Goal: Task Accomplishment & Management: Complete application form

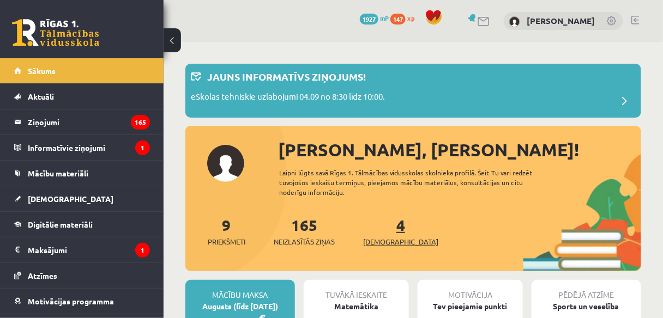
click at [388, 238] on span "[DEMOGRAPHIC_DATA]" at bounding box center [400, 241] width 75 height 11
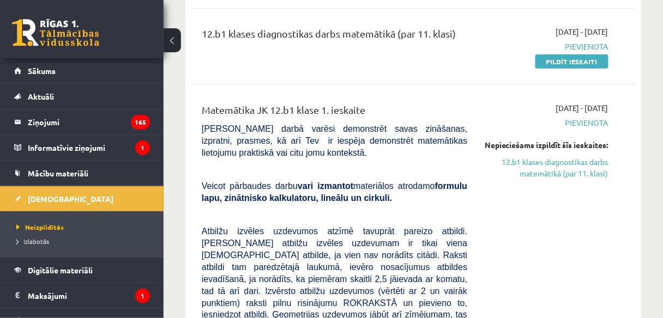
scroll to position [209, 0]
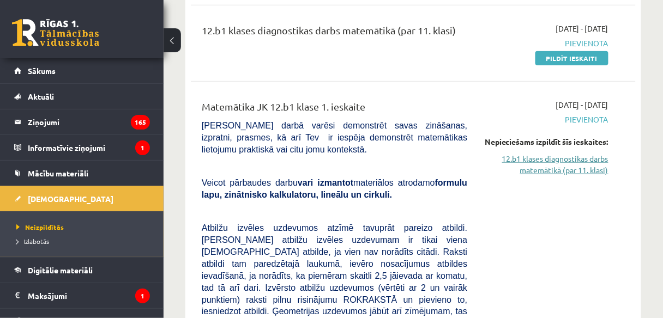
click at [578, 176] on link "12.b1 klases diagnostikas darbs matemātikā (par 11. klasi)" at bounding box center [545, 164] width 125 height 23
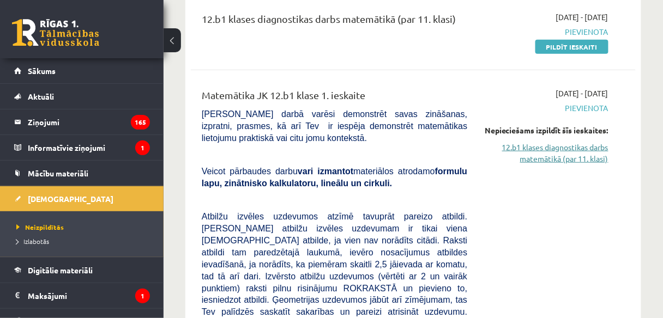
click at [557, 162] on link "12.b1 klases diagnostikas darbs matemātikā (par 11. klasi)" at bounding box center [545, 153] width 125 height 23
click at [530, 160] on link "12.b1 klases diagnostikas darbs matemātikā (par 11. klasi)" at bounding box center [545, 153] width 125 height 23
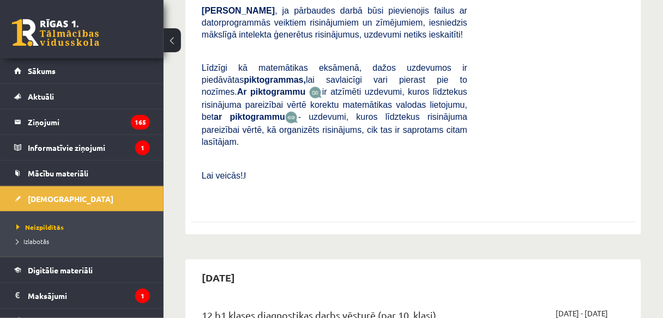
scroll to position [314, 0]
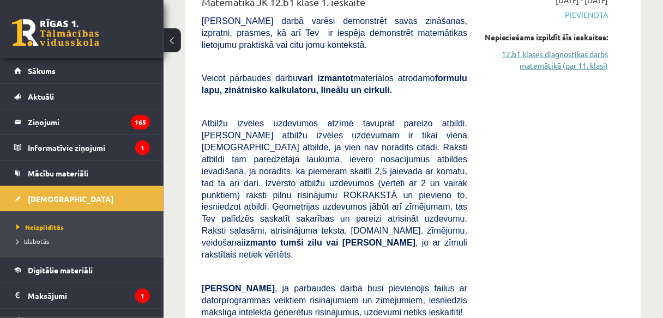
click at [565, 71] on link "12.b1 klases diagnostikas darbs matemātikā (par 11. klasi)" at bounding box center [545, 59] width 125 height 23
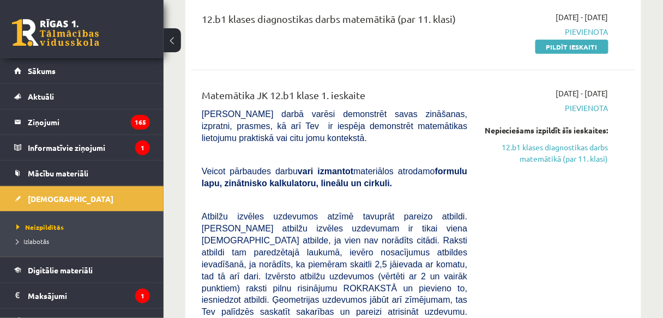
click at [565, 165] on link "12.b1 klases diagnostikas darbs matemātikā (par 11. klasi)" at bounding box center [545, 153] width 125 height 23
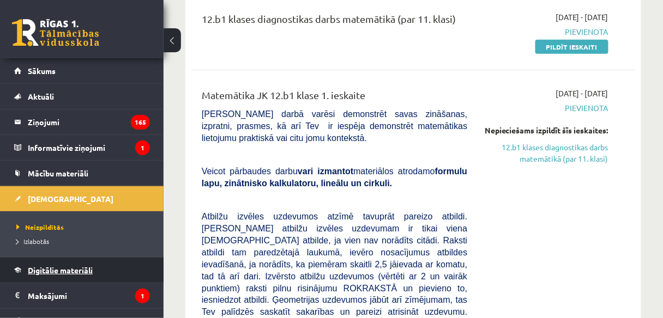
click at [72, 271] on span "Digitālie materiāli" at bounding box center [60, 270] width 65 height 10
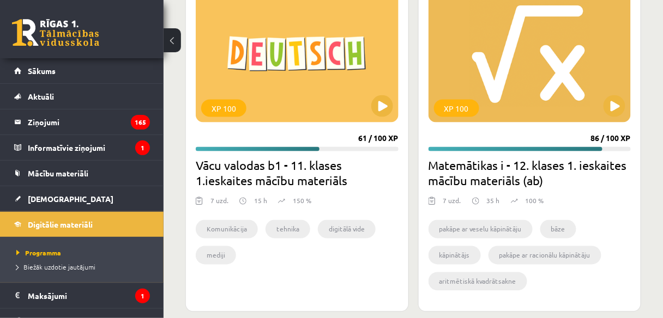
scroll to position [1413, 0]
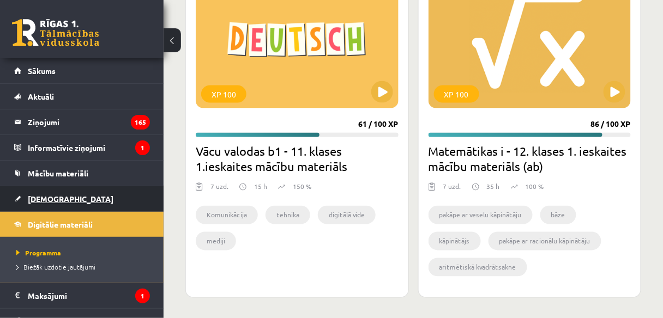
click at [55, 198] on span "[DEMOGRAPHIC_DATA]" at bounding box center [71, 199] width 86 height 10
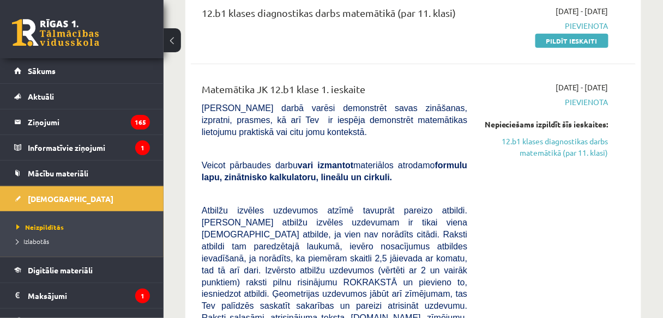
scroll to position [238, 0]
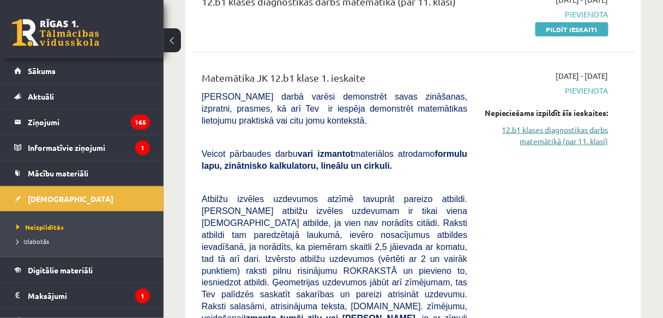
click at [582, 147] on link "12.b1 klases diagnostikas darbs matemātikā (par 11. klasi)" at bounding box center [545, 135] width 125 height 23
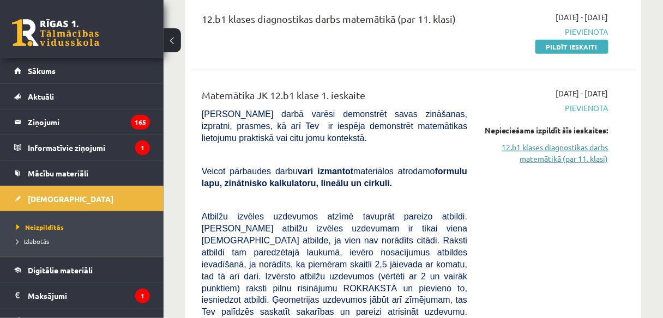
click at [566, 157] on link "12.b1 klases diagnostikas darbs matemātikā (par 11. klasi)" at bounding box center [545, 153] width 125 height 23
drag, startPoint x: 566, startPoint y: 157, endPoint x: 551, endPoint y: 155, distance: 15.4
click at [551, 155] on link "12.b1 klases diagnostikas darbs matemātikā (par 11. klasi)" at bounding box center [545, 153] width 125 height 23
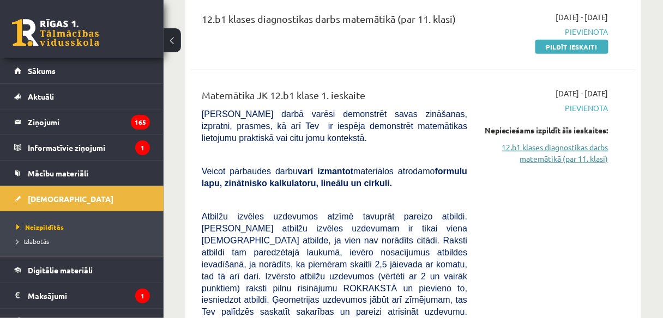
click at [537, 156] on link "12.b1 klases diagnostikas darbs matemātikā (par 11. klasi)" at bounding box center [545, 153] width 125 height 23
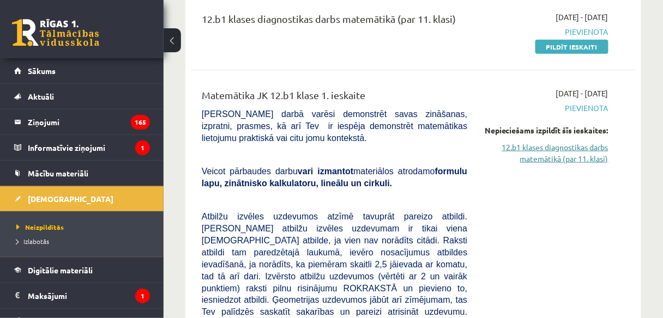
click at [537, 156] on link "12.b1 klases diagnostikas darbs matemātikā (par 11. klasi)" at bounding box center [545, 153] width 125 height 23
drag, startPoint x: 537, startPoint y: 156, endPoint x: 536, endPoint y: 168, distance: 12.0
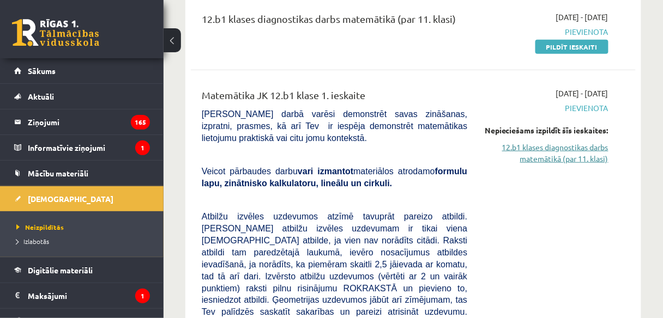
click at [536, 165] on link "12.b1 klases diagnostikas darbs matemātikā (par 11. klasi)" at bounding box center [545, 153] width 125 height 23
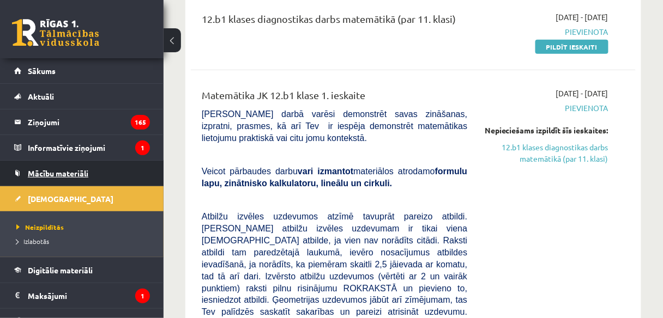
click at [69, 168] on span "Mācību materiāli" at bounding box center [58, 173] width 60 height 10
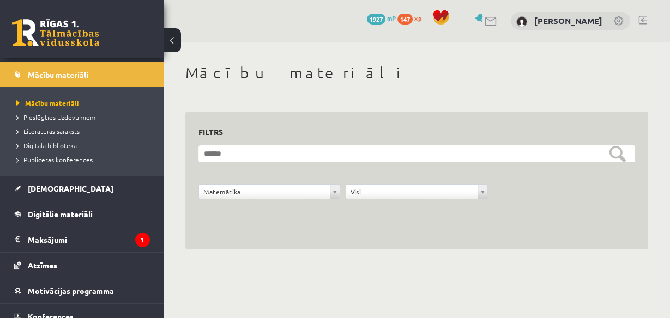
scroll to position [133, 0]
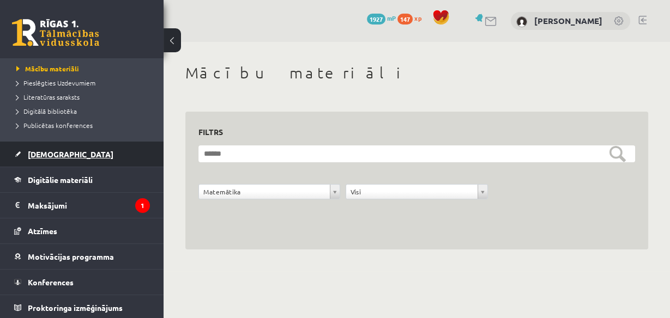
click at [57, 157] on link "[DEMOGRAPHIC_DATA]" at bounding box center [82, 154] width 136 height 25
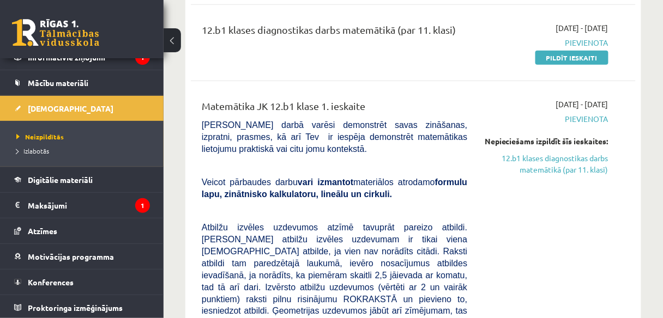
scroll to position [227, 0]
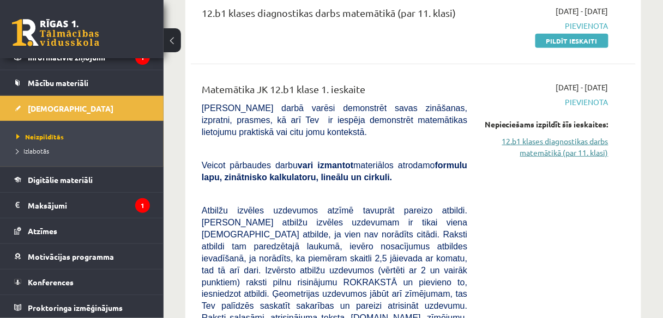
click at [576, 156] on link "12.b1 klases diagnostikas darbs matemātikā (par 11. klasi)" at bounding box center [545, 147] width 125 height 23
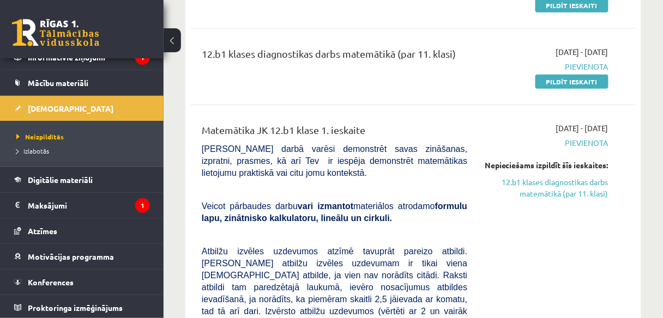
scroll to position [168, 0]
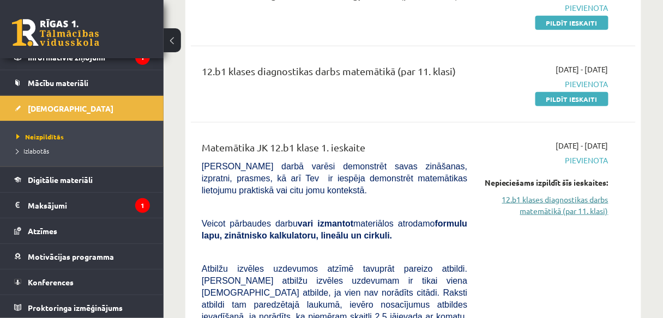
click at [578, 217] on link "12.b1 klases diagnostikas darbs matemātikā (par 11. klasi)" at bounding box center [545, 205] width 125 height 23
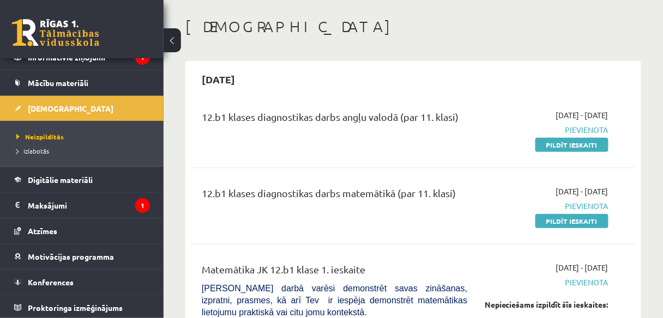
scroll to position [40, 0]
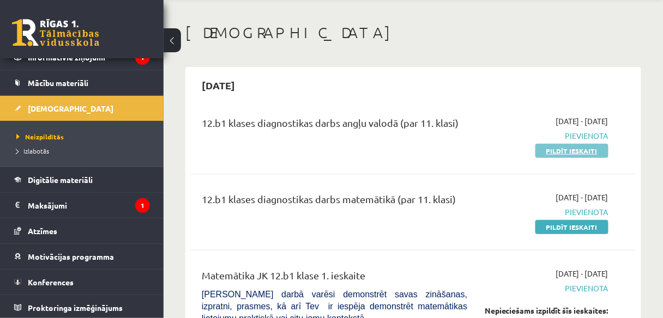
click at [555, 155] on link "Pildīt ieskaiti" at bounding box center [571, 151] width 73 height 14
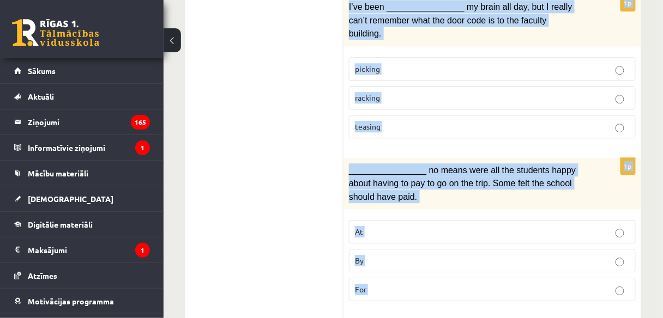
scroll to position [1807, 0]
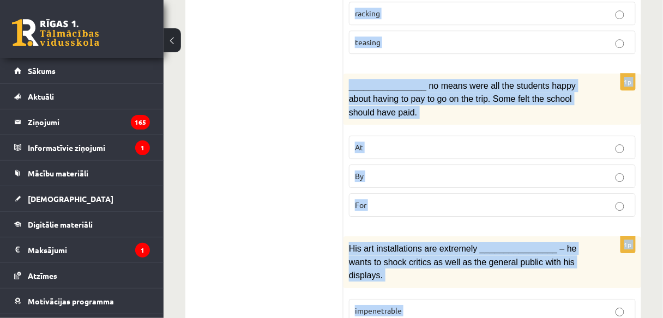
drag, startPoint x: 354, startPoint y: 45, endPoint x: 446, endPoint y: 338, distance: 307.3
click at [381, 244] on span "His art installations are extremely ________________ – he wants to shock critic…" at bounding box center [463, 262] width 228 height 36
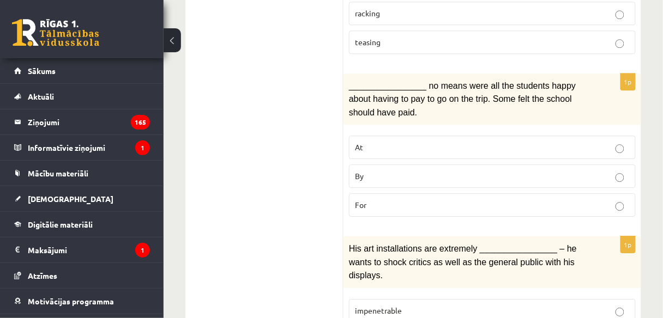
drag, startPoint x: 381, startPoint y: 163, endPoint x: 336, endPoint y: 259, distance: 106.8
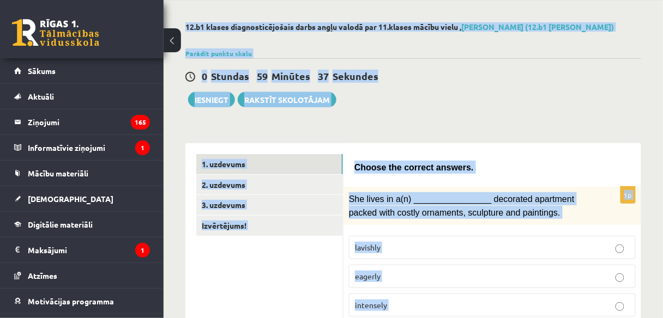
scroll to position [0, 0]
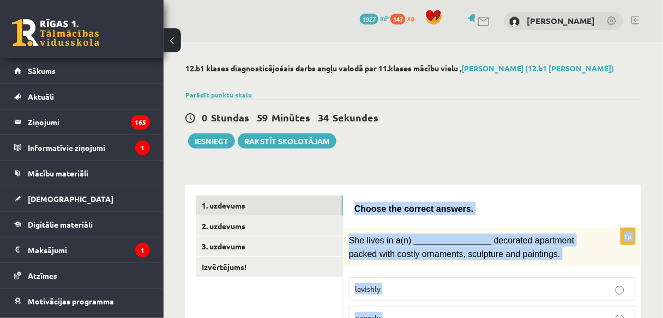
drag, startPoint x: 406, startPoint y: 265, endPoint x: 356, endPoint y: 203, distance: 79.8
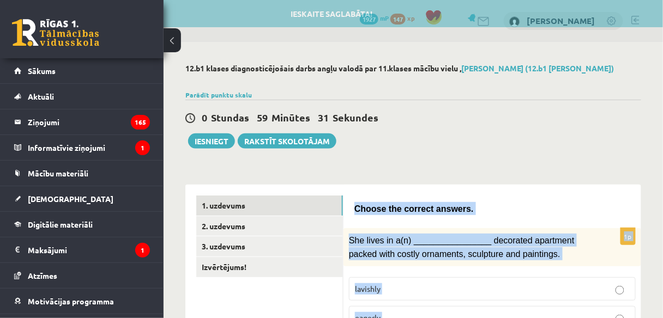
copy form "Choose the correct answers. 1p She lives in a(n) ________________ decorated apa…"
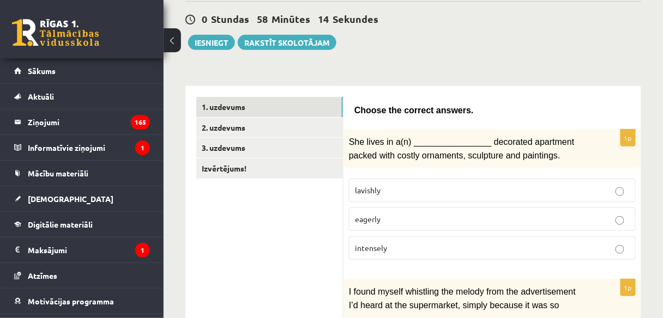
scroll to position [122, 0]
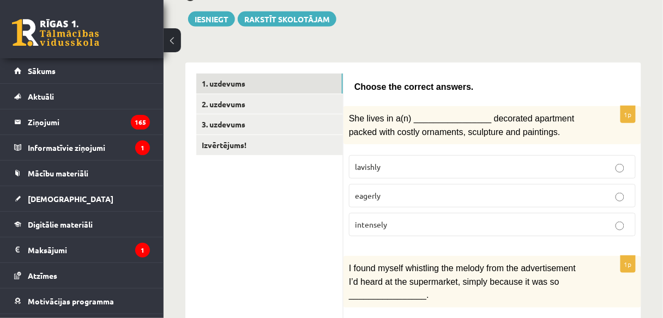
click at [485, 163] on p "lavishly" at bounding box center [492, 166] width 275 height 11
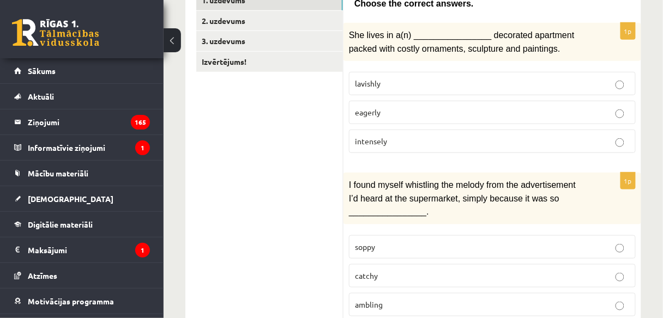
scroll to position [209, 0]
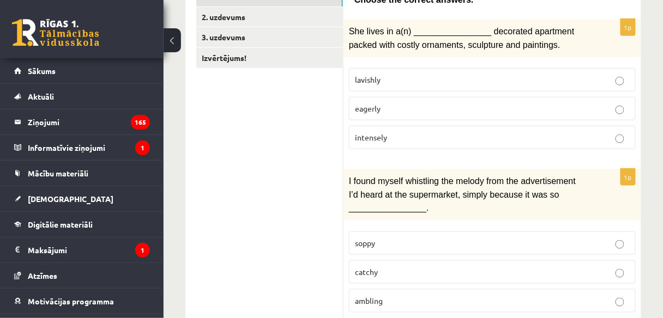
click at [580, 269] on label "catchy" at bounding box center [492, 271] width 287 height 23
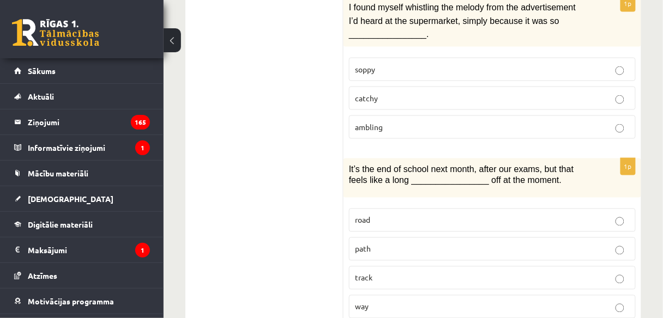
scroll to position [418, 0]
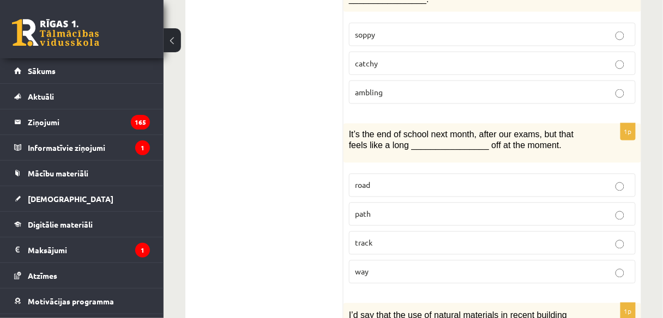
click at [532, 266] on p "way" at bounding box center [492, 271] width 275 height 11
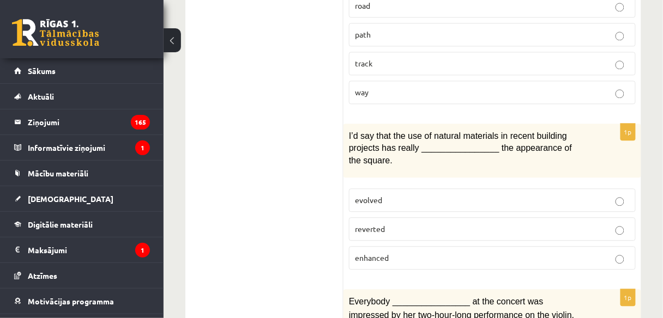
scroll to position [650, 0]
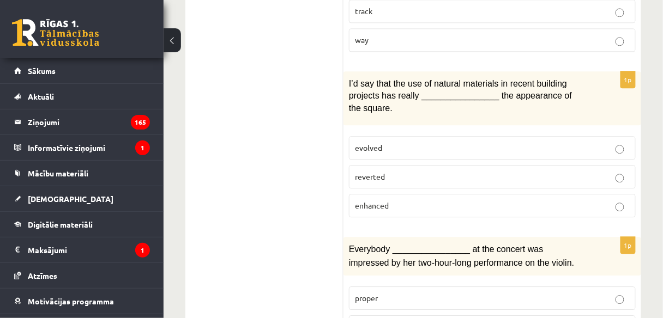
click at [584, 200] on p "enhanced" at bounding box center [492, 205] width 275 height 11
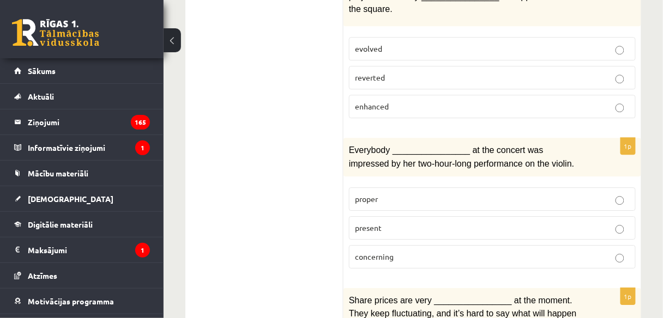
scroll to position [778, 0]
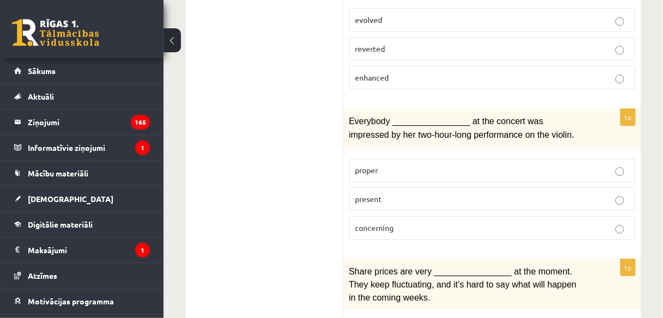
click at [593, 187] on label "present" at bounding box center [492, 198] width 287 height 23
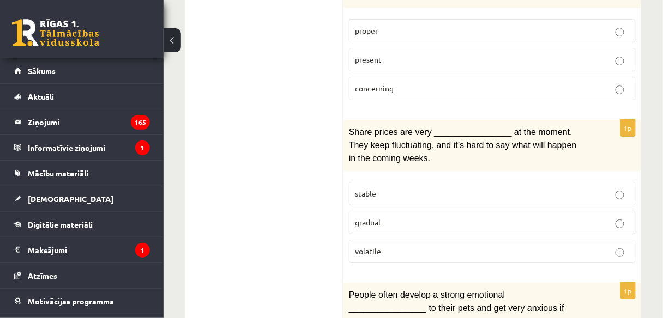
scroll to position [958, 0]
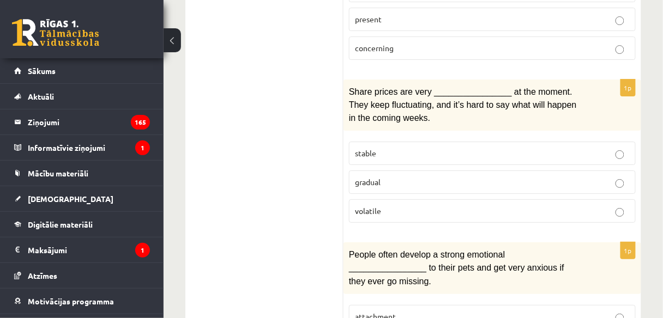
click at [609, 199] on label "volatile" at bounding box center [492, 210] width 287 height 23
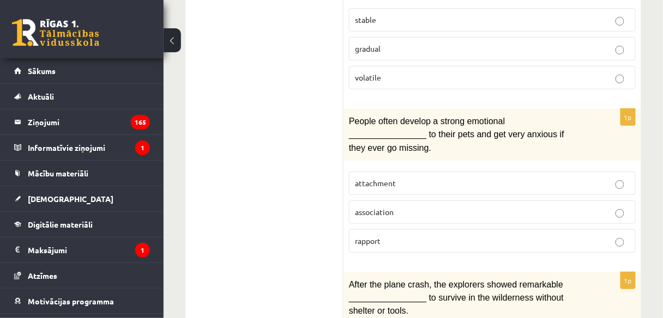
scroll to position [1120, 0]
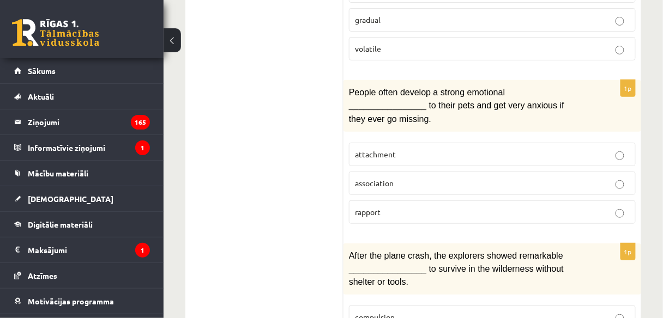
click at [599, 149] on p "attachment" at bounding box center [492, 154] width 275 height 11
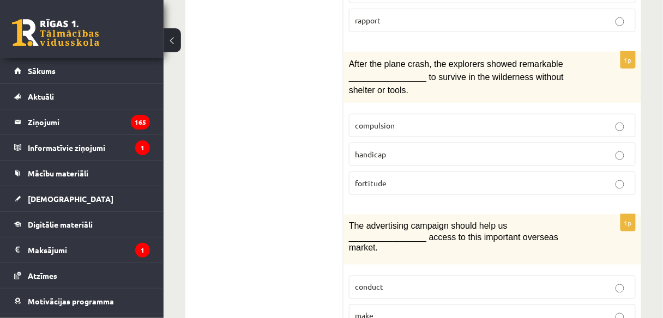
scroll to position [1318, 0]
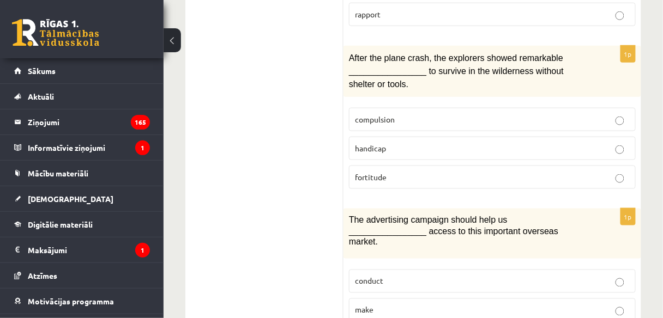
click at [541, 172] on p "fortitude" at bounding box center [492, 177] width 275 height 11
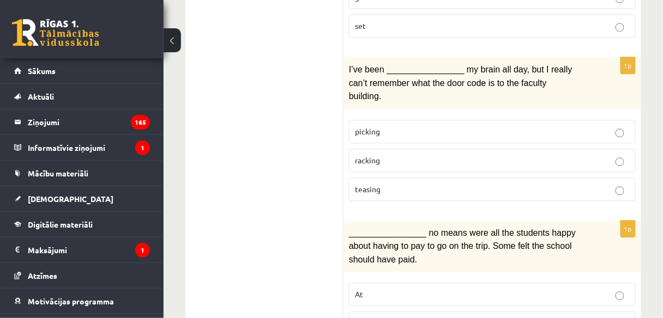
scroll to position [1661, 0]
click at [539, 154] on p "racking" at bounding box center [492, 159] width 275 height 11
click at [546, 317] on p "By" at bounding box center [492, 322] width 275 height 11
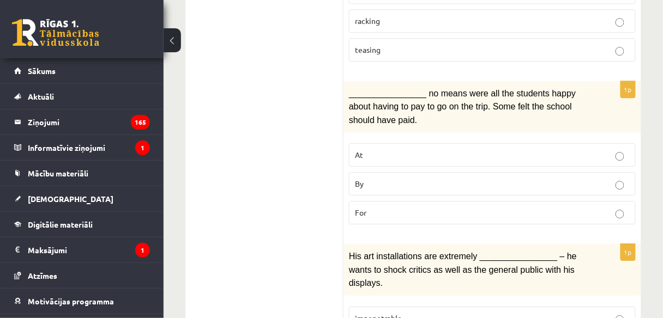
scroll to position [1807, 0]
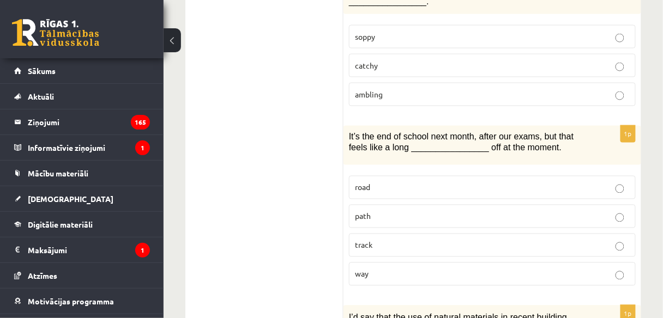
scroll to position [137, 0]
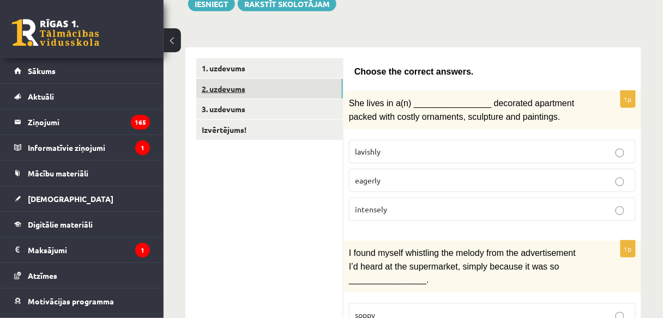
click at [241, 85] on link "2. uzdevums" at bounding box center [269, 89] width 147 height 20
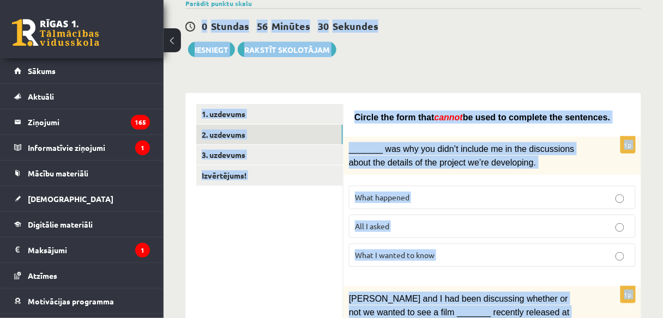
scroll to position [0, 0]
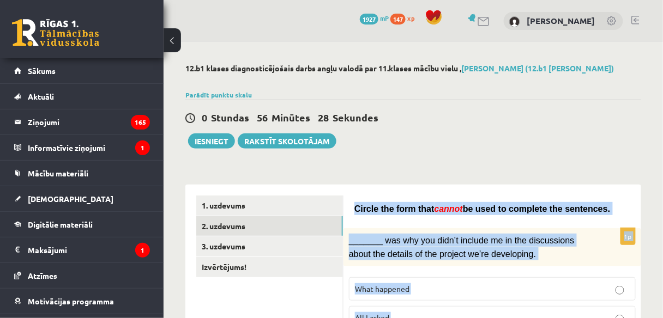
drag, startPoint x: 566, startPoint y: 281, endPoint x: 351, endPoint y: 195, distance: 231.5
copy form "Circle the form that cannot be used to complete the sentences. 1p _______ was w…"
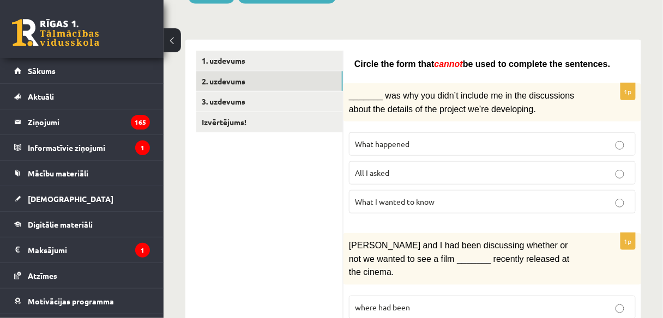
scroll to position [156, 0]
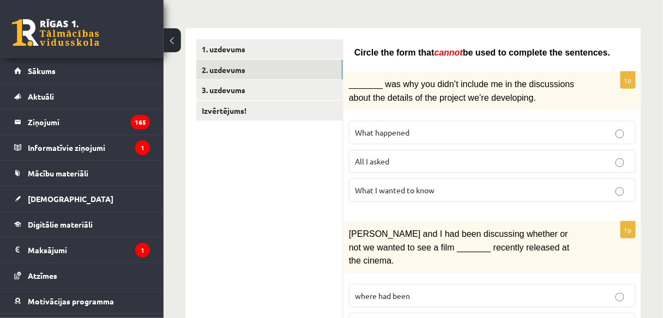
click at [519, 156] on p "All I asked" at bounding box center [492, 161] width 275 height 11
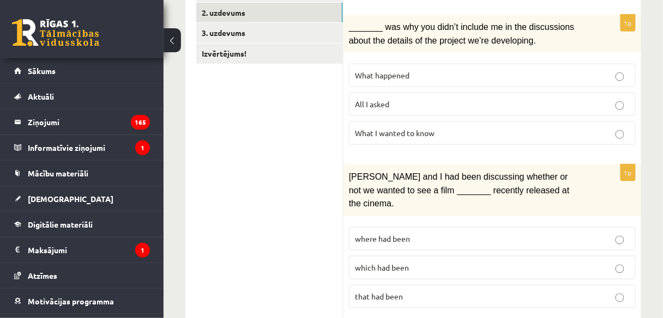
scroll to position [226, 0]
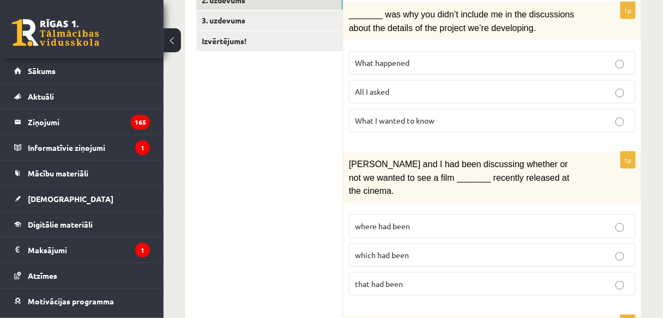
click at [587, 221] on p "where had been" at bounding box center [492, 226] width 275 height 11
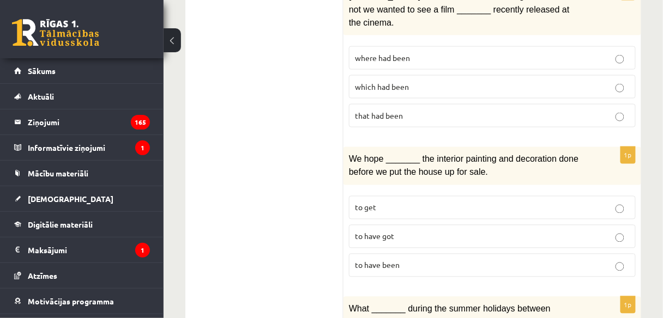
scroll to position [435, 0]
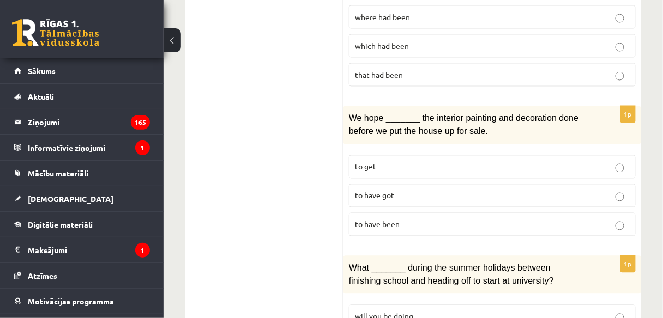
click at [518, 219] on p "to have been" at bounding box center [492, 224] width 275 height 11
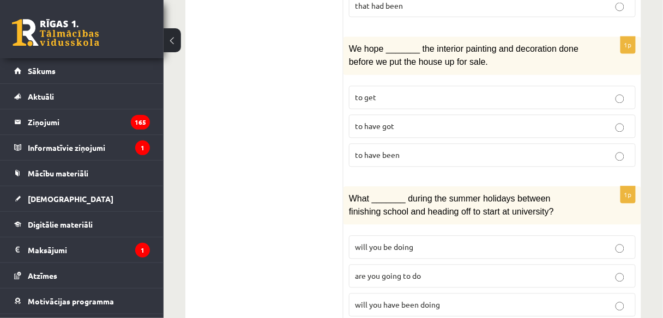
scroll to position [505, 0]
click at [497, 299] on p "will you have been doing" at bounding box center [492, 304] width 275 height 11
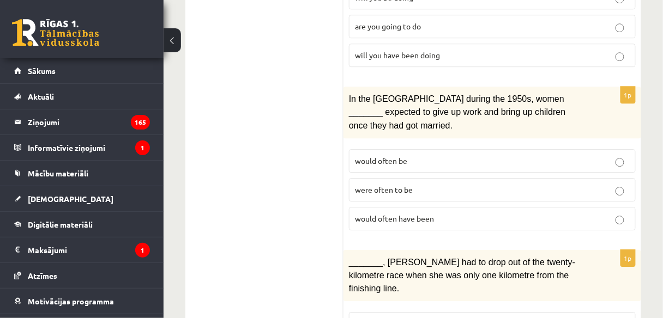
scroll to position [772, 0]
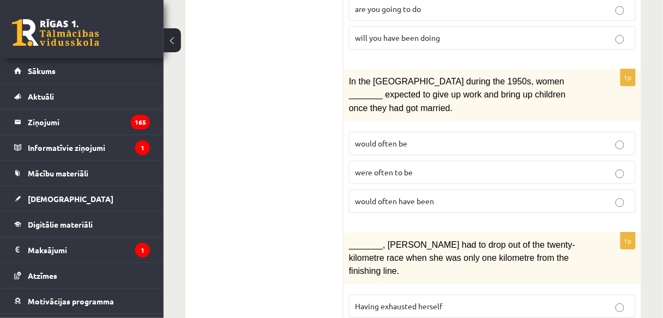
click at [531, 196] on p "would often have been" at bounding box center [492, 201] width 275 height 11
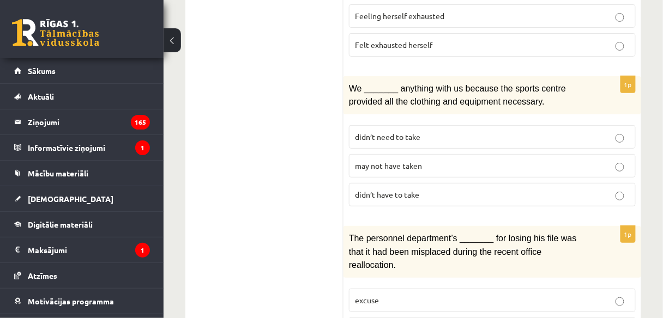
scroll to position [1109, 0]
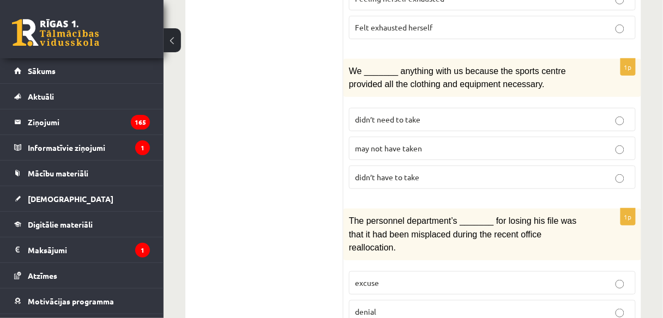
click at [472, 143] on p "may not have taken" at bounding box center [492, 148] width 275 height 11
click at [543, 306] on p "denial" at bounding box center [492, 311] width 275 height 11
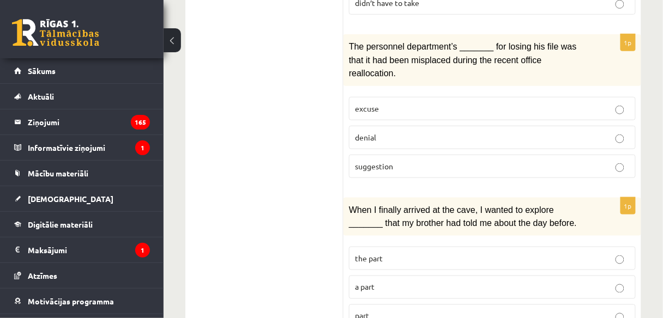
scroll to position [1347, 0]
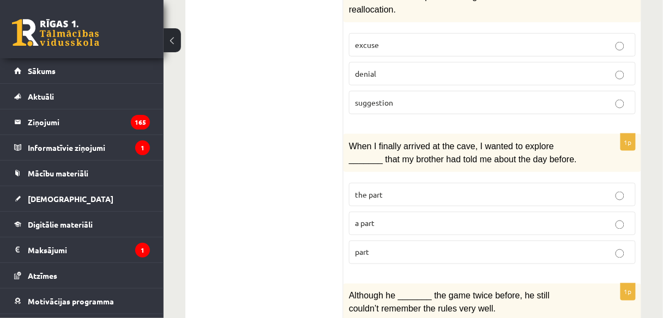
click at [586, 241] on label "part" at bounding box center [492, 252] width 287 height 23
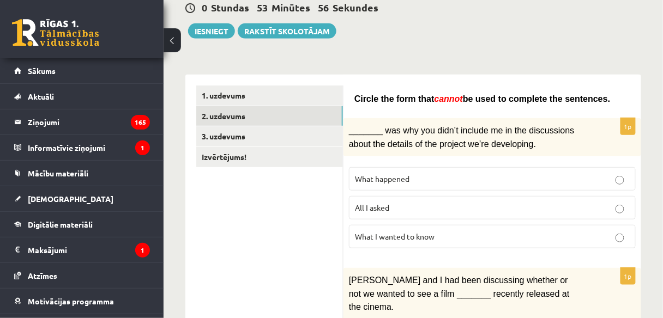
scroll to position [93, 0]
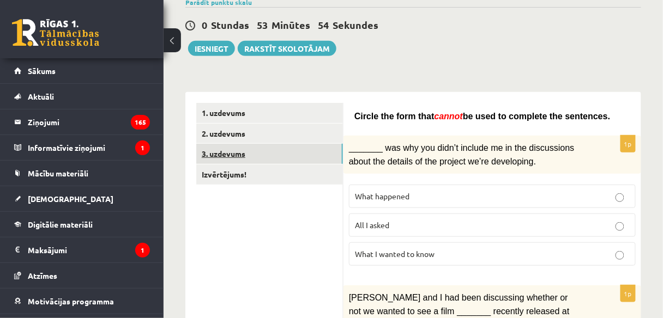
click at [241, 160] on link "3. uzdevums" at bounding box center [269, 154] width 147 height 20
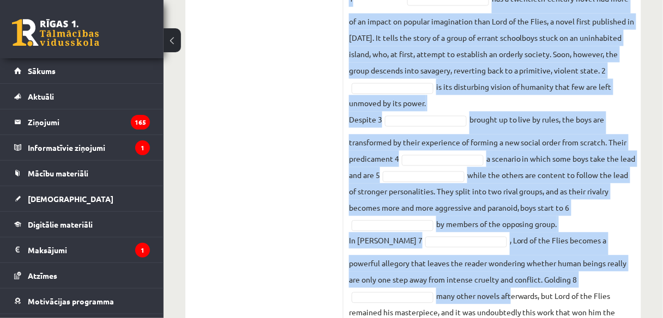
scroll to position [615, 0]
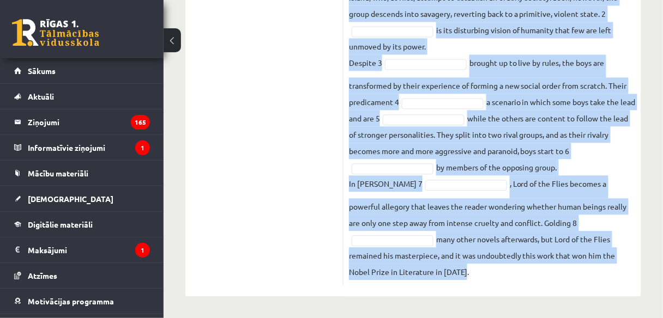
drag, startPoint x: 349, startPoint y: 122, endPoint x: 510, endPoint y: 326, distance: 260.3
click at [424, 270] on fieldset "Lord of the Flies 1 has a twentieth-century novel had more of an impact on popu…" at bounding box center [492, 98] width 287 height 363
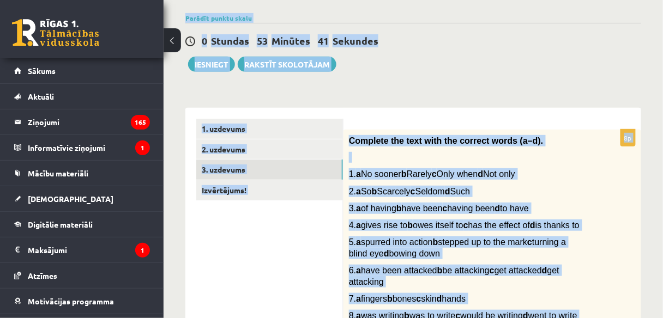
scroll to position [0, 0]
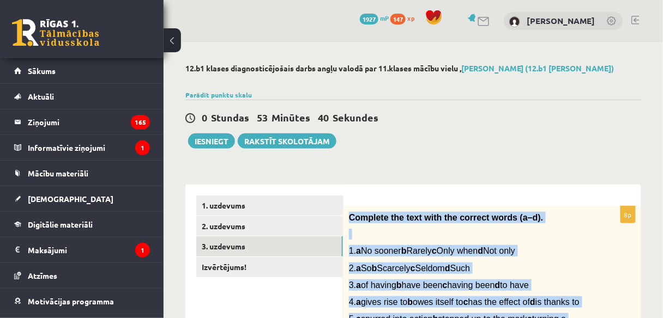
drag, startPoint x: 463, startPoint y: 273, endPoint x: 349, endPoint y: 185, distance: 143.8
copy div "Complete the text with the correct words (a–d). 1. a No sooner b Rarely c Only …"
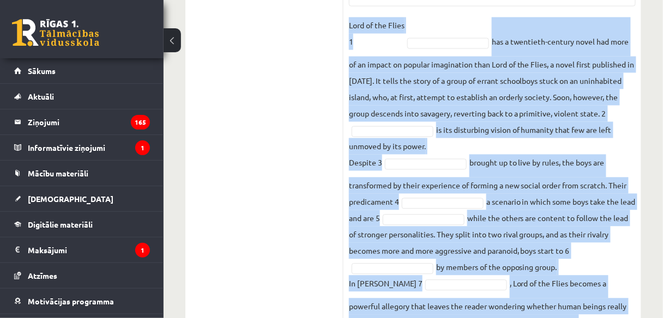
scroll to position [511, 0]
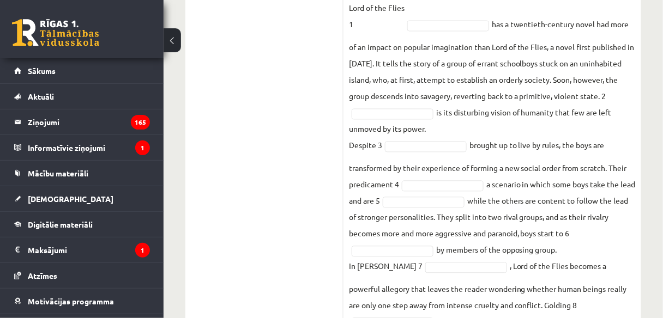
click at [319, 127] on ul "1. uzdevums 2. uzdevums 3. uzdevums Izvērtējums!" at bounding box center [269, 26] width 147 height 683
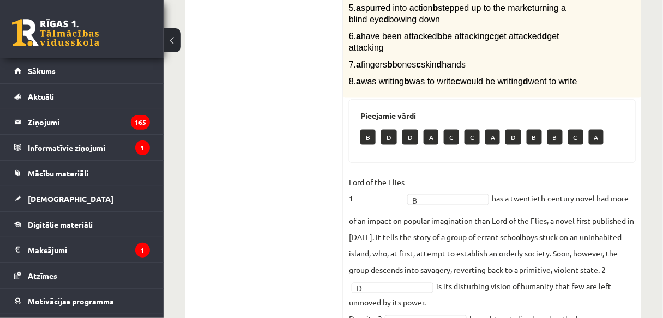
scroll to position [33, 0]
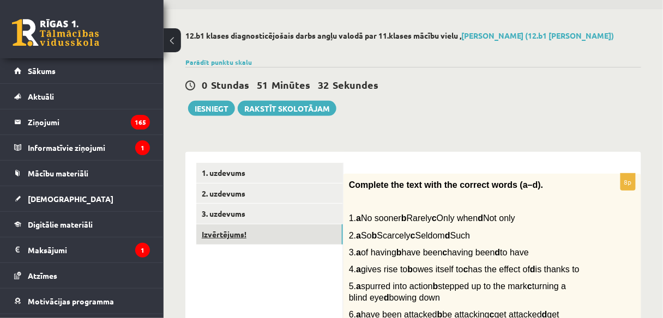
click at [221, 239] on link "Izvērtējums!" at bounding box center [269, 234] width 147 height 20
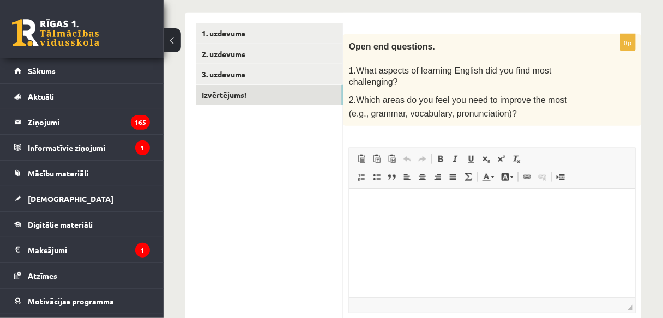
scroll to position [190, 0]
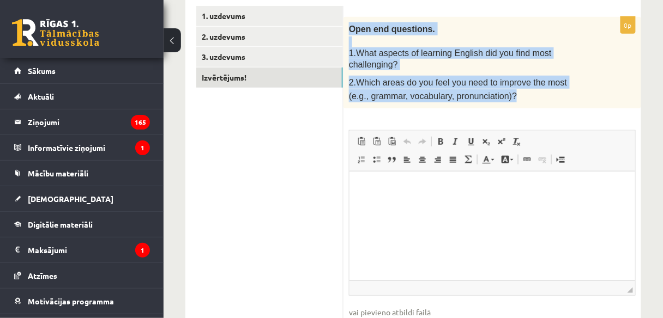
drag, startPoint x: 348, startPoint y: 24, endPoint x: 494, endPoint y: 77, distance: 155.0
click at [494, 77] on div "Open end questions. 1.What aspects of learning English did you find most challe…" at bounding box center [492, 63] width 298 height 92
click at [484, 76] on p "2.Which areas do you feel you need to improve the most (e.g., grammar, vocabula…" at bounding box center [465, 89] width 232 height 27
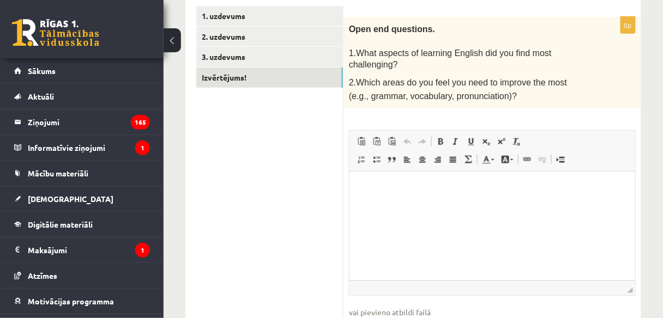
click at [463, 78] on span "2.Which areas do you feel you need to improve the most (e.g., grammar, vocabula…" at bounding box center [458, 89] width 218 height 22
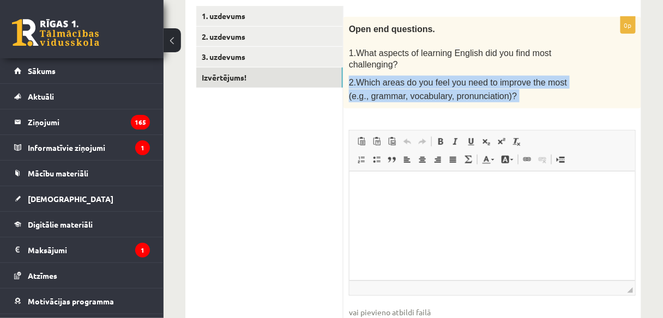
click at [463, 78] on span "2.Which areas do you feel you need to improve the most (e.g., grammar, vocabula…" at bounding box center [458, 89] width 218 height 22
click at [488, 82] on p "2.Which areas do you feel you need to improve the most (e.g., grammar, vocabula…" at bounding box center [465, 89] width 232 height 27
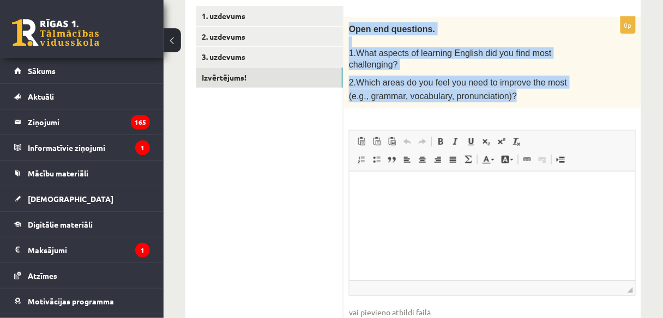
drag, startPoint x: 488, startPoint y: 81, endPoint x: 350, endPoint y: 27, distance: 147.8
click at [350, 27] on div "Open end questions. 1.What aspects of learning English did you find most challe…" at bounding box center [492, 63] width 298 height 92
copy div "Open end questions. 1.What aspects of learning English did you find most challe…"
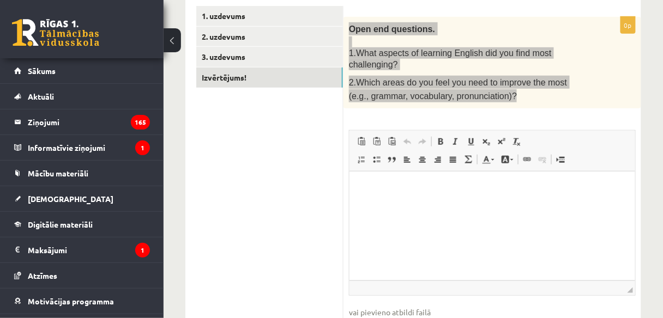
click at [366, 189] on p "Bagātinātā teksta redaktors, wiswyg-editor-user-answer-47024944287640" at bounding box center [492, 188] width 264 height 11
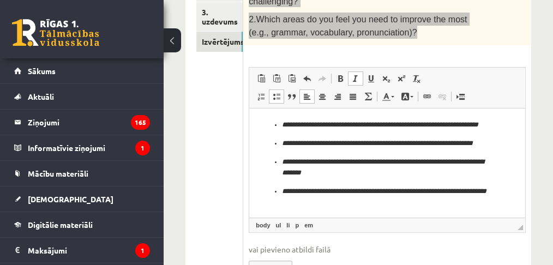
scroll to position [287, 0]
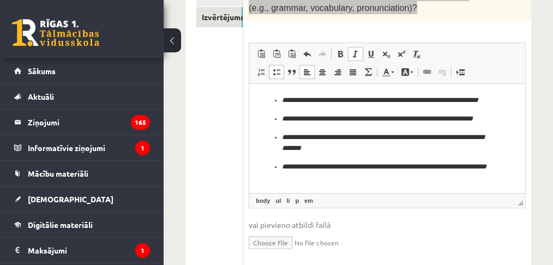
click at [280, 172] on ul "**********" at bounding box center [387, 134] width 254 height 78
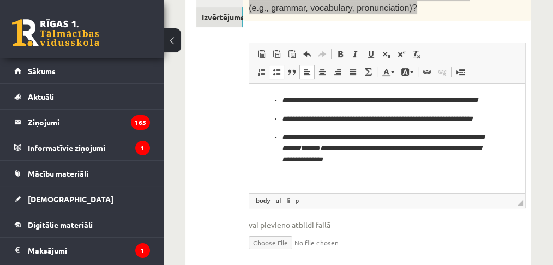
scroll to position [11, 0]
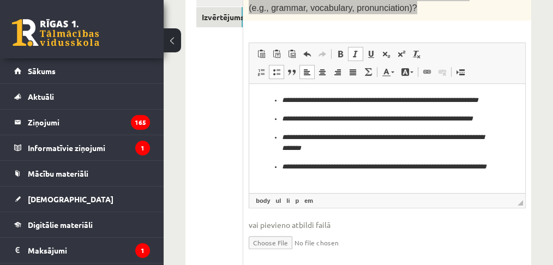
drag, startPoint x: 279, startPoint y: 179, endPoint x: 266, endPoint y: 178, distance: 13.1
click at [266, 173] on ul "**********" at bounding box center [387, 134] width 254 height 78
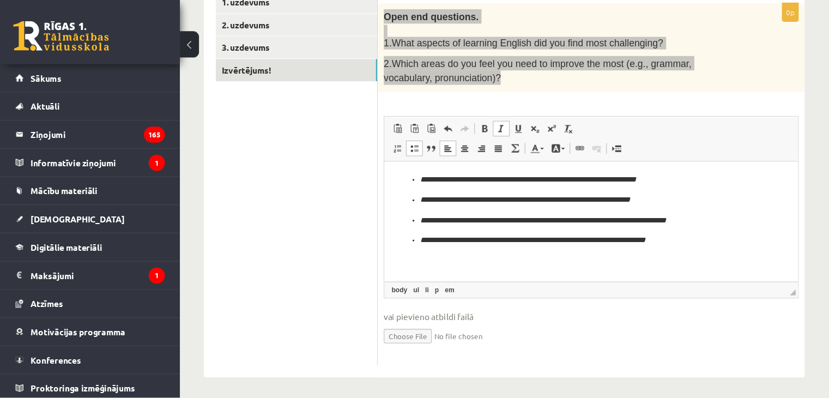
scroll to position [155, 0]
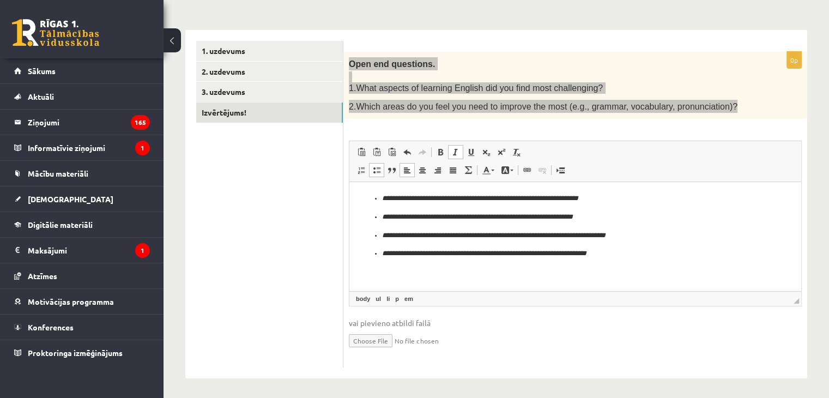
drag, startPoint x: 883, startPoint y: 187, endPoint x: 400, endPoint y: 277, distance: 490.5
click at [400, 270] on html "**********" at bounding box center [575, 226] width 452 height 88
click at [378, 196] on ul "**********" at bounding box center [575, 226] width 430 height 66
click at [381, 213] on ul "**********" at bounding box center [575, 235] width 430 height 48
click at [378, 233] on ul "**********" at bounding box center [575, 244] width 430 height 29
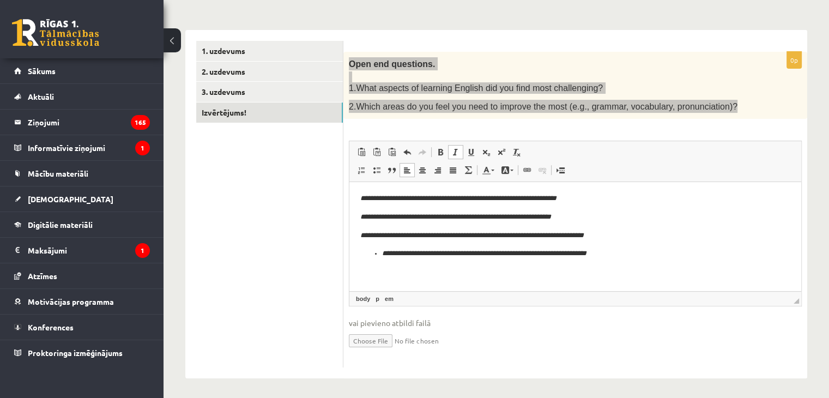
click at [378, 251] on ul "**********" at bounding box center [575, 253] width 430 height 11
click at [358, 197] on html "**********" at bounding box center [575, 226] width 452 height 88
click at [360, 214] on html "**********" at bounding box center [575, 226] width 452 height 88
click at [360, 234] on html "**********" at bounding box center [575, 226] width 452 height 88
click at [358, 253] on html "**********" at bounding box center [575, 226] width 452 height 88
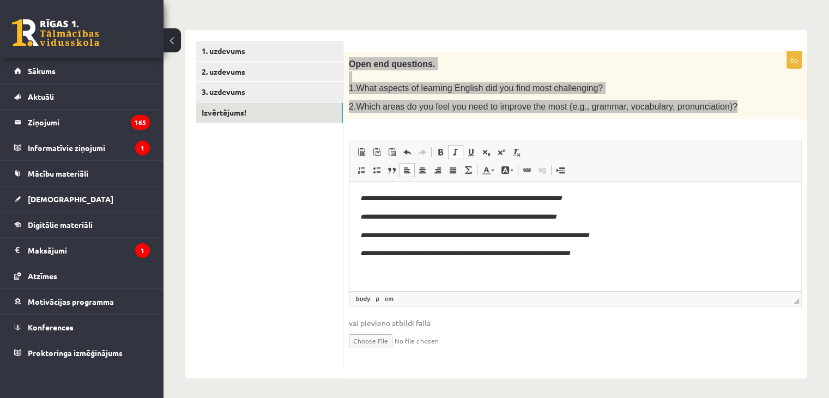
click at [624, 254] on p "**********" at bounding box center [575, 253] width 430 height 11
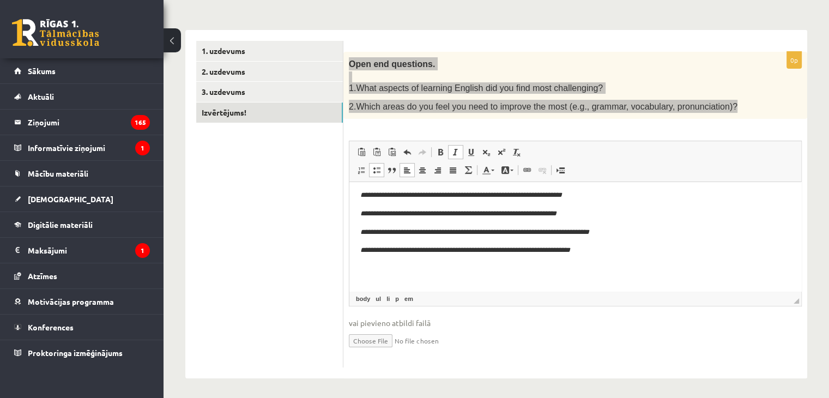
scroll to position [59, 0]
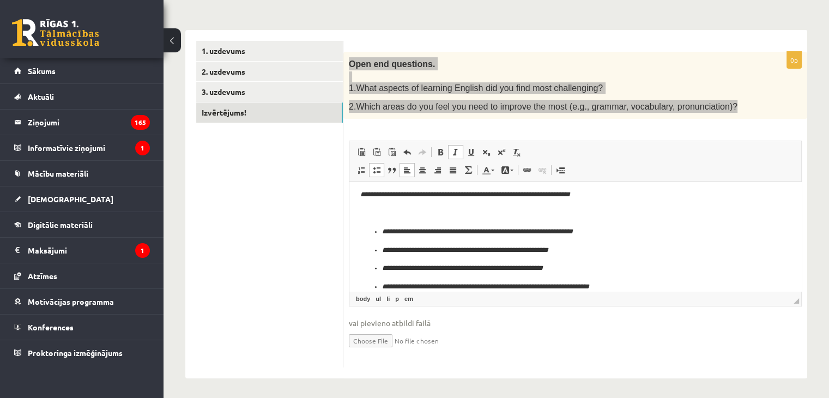
click at [378, 229] on ul "**********" at bounding box center [575, 259] width 430 height 66
click at [378, 250] on ul "**********" at bounding box center [575, 269] width 430 height 48
click at [379, 267] on ul "**********" at bounding box center [575, 278] width 430 height 30
click at [380, 281] on ul "**********" at bounding box center [575, 286] width 430 height 11
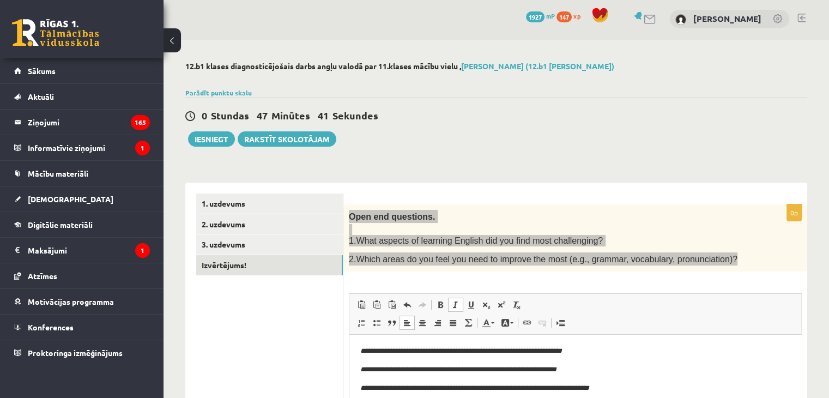
scroll to position [0, 0]
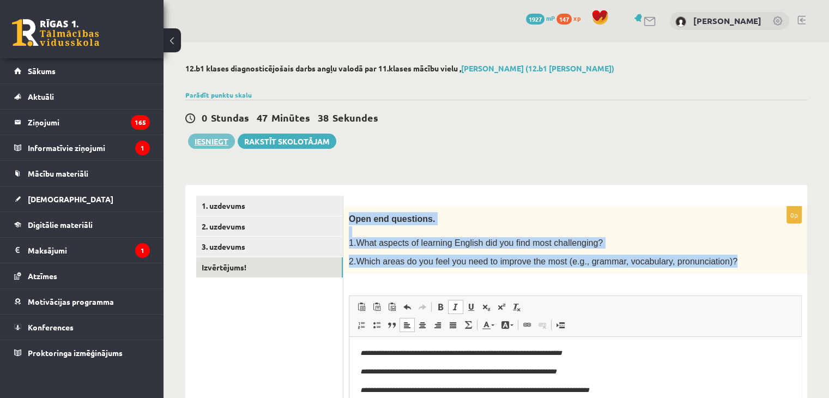
click at [205, 139] on button "Iesniegt" at bounding box center [211, 140] width 47 height 15
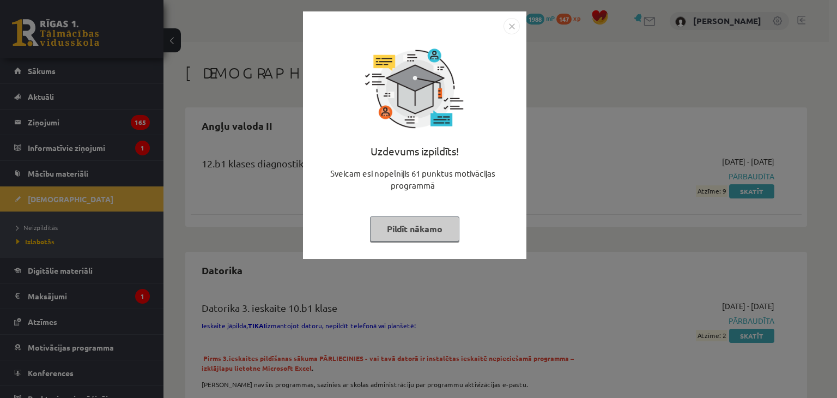
click at [439, 232] on button "Pildīt nākamo" at bounding box center [414, 228] width 89 height 25
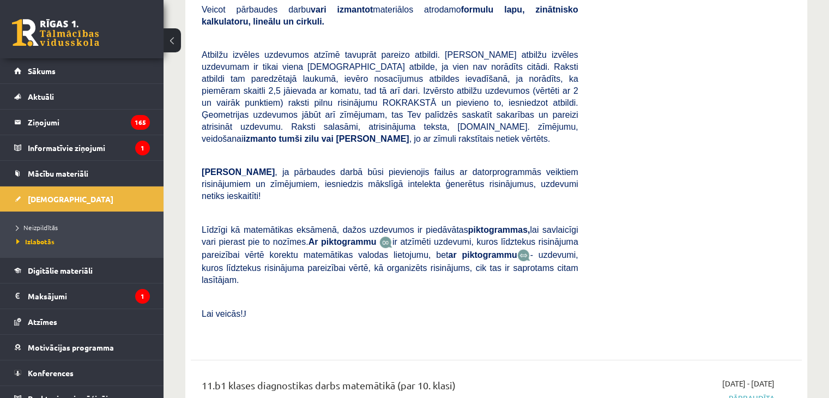
scroll to position [4233, 0]
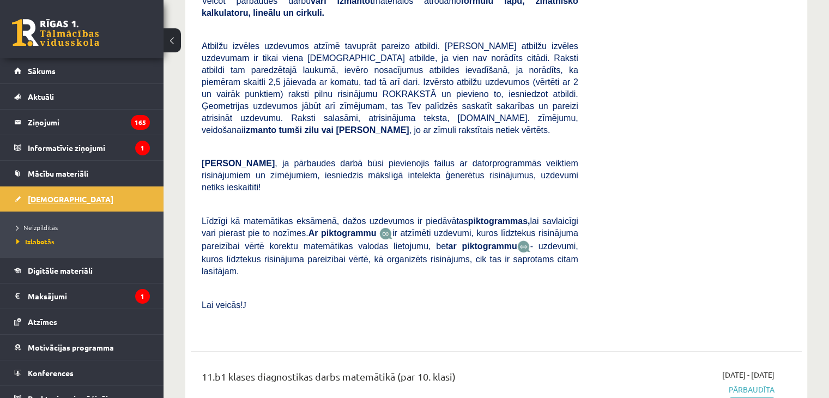
click at [65, 193] on link "[DEMOGRAPHIC_DATA]" at bounding box center [82, 198] width 136 height 25
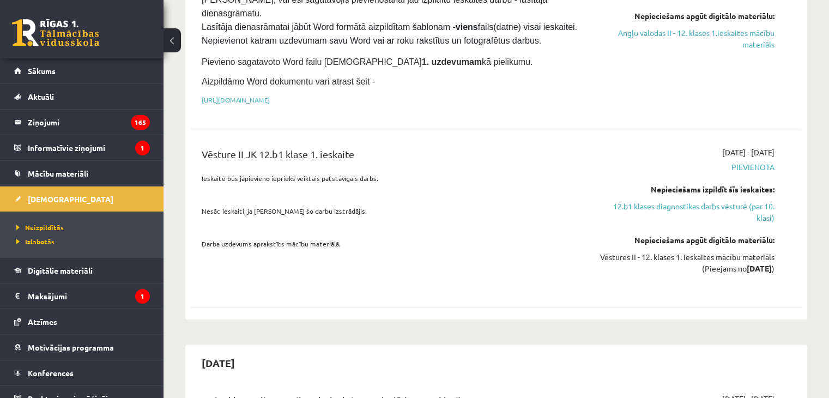
scroll to position [31, 0]
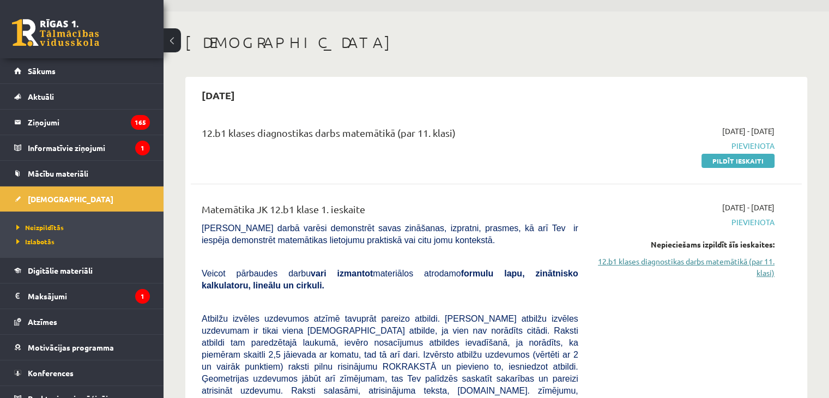
click at [752, 265] on link "12.b1 klases diagnostikas darbs matemātikā (par 11. klasi)" at bounding box center [684, 267] width 180 height 23
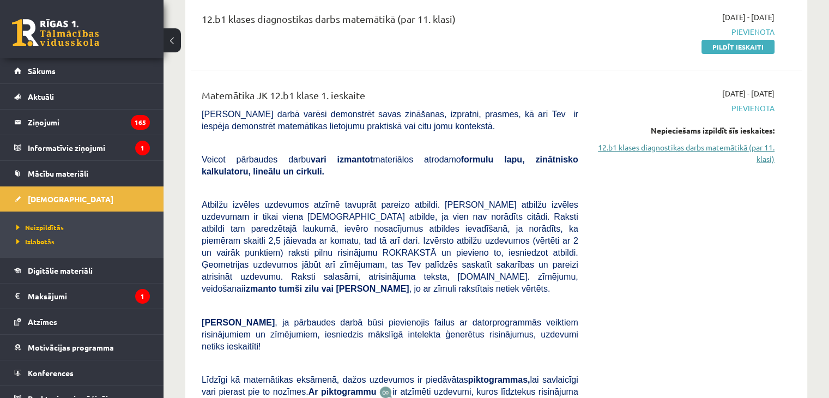
click at [690, 142] on link "12.b1 klases diagnostikas darbs matemātikā (par 11. klasi)" at bounding box center [684, 153] width 180 height 23
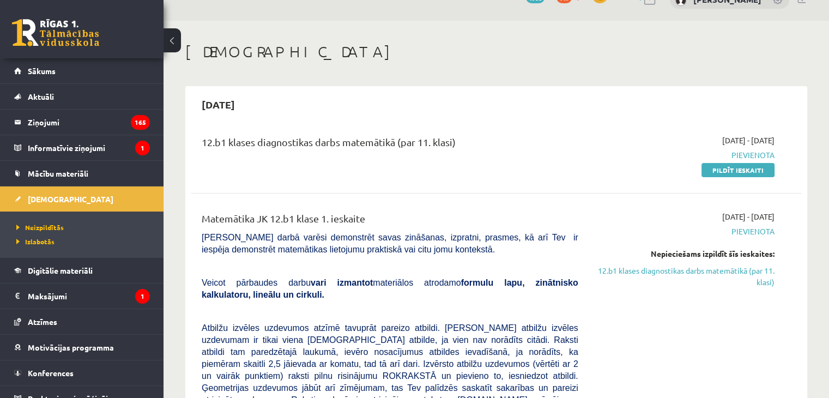
scroll to position [0, 0]
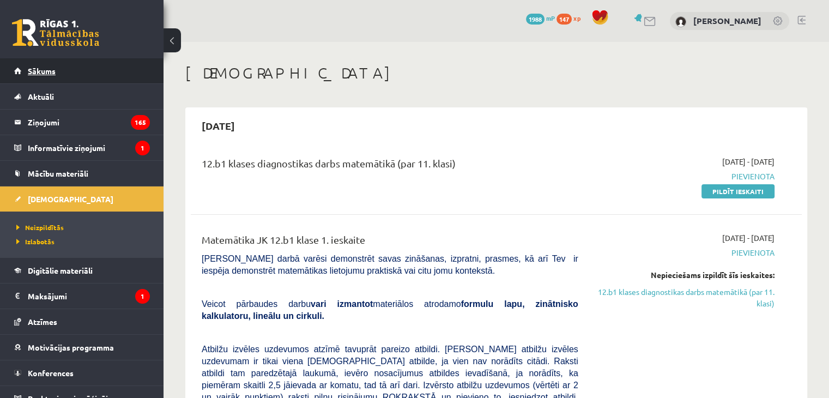
click at [57, 72] on link "Sākums" at bounding box center [82, 70] width 136 height 25
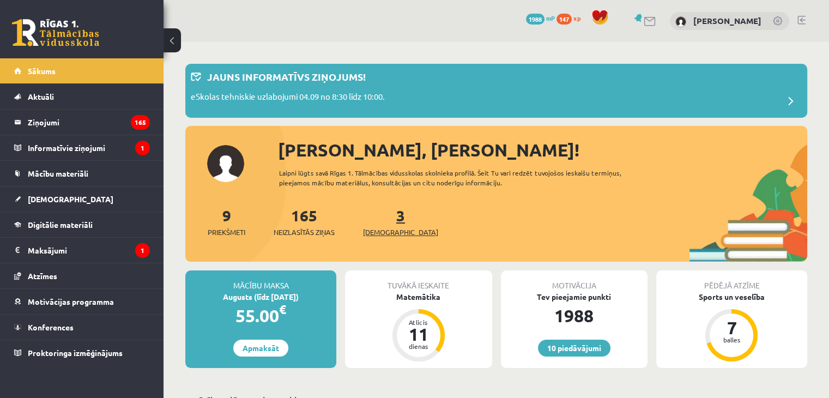
click at [384, 229] on span "[DEMOGRAPHIC_DATA]" at bounding box center [400, 232] width 75 height 11
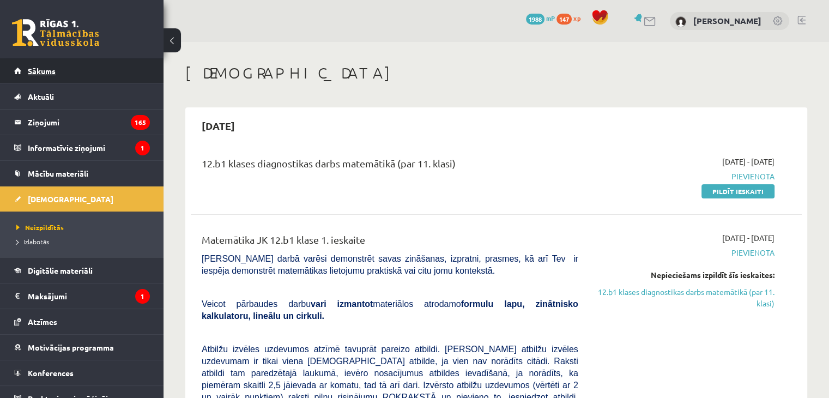
click at [75, 72] on link "Sākums" at bounding box center [82, 70] width 136 height 25
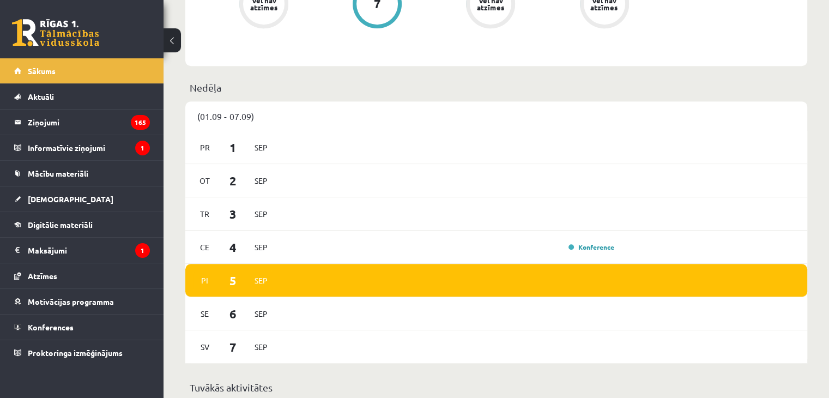
scroll to position [602, 0]
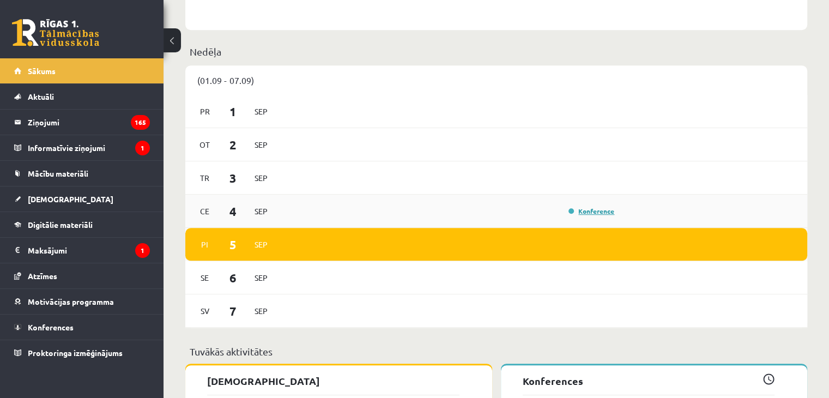
click at [593, 213] on link "Konference" at bounding box center [591, 211] width 46 height 9
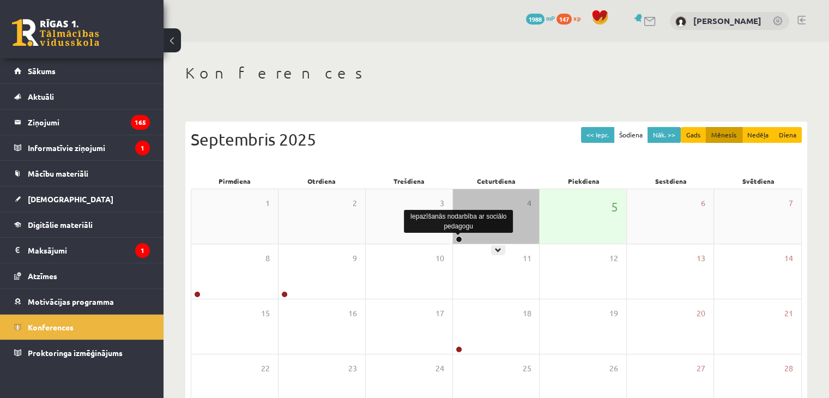
click at [458, 237] on link at bounding box center [459, 239] width 7 height 7
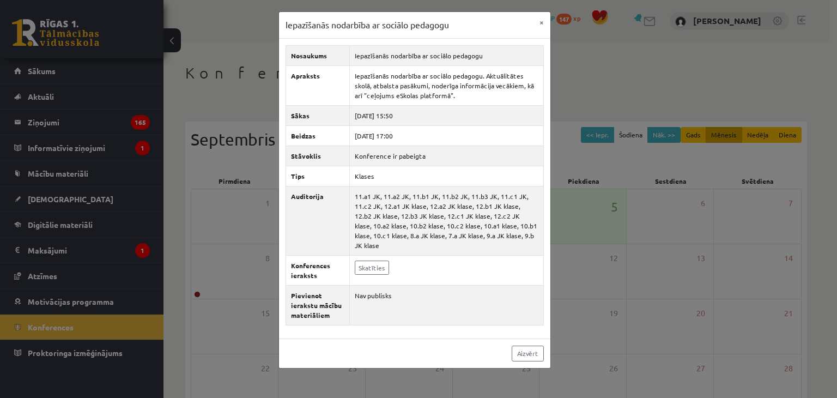
click at [195, 296] on div "Iepazīšanās nodarbība ar sociālo pedagogu × Nosaukums Iepazīšanās nodarbība ar …" at bounding box center [418, 199] width 837 height 398
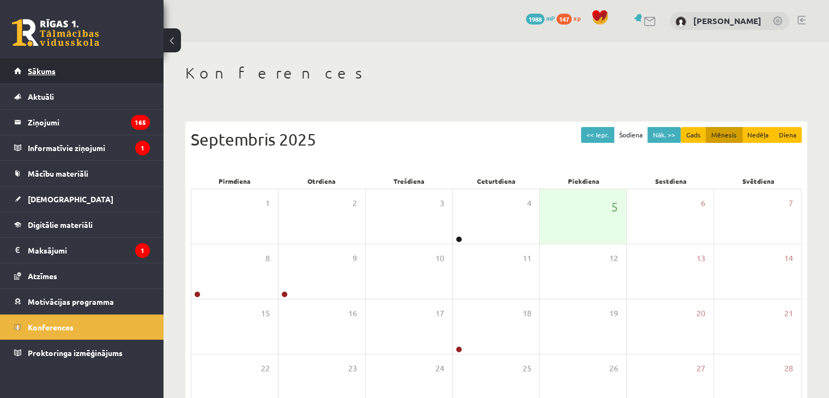
click at [51, 77] on link "Sākums" at bounding box center [82, 70] width 136 height 25
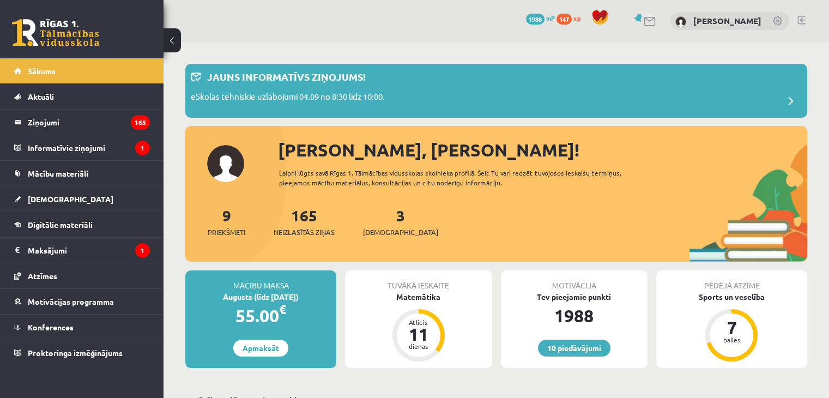
click at [799, 21] on link at bounding box center [801, 20] width 8 height 9
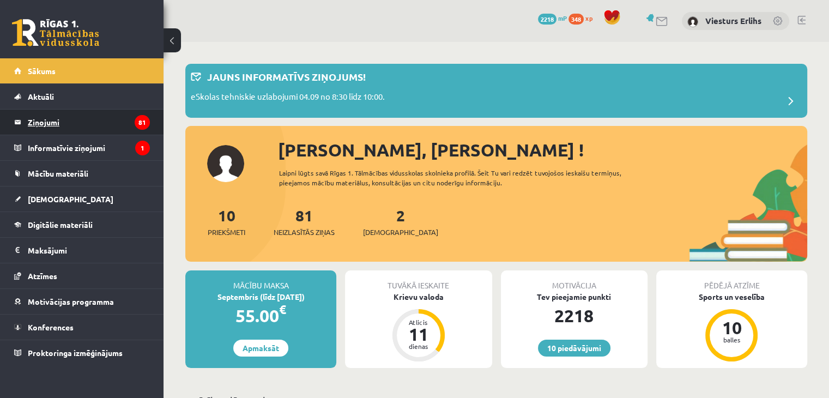
click at [52, 128] on legend "Ziņojumi 81" at bounding box center [89, 122] width 122 height 25
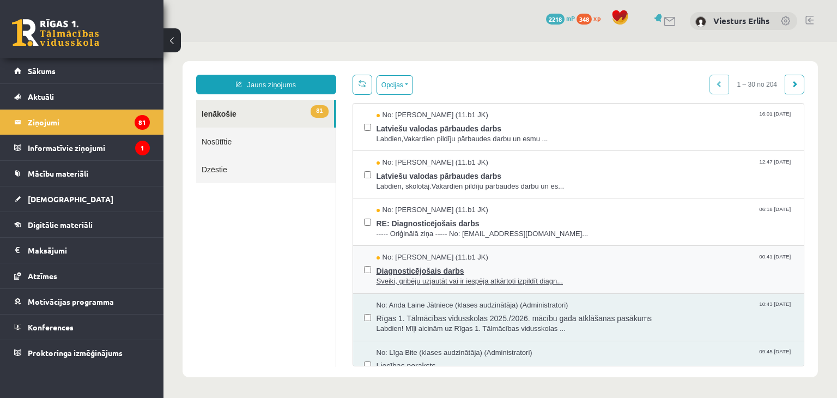
click at [523, 280] on span "Sveiki, gribēju uzjautāt vai ir iespēja atkārtoti izpildīt diagn..." at bounding box center [585, 281] width 417 height 10
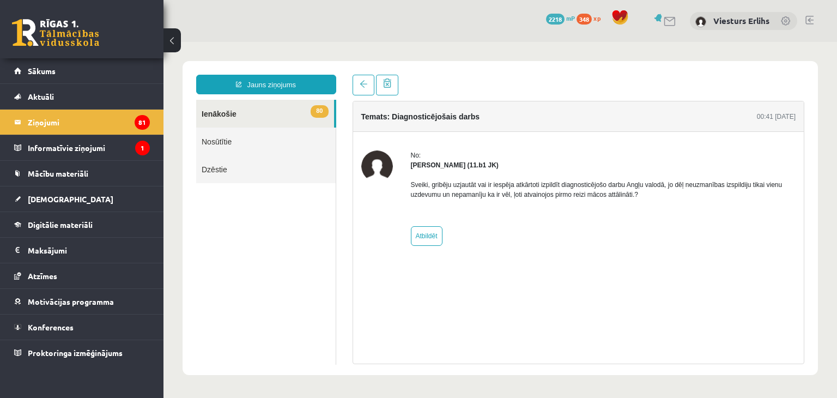
click at [217, 117] on link "80 Ienākošie" at bounding box center [265, 114] width 138 height 28
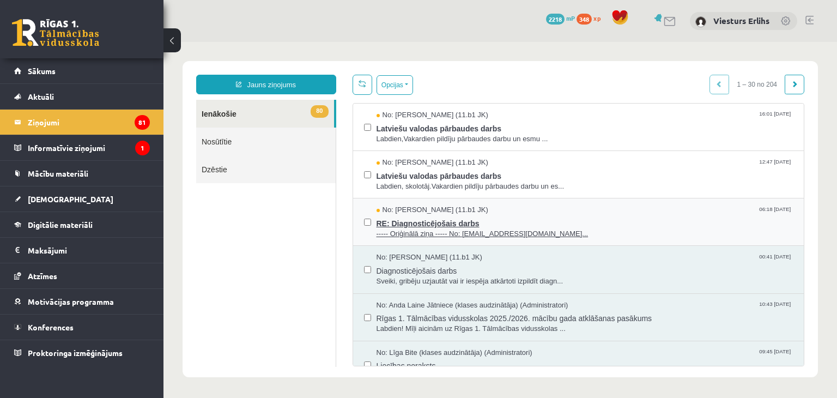
click at [447, 212] on span "No: Robins Ceirulis (11.b1 JK)" at bounding box center [433, 210] width 112 height 10
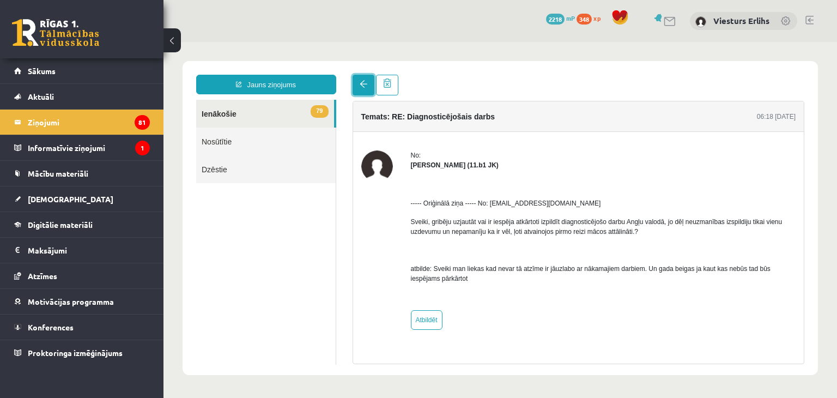
click at [362, 86] on span at bounding box center [364, 84] width 8 height 8
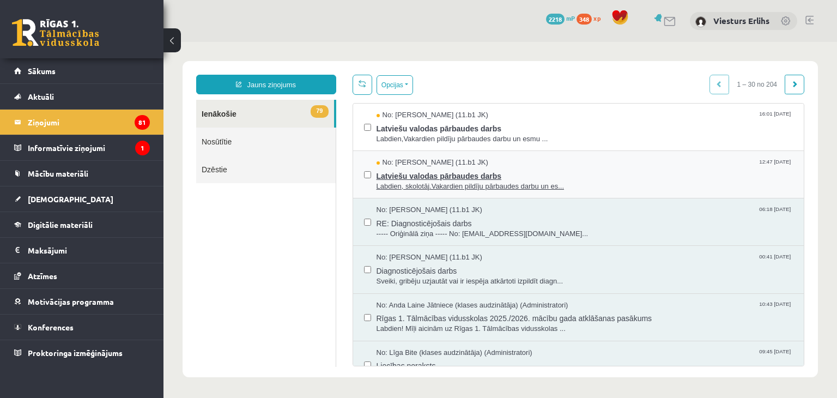
click at [435, 179] on span "Latviešu valodas pārbaudes darbs" at bounding box center [585, 175] width 417 height 14
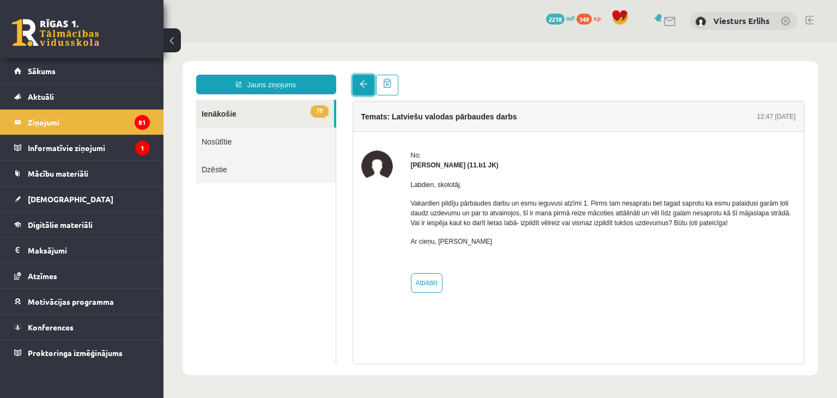
click at [362, 87] on span at bounding box center [364, 84] width 8 height 8
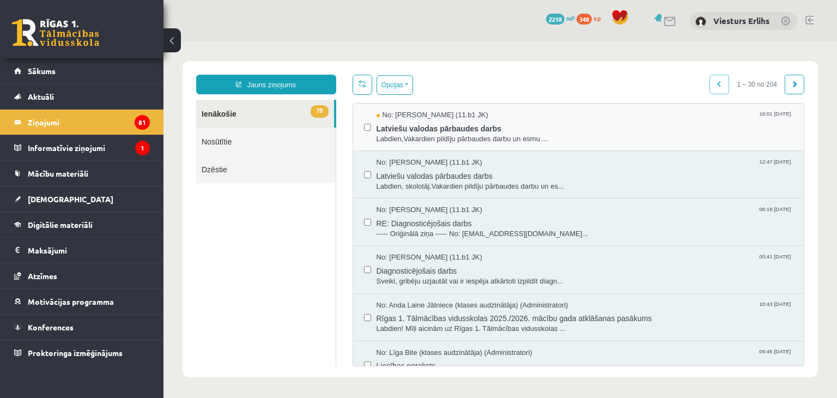
click at [452, 143] on div "No: Anna Kristiāna Bērziņa (11.b1 JK) 16:01 03/09/2025 Latviešu valodas pārbaud…" at bounding box center [578, 127] width 451 height 47
click at [512, 134] on span "Labdien,Vakardien pildīju pārbaudes darbu un esmu ..." at bounding box center [585, 139] width 417 height 10
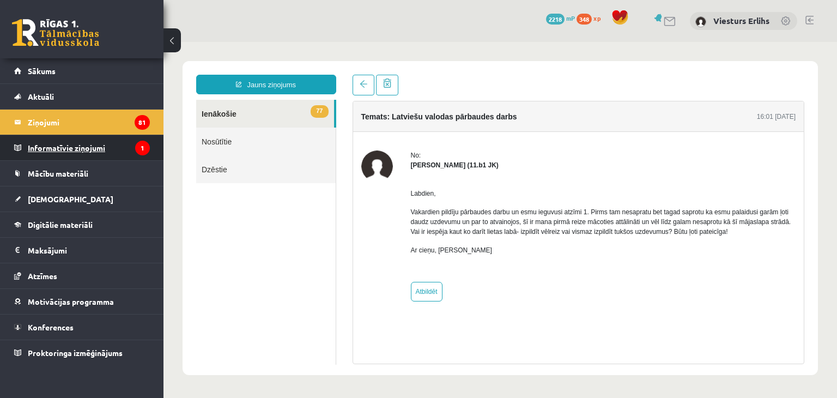
click at [71, 143] on legend "Informatīvie ziņojumi 1" at bounding box center [89, 147] width 122 height 25
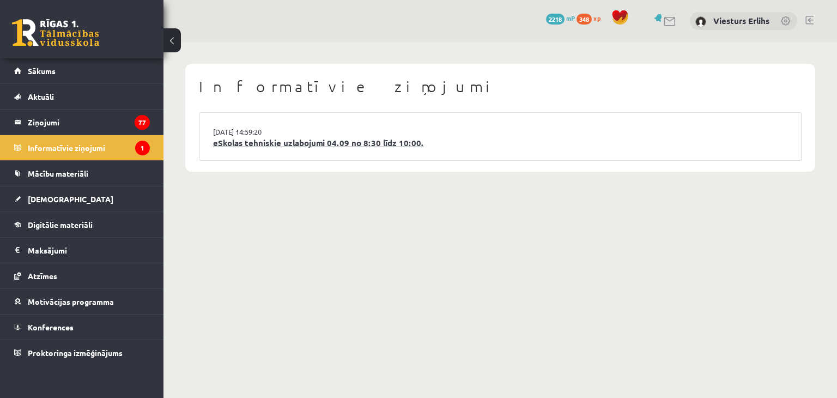
click at [281, 142] on link "eSkolas tehniskie uzlabojumi 04.09 no 8:30 līdz 10:00." at bounding box center [500, 143] width 574 height 13
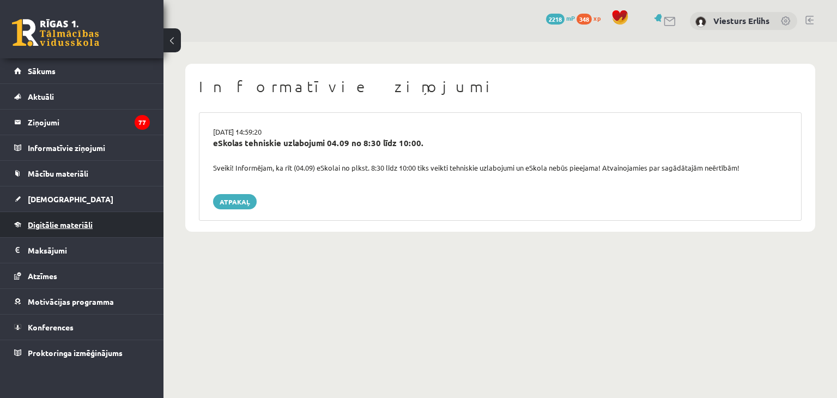
click at [83, 226] on span "Digitālie materiāli" at bounding box center [60, 225] width 65 height 10
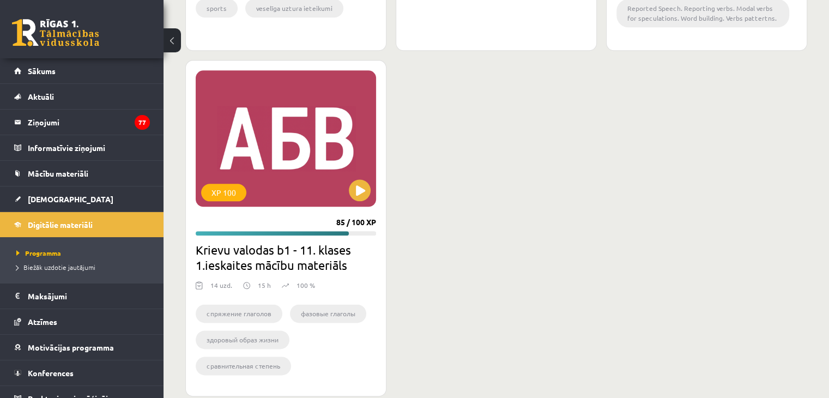
scroll to position [1319, 0]
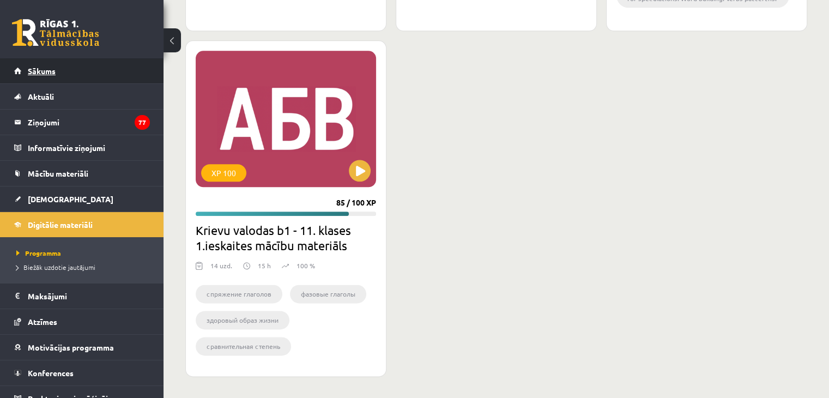
click at [58, 70] on link "Sākums" at bounding box center [82, 70] width 136 height 25
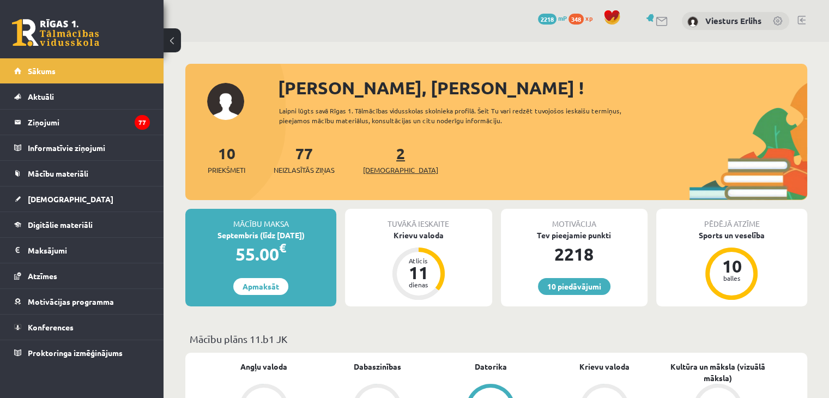
click at [384, 170] on span "[DEMOGRAPHIC_DATA]" at bounding box center [400, 170] width 75 height 11
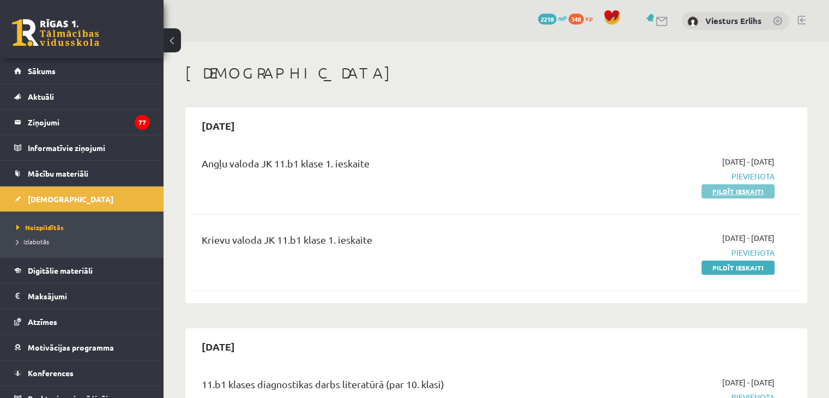
click at [752, 197] on link "Pildīt ieskaiti" at bounding box center [737, 191] width 73 height 14
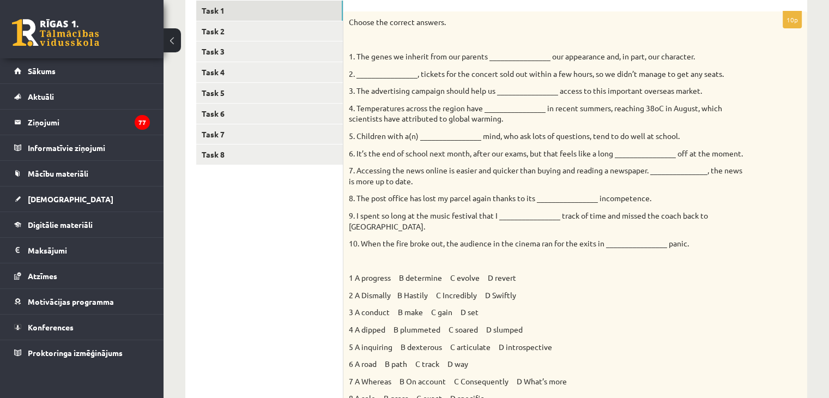
scroll to position [173, 0]
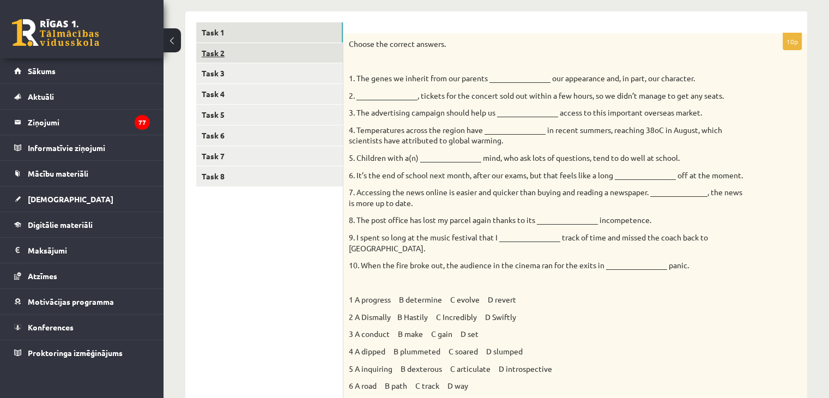
click at [213, 52] on link "Task 2" at bounding box center [269, 53] width 147 height 20
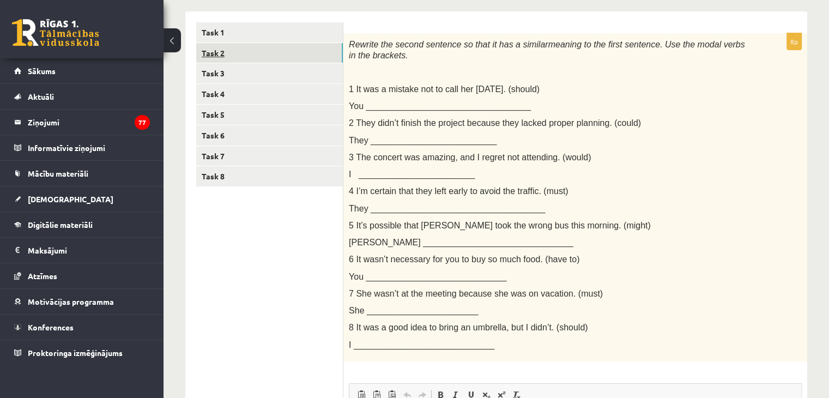
scroll to position [0, 0]
click at [213, 30] on link "Task 1" at bounding box center [269, 32] width 147 height 20
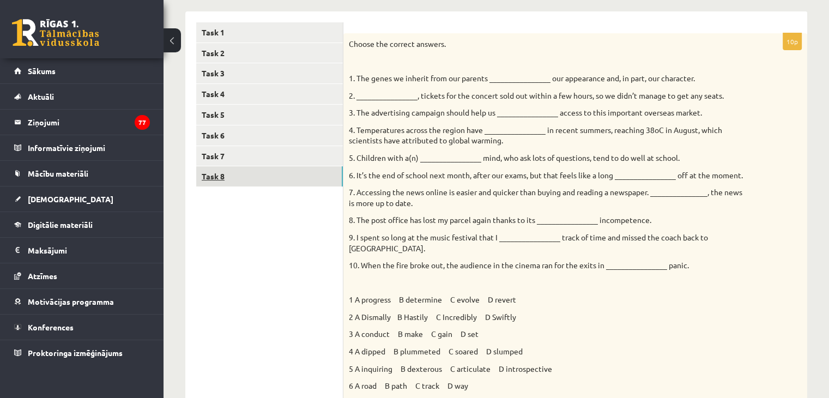
click at [211, 179] on link "Task 8" at bounding box center [269, 176] width 147 height 20
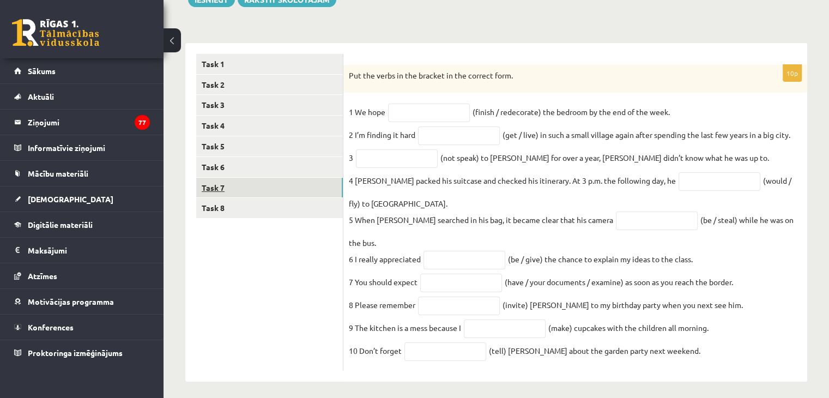
click at [216, 188] on link "Task 7" at bounding box center [269, 188] width 147 height 20
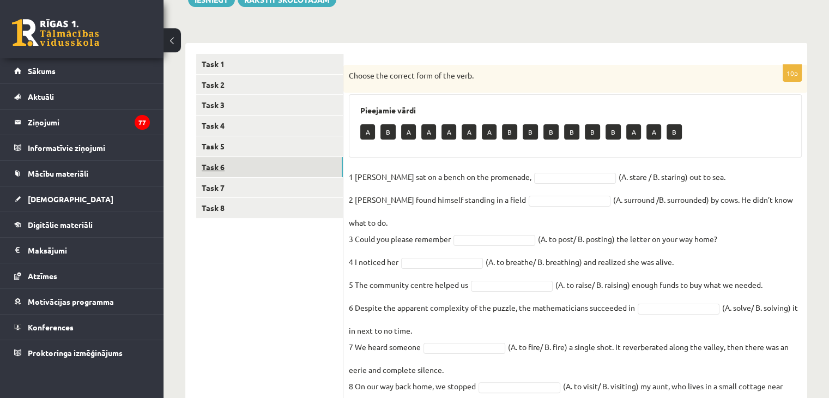
click at [211, 168] on link "Task 6" at bounding box center [269, 167] width 147 height 20
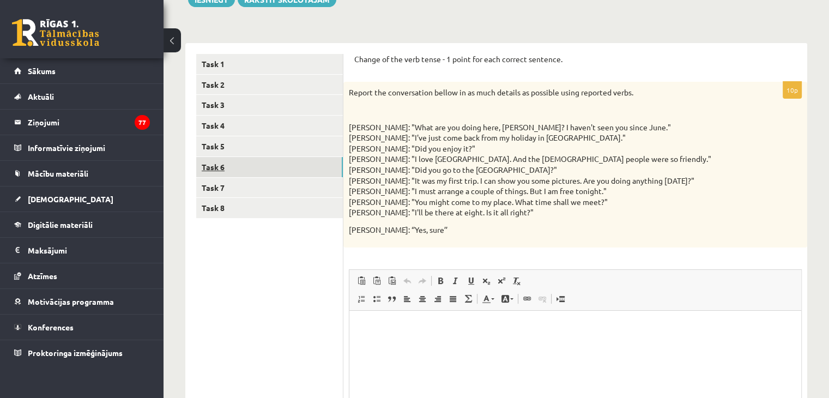
scroll to position [0, 0]
click at [207, 146] on link "Task 5" at bounding box center [269, 146] width 147 height 20
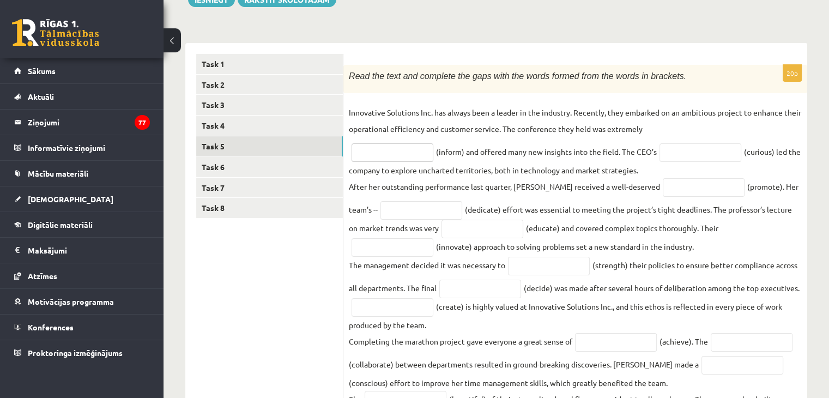
click at [401, 151] on input "text" at bounding box center [392, 152] width 82 height 19
type input "**********"
click at [706, 151] on input "text" at bounding box center [700, 152] width 82 height 19
type input "*********"
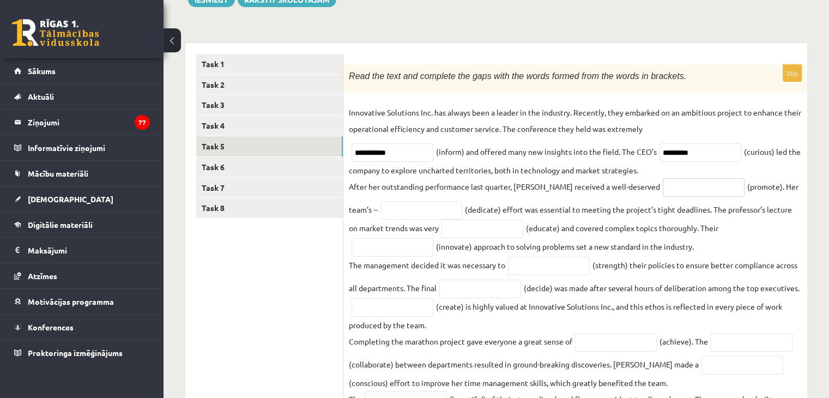
click at [663, 185] on input "text" at bounding box center [704, 187] width 82 height 19
type input "*********"
click at [384, 215] on input "text" at bounding box center [421, 210] width 82 height 19
type input "*********"
click at [470, 238] on input "text" at bounding box center [482, 229] width 82 height 19
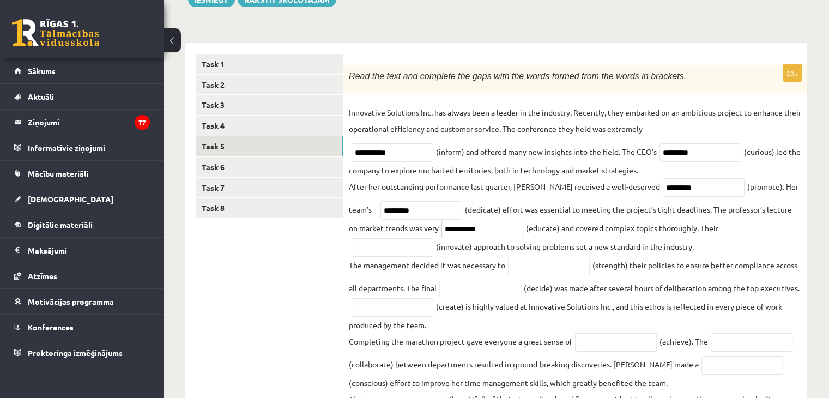
type input "**********"
click at [539, 264] on input "text" at bounding box center [549, 266] width 82 height 19
click at [433, 238] on input "text" at bounding box center [392, 247] width 82 height 19
type input "**********"
click at [550, 266] on input "text" at bounding box center [549, 266] width 82 height 19
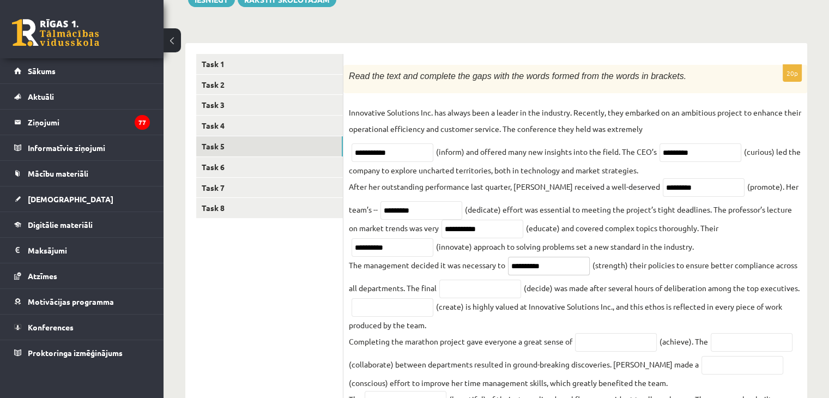
type input "**********"
click at [457, 293] on input "text" at bounding box center [480, 289] width 82 height 19
type input "********"
click at [433, 304] on input "text" at bounding box center [392, 307] width 82 height 19
click at [433, 309] on input "text" at bounding box center [392, 307] width 82 height 19
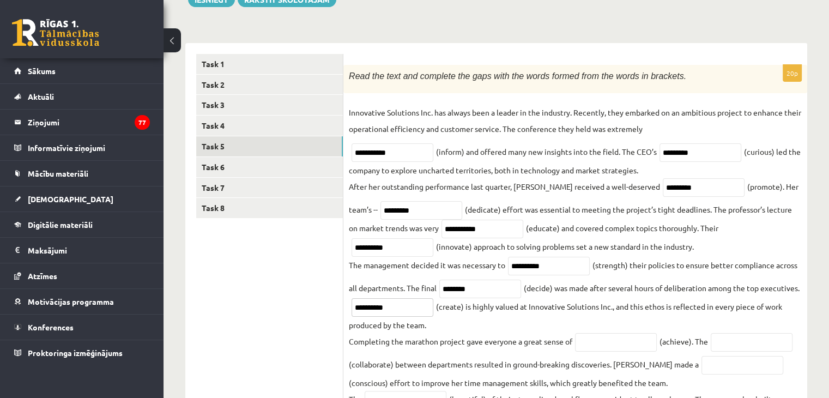
type input "**********"
click at [597, 344] on input "text" at bounding box center [616, 342] width 82 height 19
type input "**********"
click at [760, 345] on input "text" at bounding box center [752, 342] width 82 height 19
type input "**********"
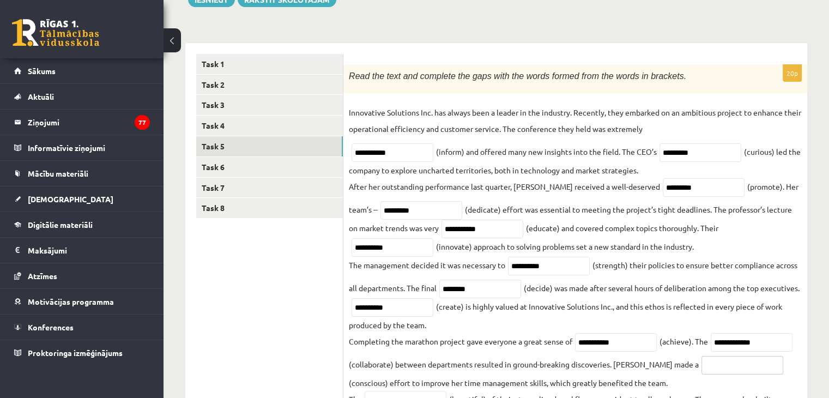
click at [701, 363] on input "text" at bounding box center [742, 365] width 82 height 19
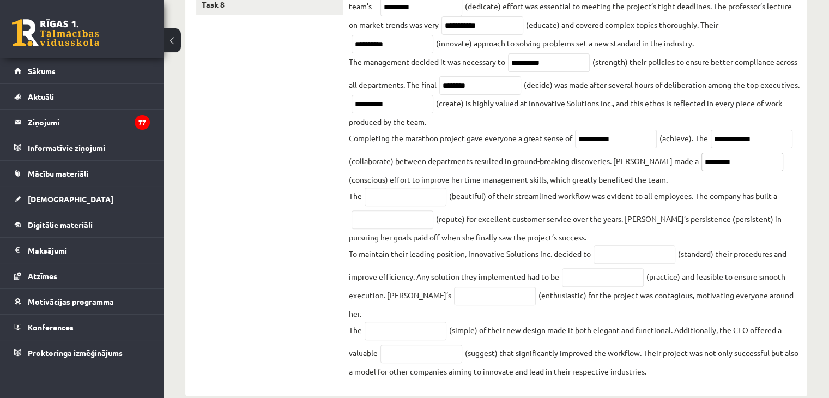
scroll to position [351, 0]
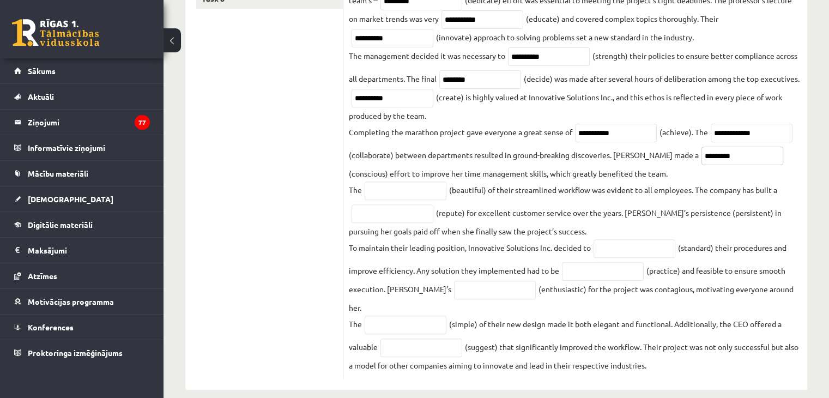
type input "*********"
click at [404, 185] on input "text" at bounding box center [406, 190] width 82 height 19
type input "******"
click at [397, 208] on input "text" at bounding box center [392, 213] width 82 height 19
type input "**********"
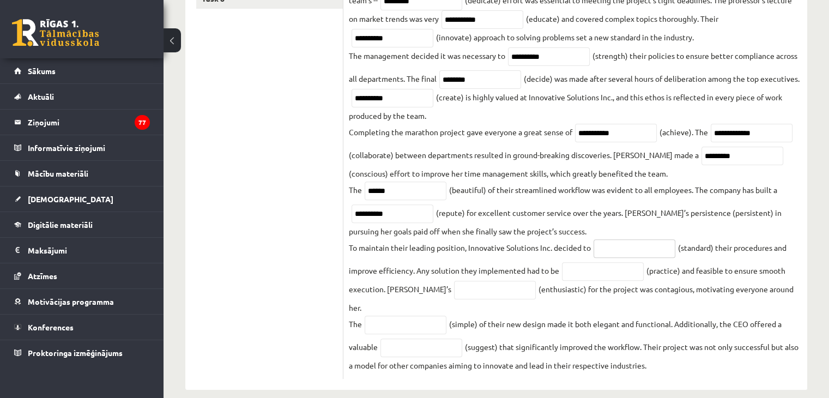
click at [619, 243] on input "text" at bounding box center [634, 248] width 82 height 19
type input "**********"
click at [605, 273] on input "text" at bounding box center [603, 271] width 82 height 19
type input "*********"
click at [480, 292] on input "text" at bounding box center [495, 290] width 82 height 19
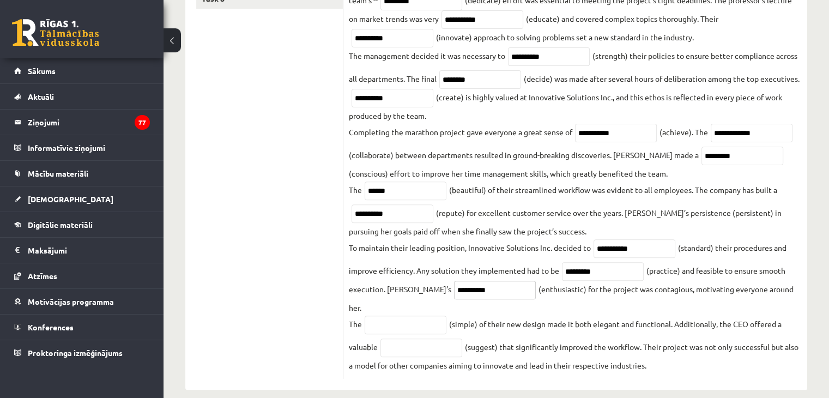
type input "**********"
click at [411, 315] on input "text" at bounding box center [406, 324] width 82 height 19
type input "**********"
click at [414, 338] on input "text" at bounding box center [421, 347] width 82 height 19
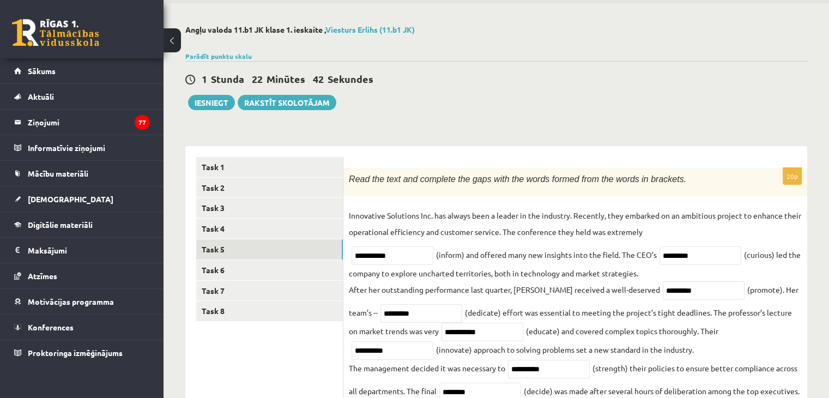
scroll to position [24, 0]
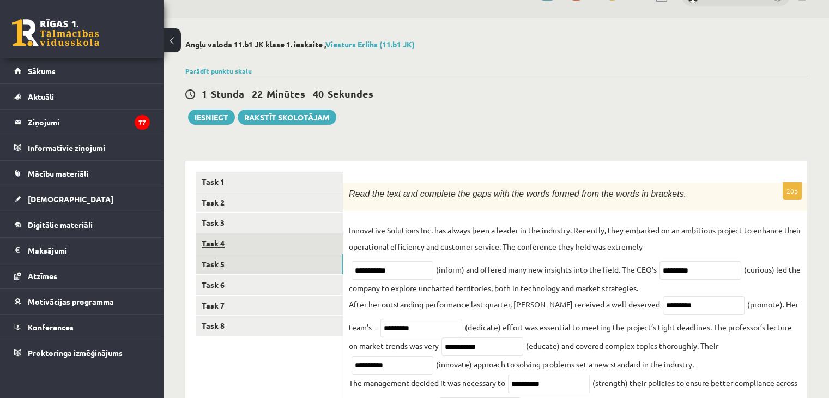
type input "**********"
click at [226, 245] on link "Task 4" at bounding box center [269, 243] width 147 height 20
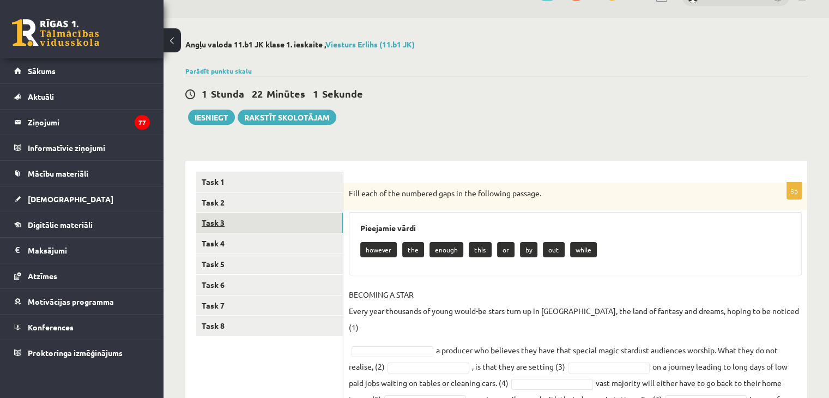
click at [220, 222] on link "Task 3" at bounding box center [269, 223] width 147 height 20
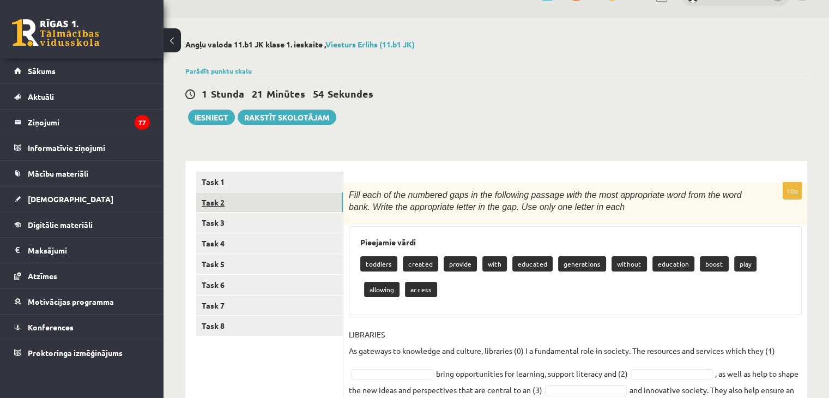
click at [214, 201] on link "Task 2" at bounding box center [269, 202] width 147 height 20
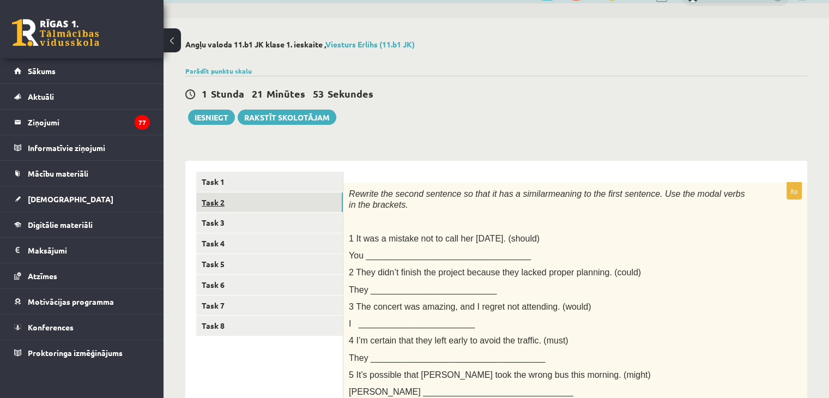
scroll to position [0, 0]
click at [210, 176] on link "Task 1" at bounding box center [269, 182] width 147 height 20
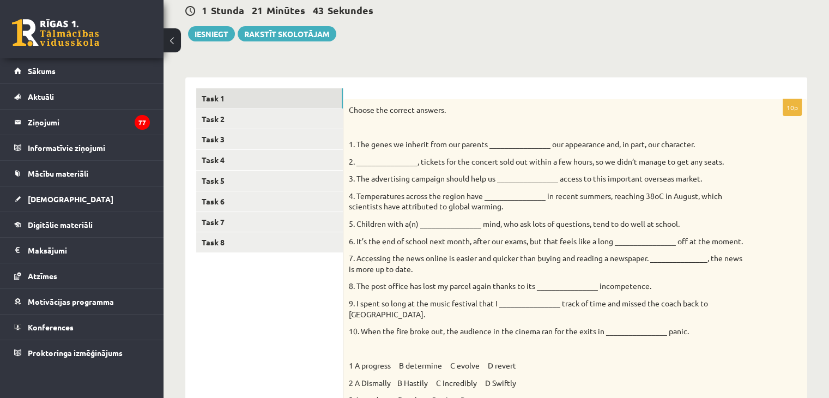
scroll to position [111, 0]
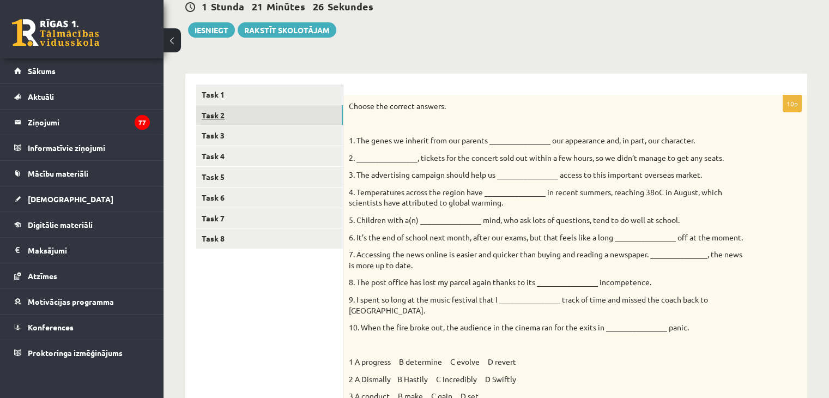
click at [211, 116] on link "Task 2" at bounding box center [269, 115] width 147 height 20
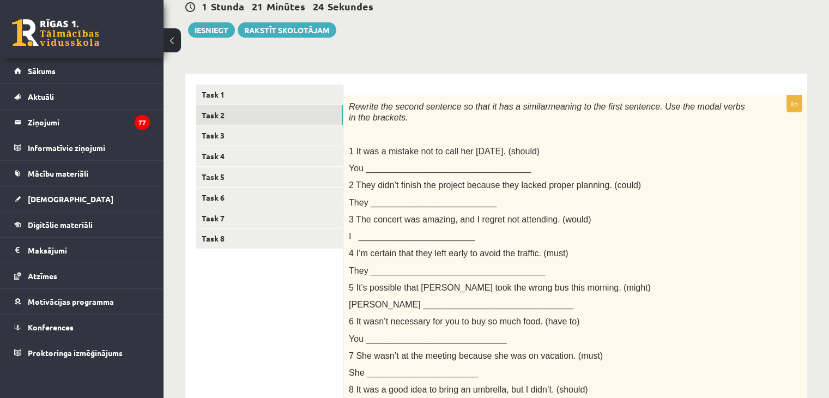
scroll to position [0, 0]
click at [379, 171] on span "You __________________________________" at bounding box center [440, 167] width 182 height 9
click at [379, 163] on span "You __________________________________" at bounding box center [440, 167] width 182 height 9
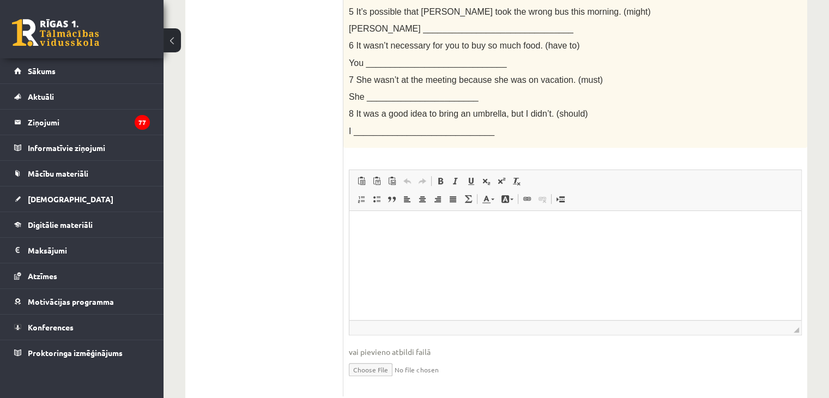
scroll to position [417, 0]
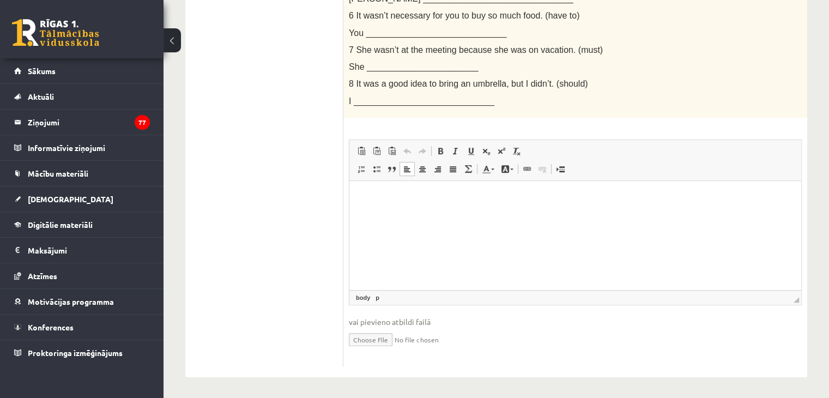
click at [380, 214] on html at bounding box center [575, 196] width 452 height 33
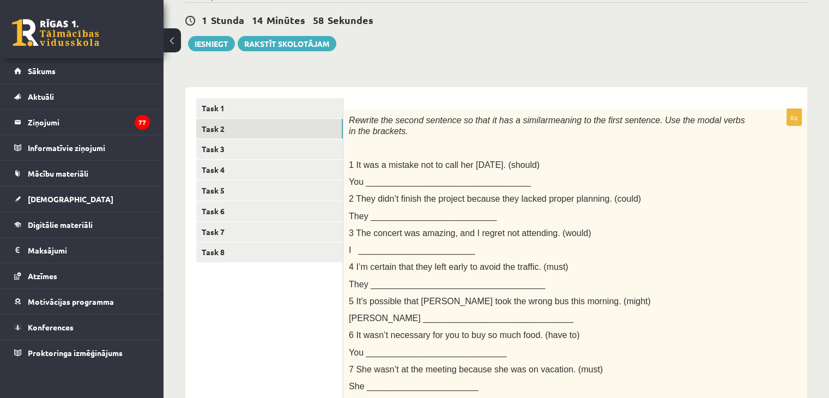
scroll to position [61, 0]
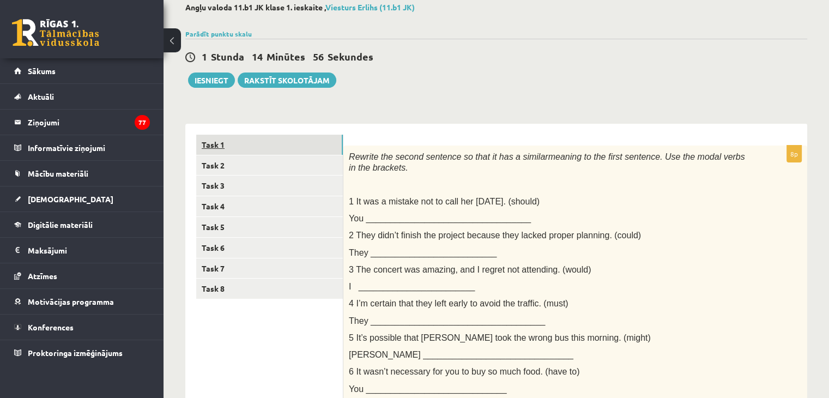
click at [211, 139] on link "Task 1" at bounding box center [269, 145] width 147 height 20
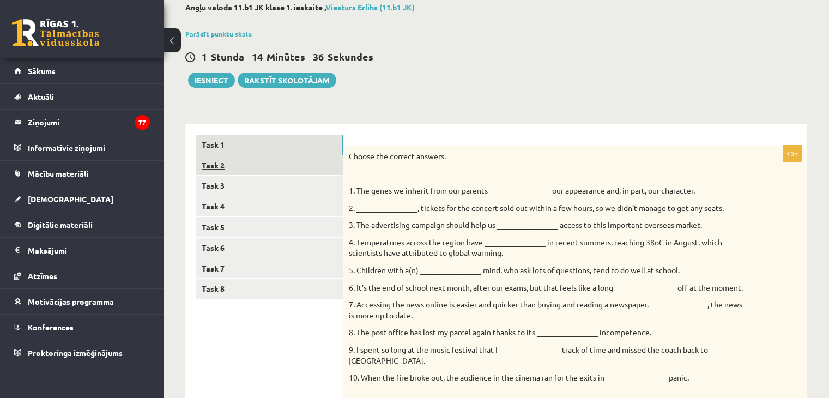
click at [235, 161] on link "Task 2" at bounding box center [269, 165] width 147 height 20
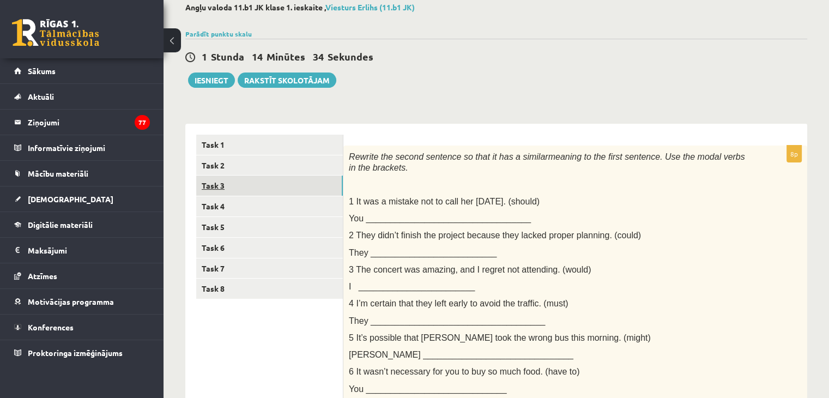
scroll to position [0, 0]
click at [240, 188] on link "Task 3" at bounding box center [269, 185] width 147 height 20
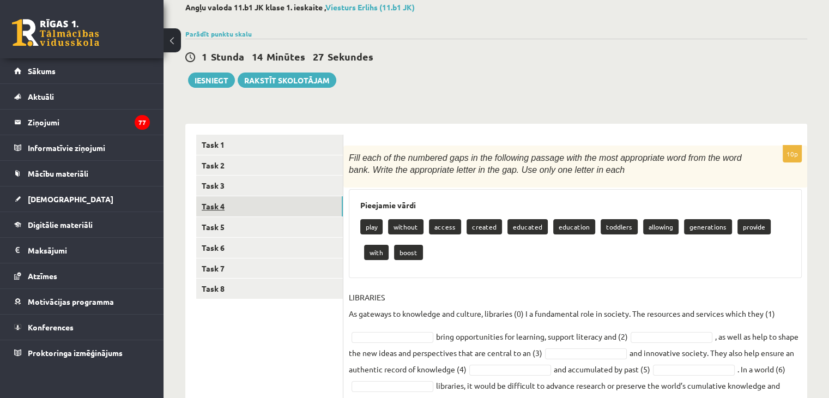
click at [240, 208] on link "Task 4" at bounding box center [269, 206] width 147 height 20
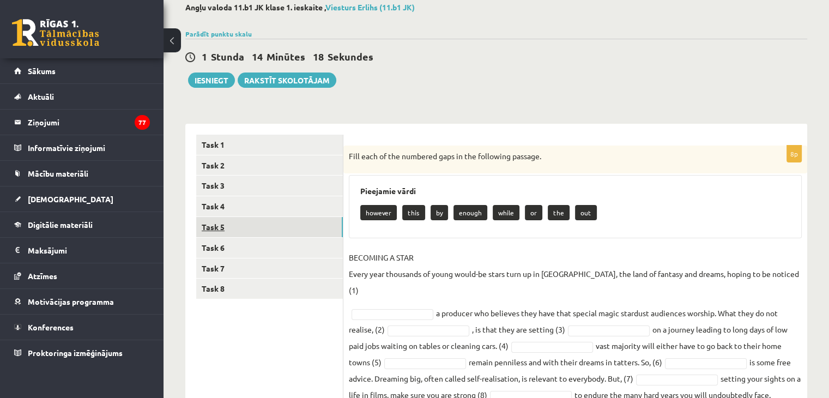
click at [242, 221] on link "Task 5" at bounding box center [269, 227] width 147 height 20
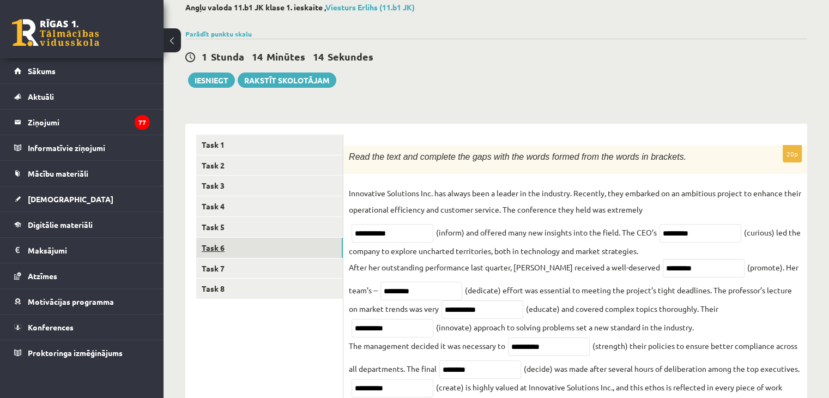
click at [241, 248] on link "Task 6" at bounding box center [269, 248] width 147 height 20
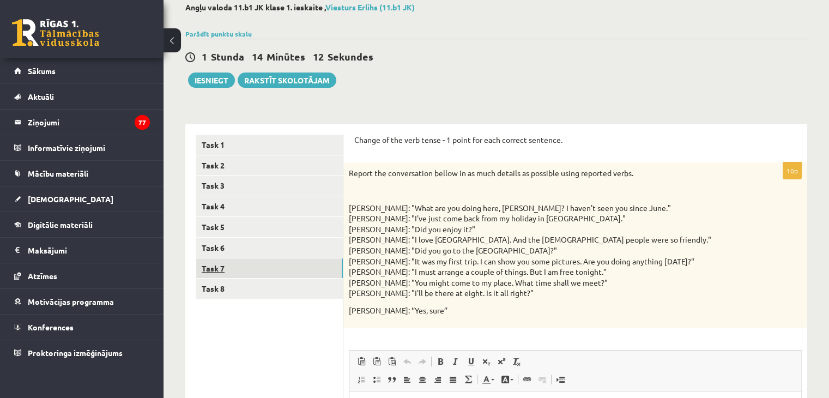
click at [239, 264] on link "Task 7" at bounding box center [269, 268] width 147 height 20
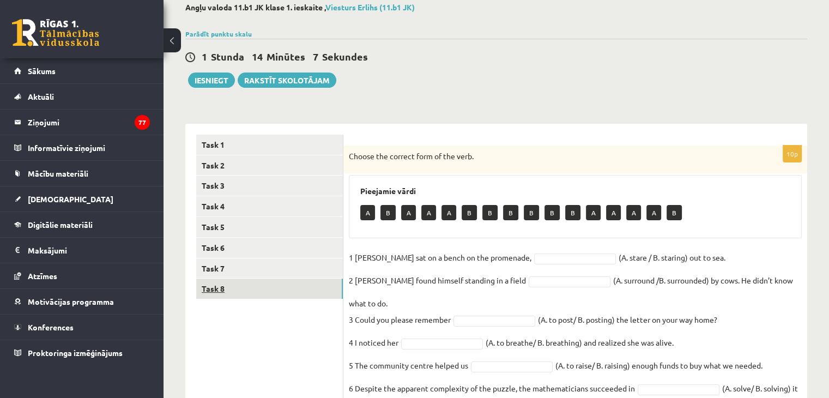
click at [239, 283] on link "Task 8" at bounding box center [269, 288] width 147 height 20
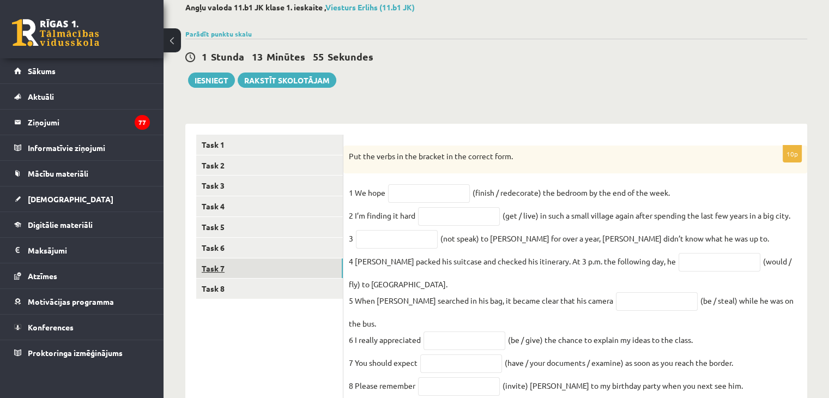
click at [233, 264] on link "Task 7" at bounding box center [269, 268] width 147 height 20
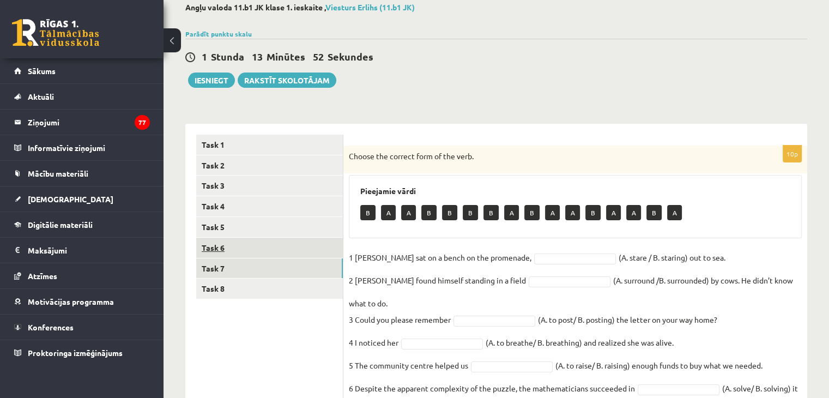
click at [228, 249] on link "Task 6" at bounding box center [269, 248] width 147 height 20
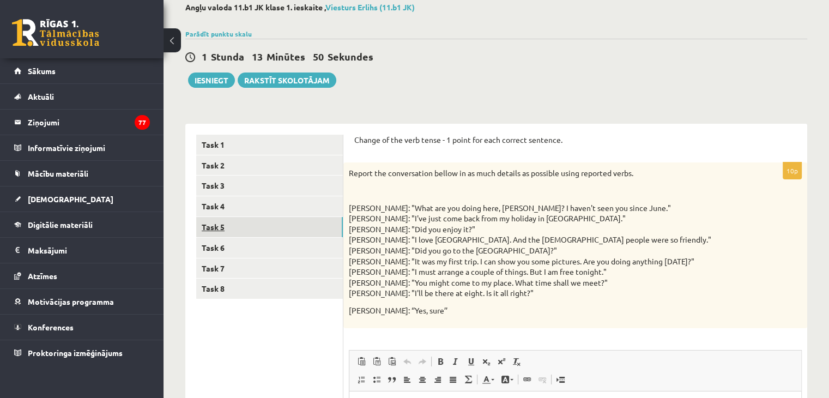
click at [226, 229] on link "Task 5" at bounding box center [269, 227] width 147 height 20
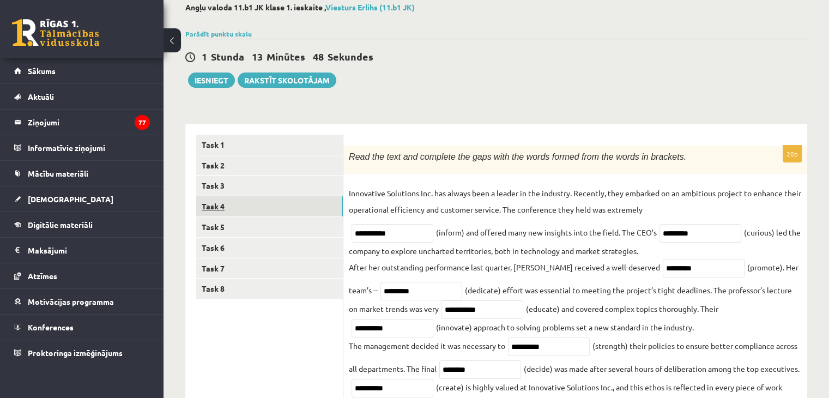
click at [226, 210] on link "Task 4" at bounding box center [269, 206] width 147 height 20
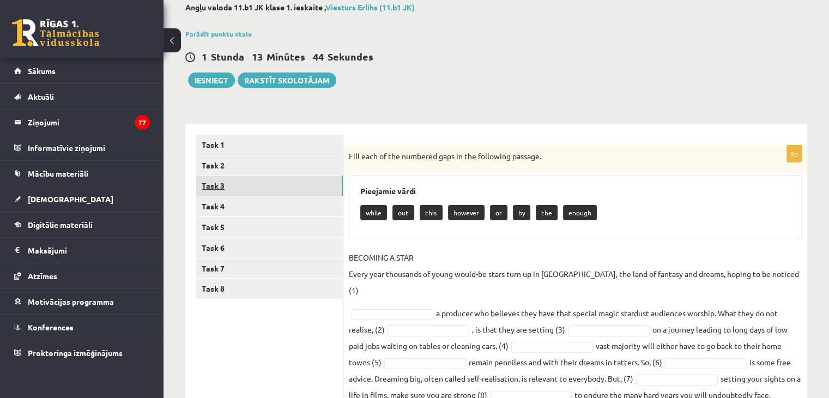
click at [251, 184] on link "Task 3" at bounding box center [269, 185] width 147 height 20
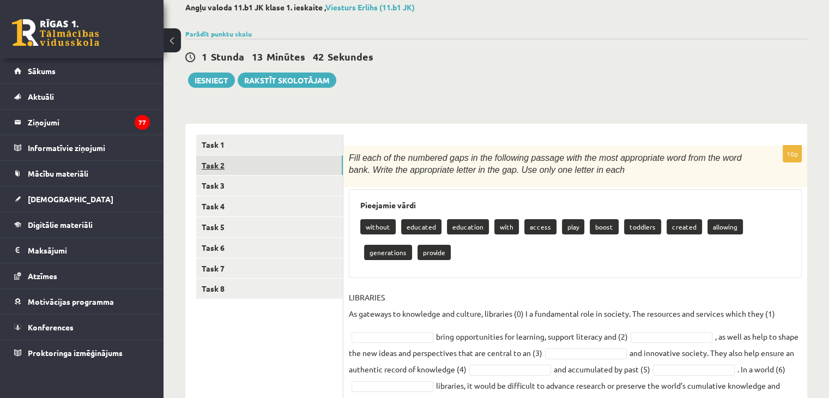
click at [250, 168] on link "Task 2" at bounding box center [269, 165] width 147 height 20
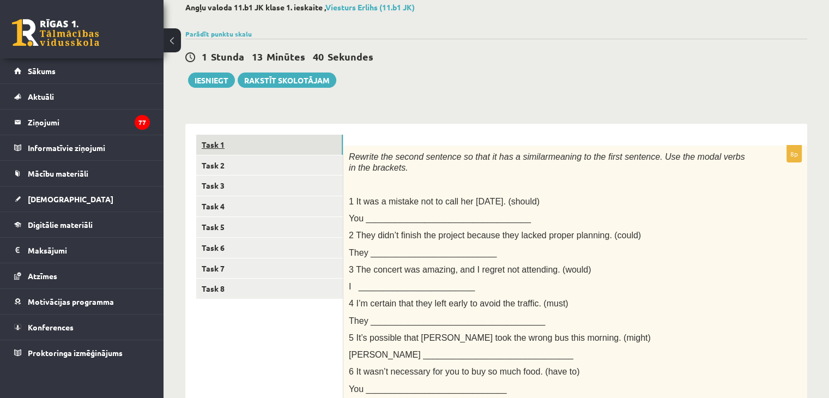
click at [254, 140] on link "Task 1" at bounding box center [269, 145] width 147 height 20
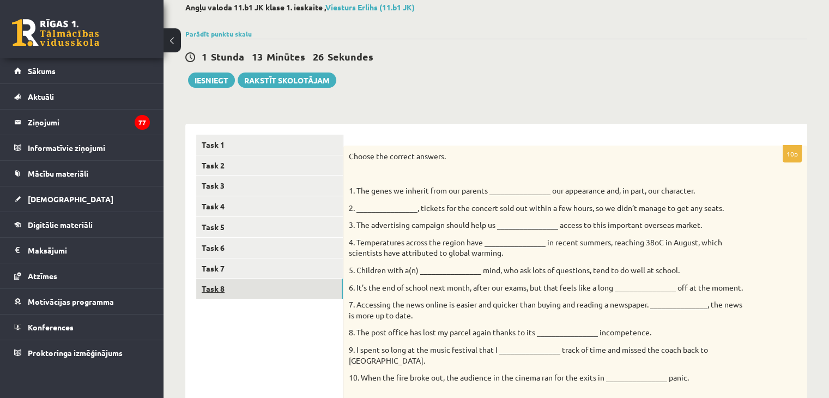
click at [274, 289] on link "Task 8" at bounding box center [269, 288] width 147 height 20
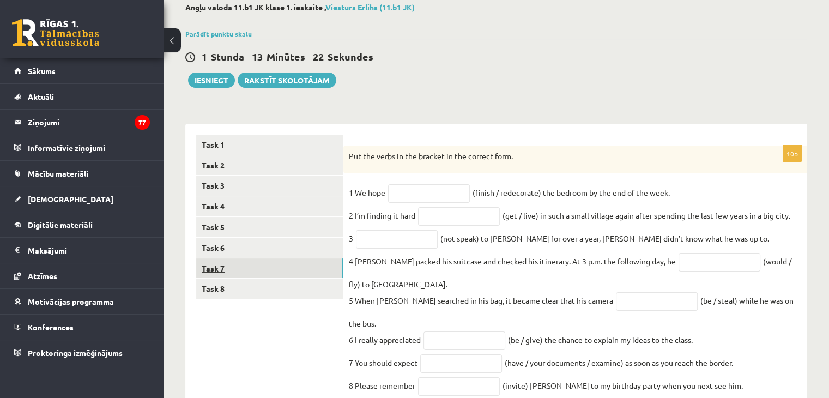
click at [270, 272] on link "Task 7" at bounding box center [269, 268] width 147 height 20
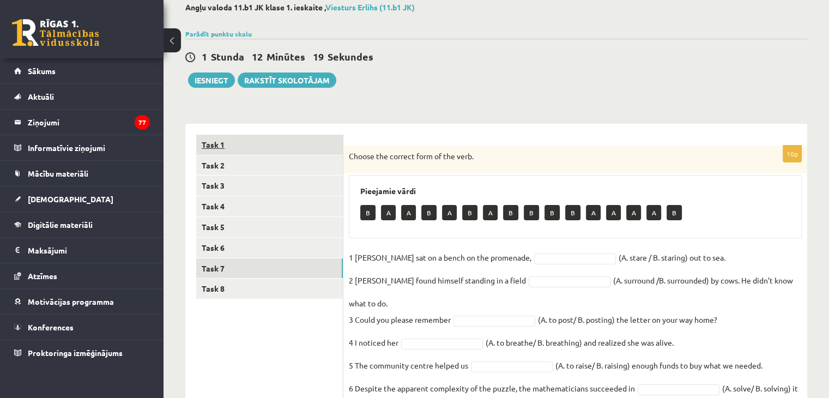
click at [211, 143] on link "Task 1" at bounding box center [269, 145] width 147 height 20
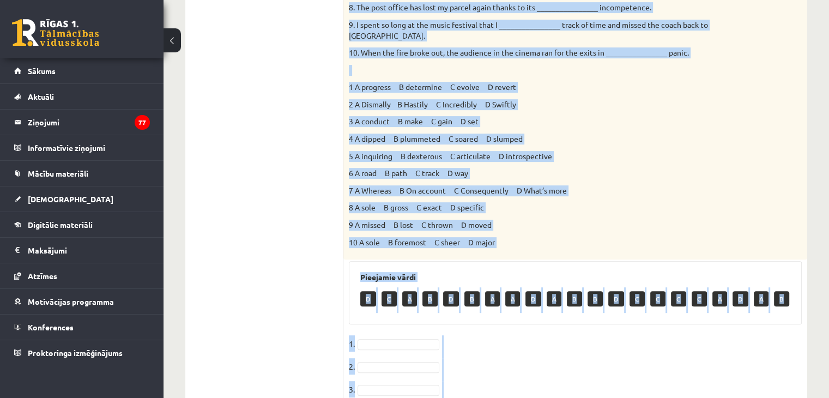
scroll to position [438, 0]
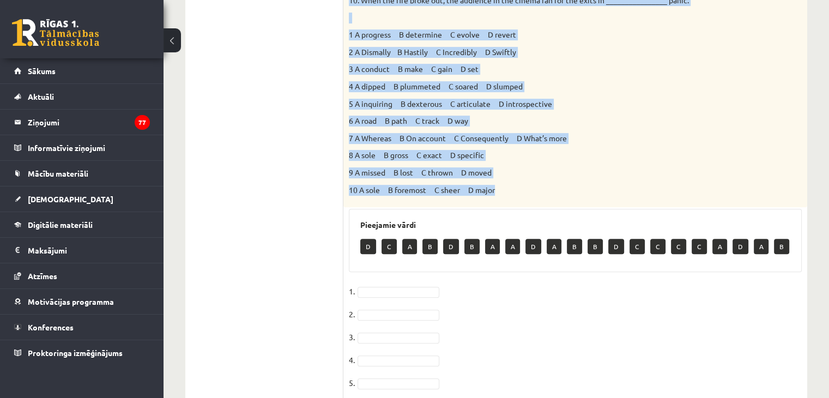
drag, startPoint x: 350, startPoint y: 103, endPoint x: 549, endPoint y: 191, distance: 218.1
copy div "Choose the correct answers. 1. The genes we inherit from our parents __________…"
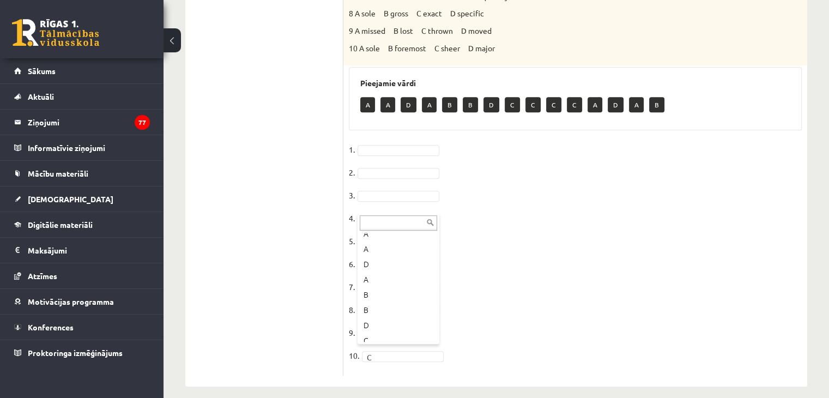
scroll to position [44, 0]
click at [437, 309] on div "... A A D A B B D C C C A D A B" at bounding box center [398, 255] width 82 height 131
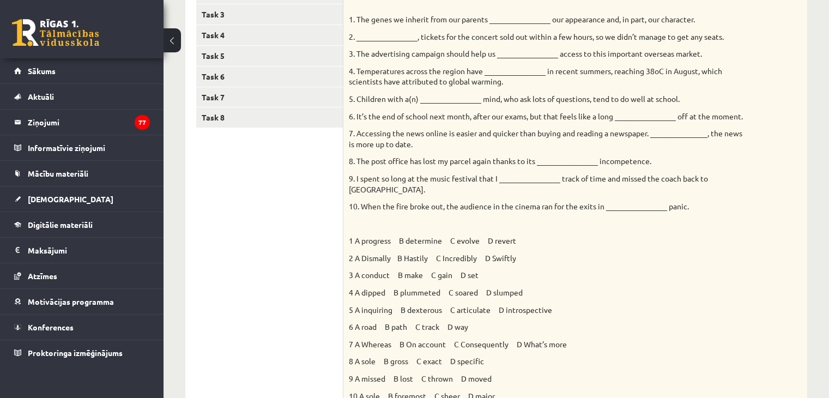
scroll to position [0, 0]
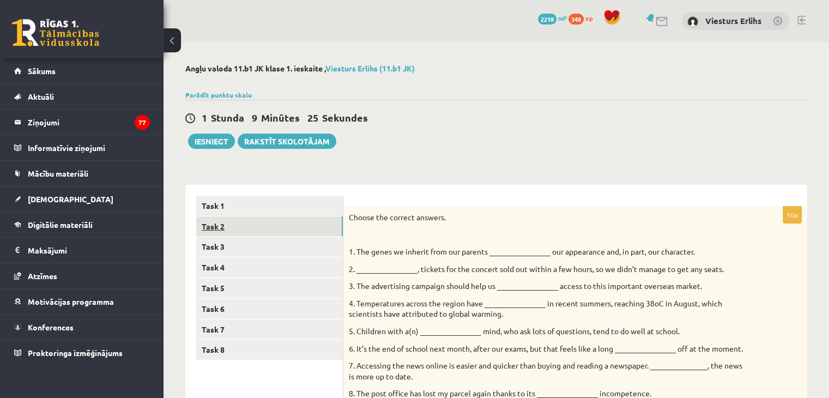
click at [232, 227] on link "Task 2" at bounding box center [269, 226] width 147 height 20
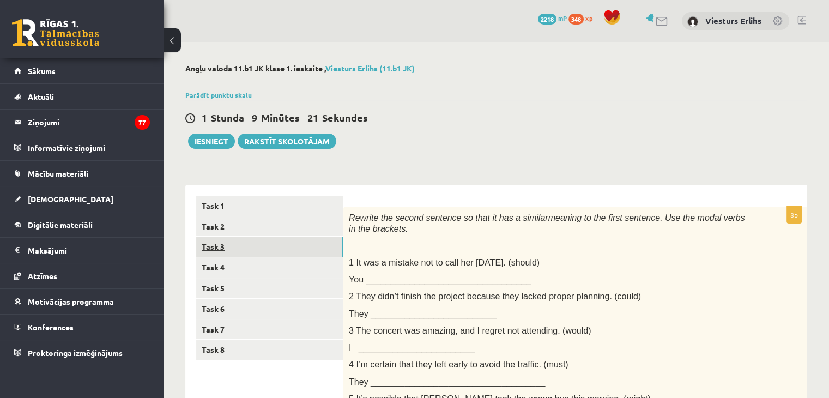
click at [231, 250] on link "Task 3" at bounding box center [269, 246] width 147 height 20
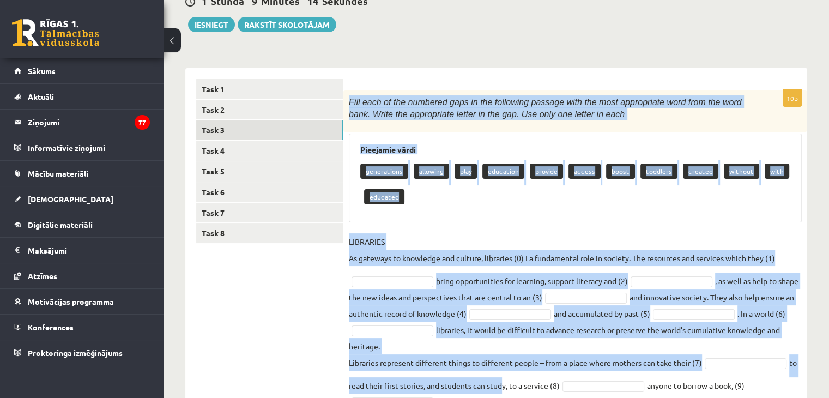
scroll to position [183, 0]
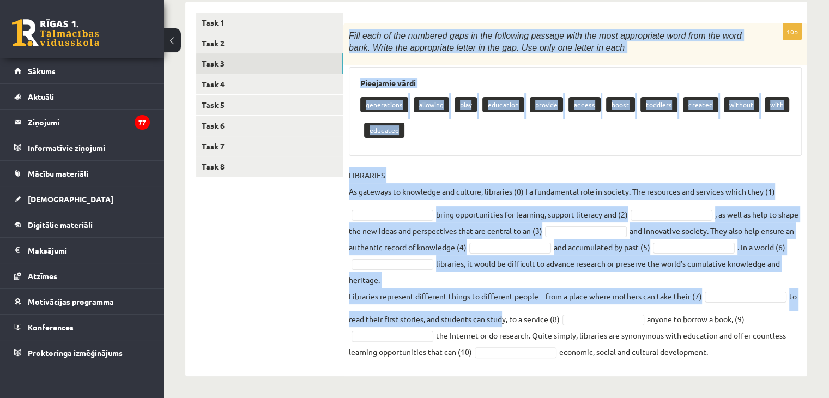
drag, startPoint x: 349, startPoint y: 217, endPoint x: 730, endPoint y: 359, distance: 406.7
click at [730, 359] on div "10p Fill each of the numbered gaps in the following passage with the most appro…" at bounding box center [575, 194] width 464 height 342
copy div "Fill each of the numbered gaps in the following passage with the most appropria…"
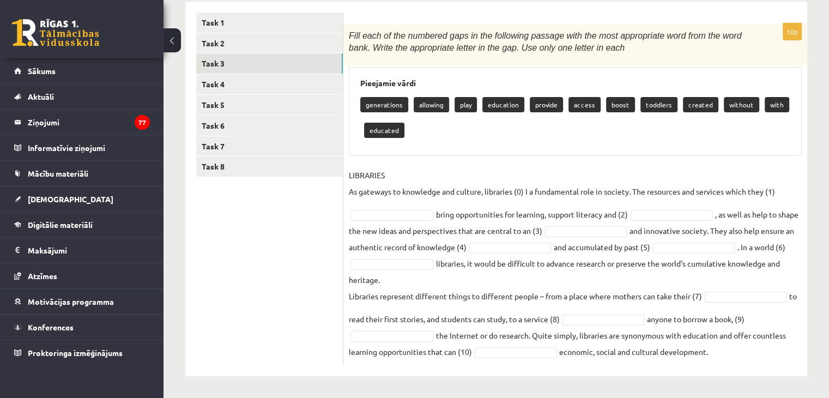
click at [330, 210] on ul "Task 1 Task 2 Task 3 Task 4 Task 5 Task 6 Task 7 Task 8" at bounding box center [269, 189] width 147 height 353
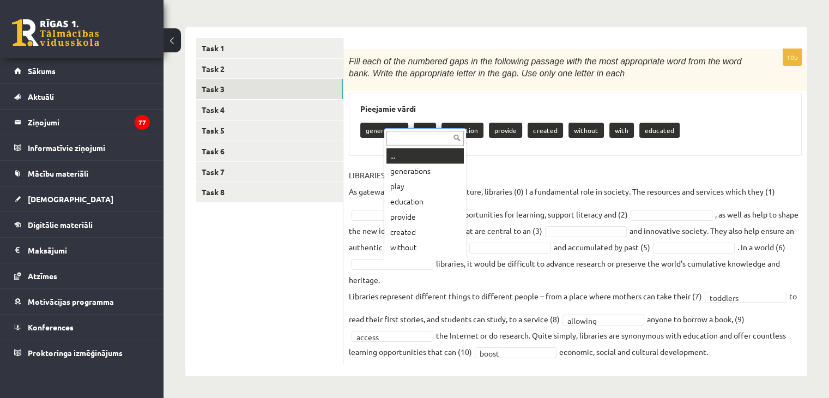
scroll to position [13, 0]
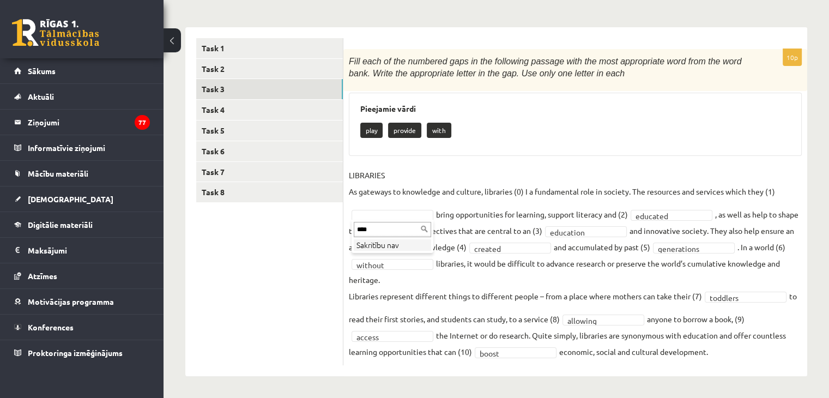
type input "*****"
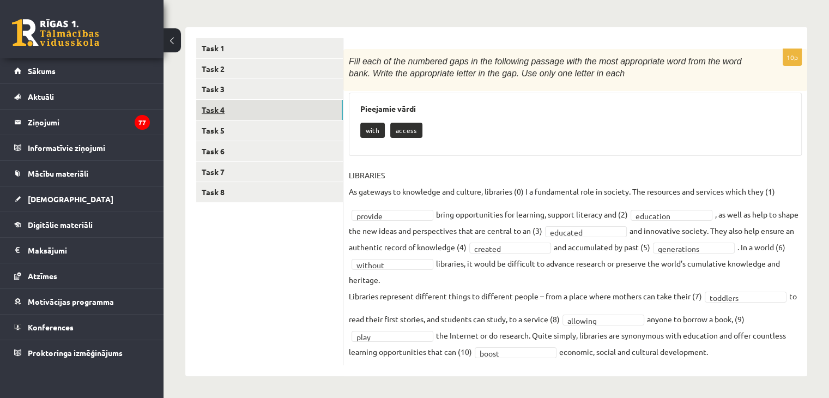
click at [226, 105] on link "Task 4" at bounding box center [269, 110] width 147 height 20
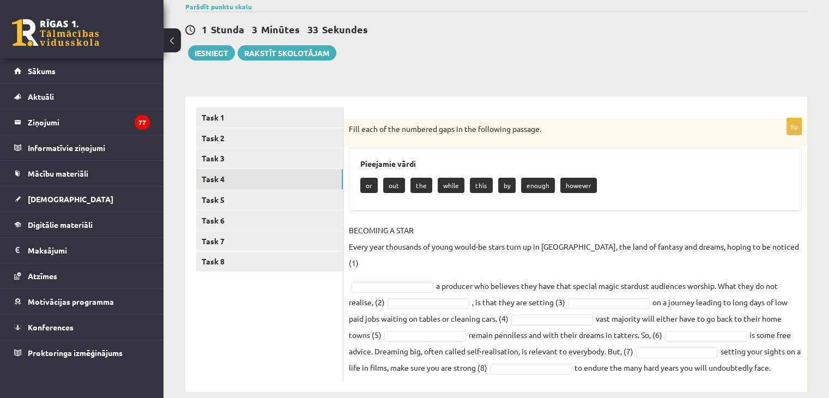
drag, startPoint x: 347, startPoint y: 125, endPoint x: 796, endPoint y: 377, distance: 515.2
click at [796, 377] on div "Angļu valoda 11.b1 JK klase 1. ieskaite , Viesturs Erlihs (11.b1 JK) Parādīt pu…" at bounding box center [495, 184] width 665 height 460
copy div "Fill each of the numbered gaps in the following passage. Pieejamie vārdi or out…"
click at [421, 262] on fieldset "BECOMING A STAR Every year thousands of young would-be stars turn up in Hollywo…" at bounding box center [575, 299] width 453 height 154
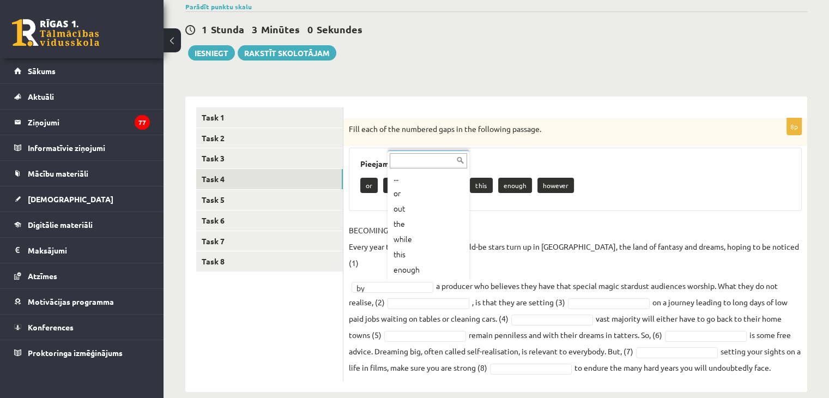
scroll to position [13, 0]
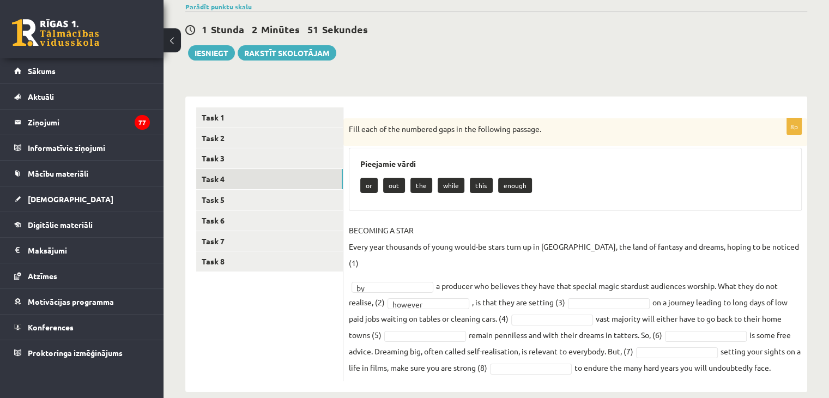
click at [482, 271] on fieldset "BECOMING A STAR Every year thousands of young would-be stars turn up in Hollywo…" at bounding box center [575, 299] width 453 height 154
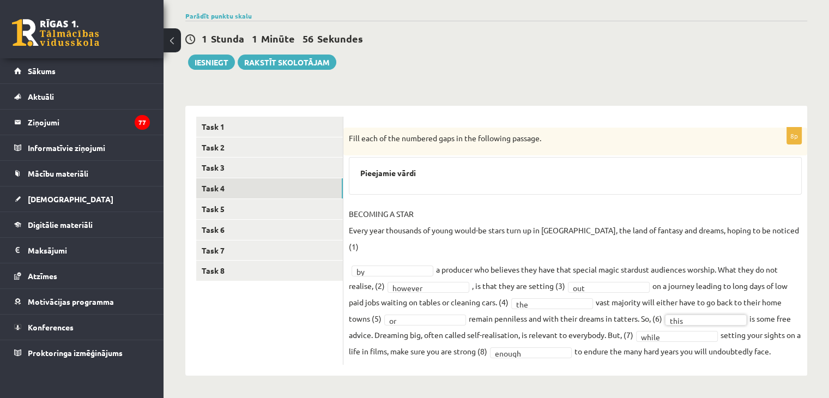
scroll to position [63, 0]
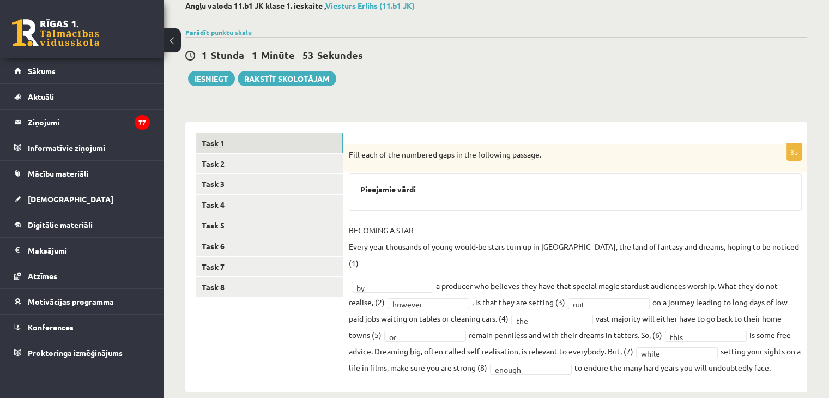
click at [227, 147] on link "Task 1" at bounding box center [269, 143] width 147 height 20
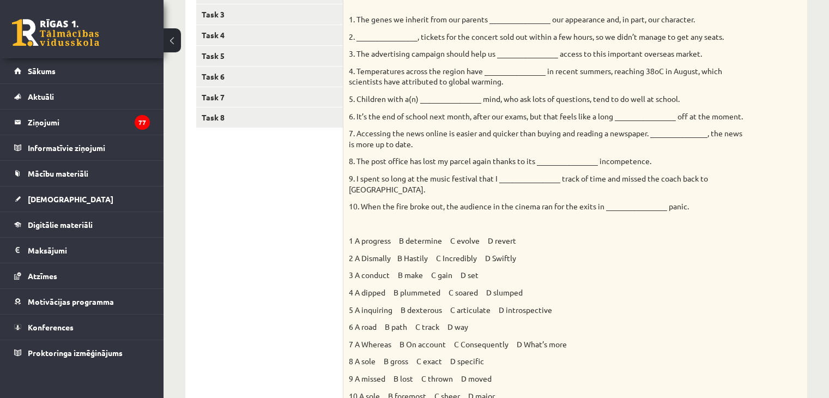
scroll to position [0, 0]
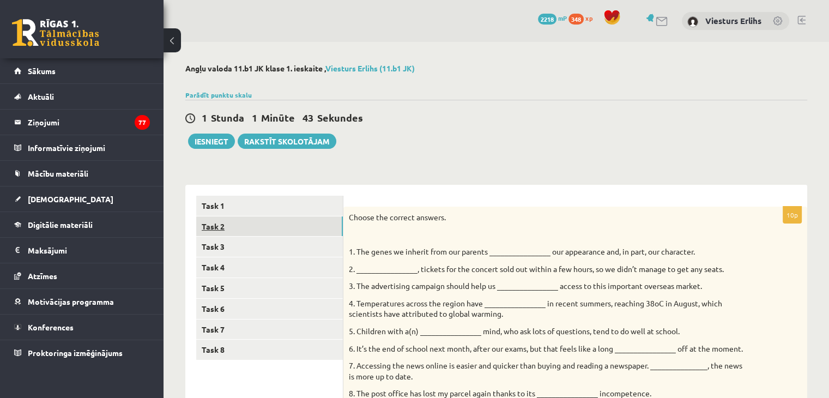
click at [222, 227] on link "Task 2" at bounding box center [269, 226] width 147 height 20
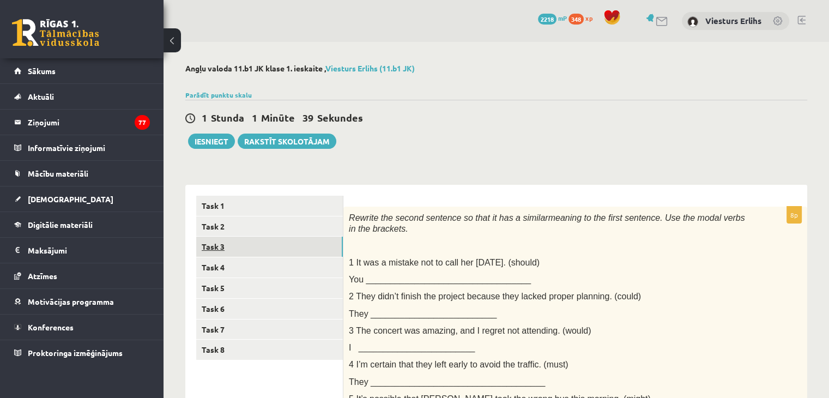
click at [227, 249] on link "Task 3" at bounding box center [269, 246] width 147 height 20
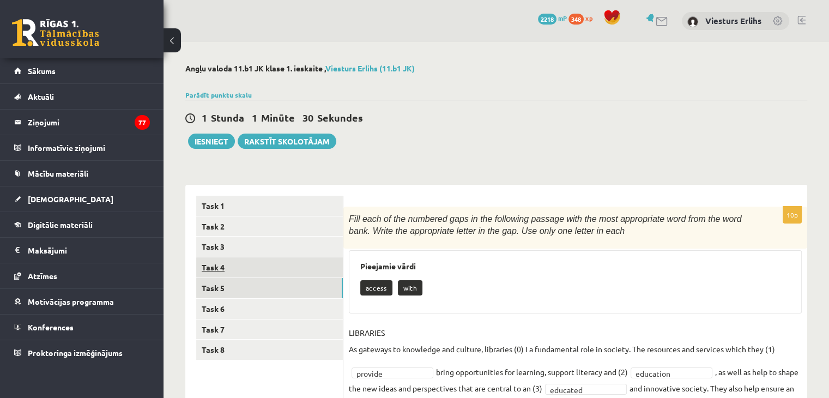
click at [222, 278] on link "Task 5" at bounding box center [269, 288] width 147 height 20
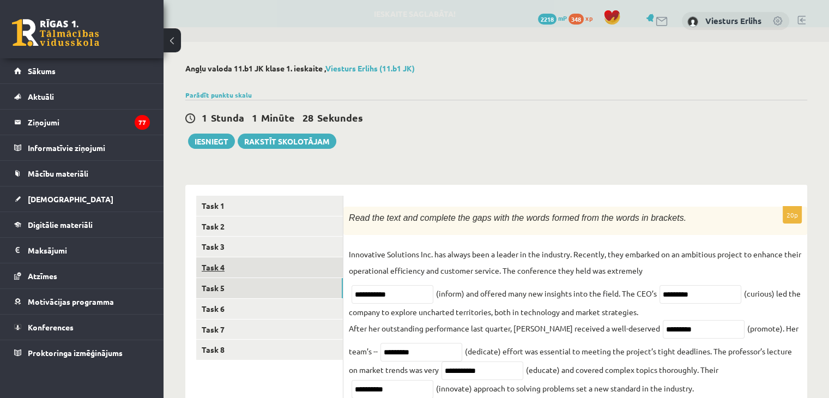
click at [216, 269] on link "Task 4" at bounding box center [269, 267] width 147 height 20
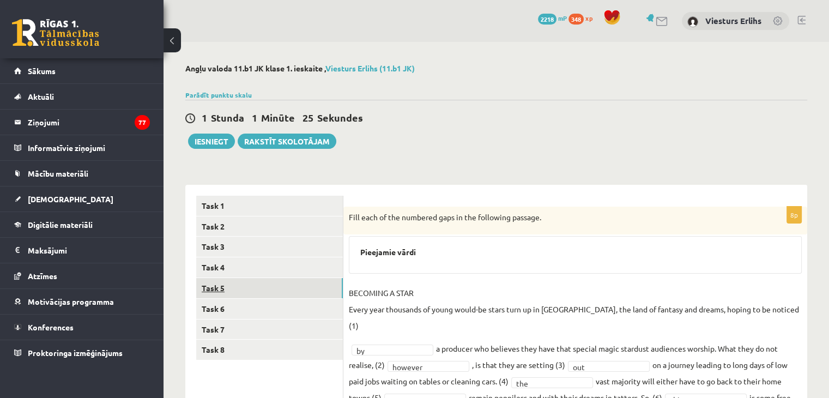
click at [219, 287] on link "Task 5" at bounding box center [269, 288] width 147 height 20
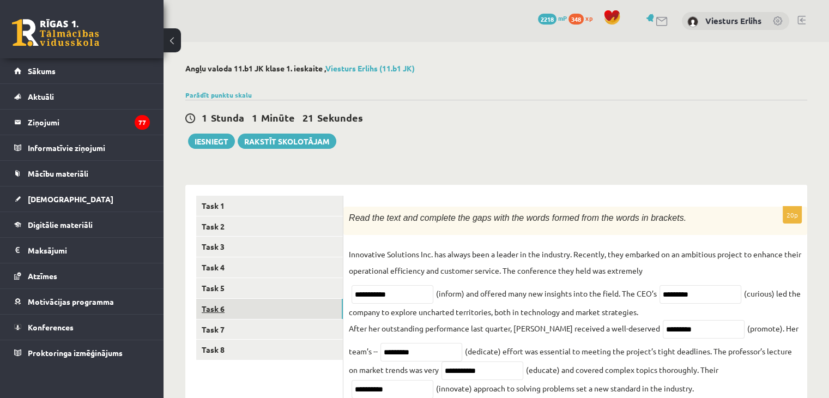
click at [220, 307] on link "Task 6" at bounding box center [269, 309] width 147 height 20
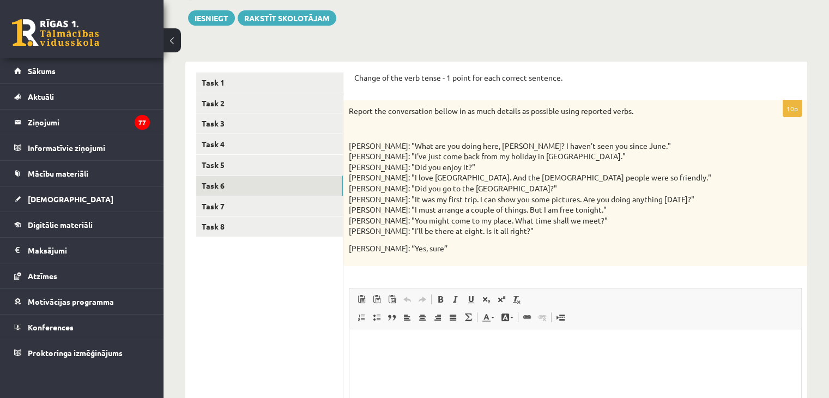
scroll to position [174, 0]
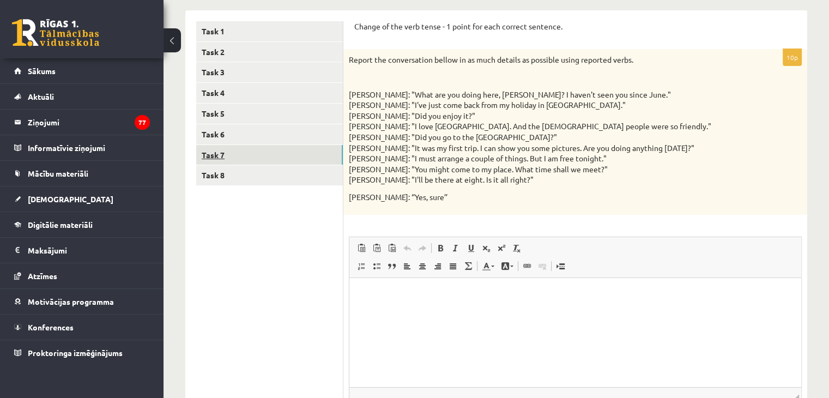
click at [241, 160] on link "Task 7" at bounding box center [269, 155] width 147 height 20
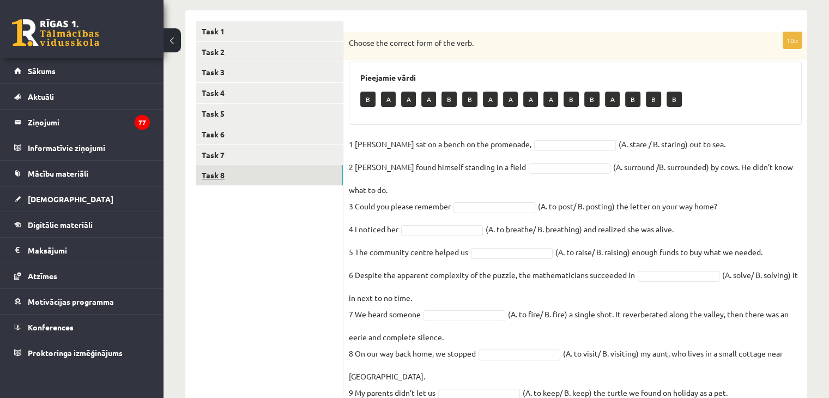
click at [229, 177] on link "Task 8" at bounding box center [269, 175] width 147 height 20
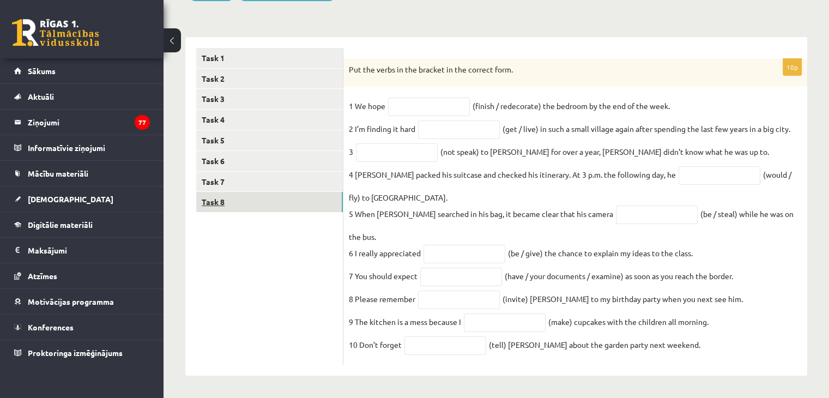
scroll to position [142, 0]
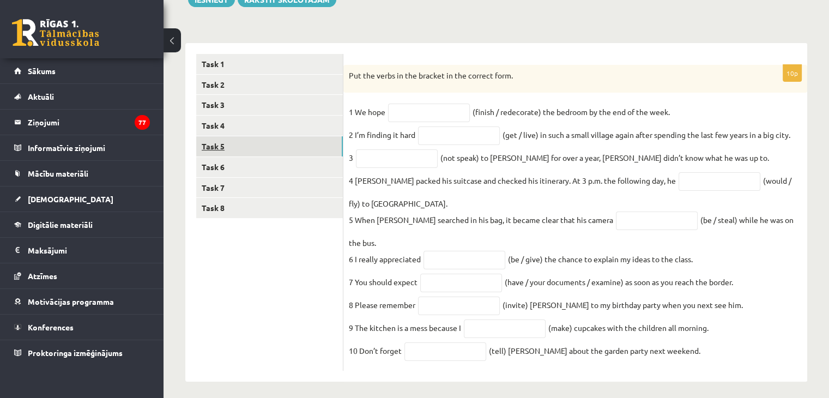
click at [256, 144] on link "Task 5" at bounding box center [269, 146] width 147 height 20
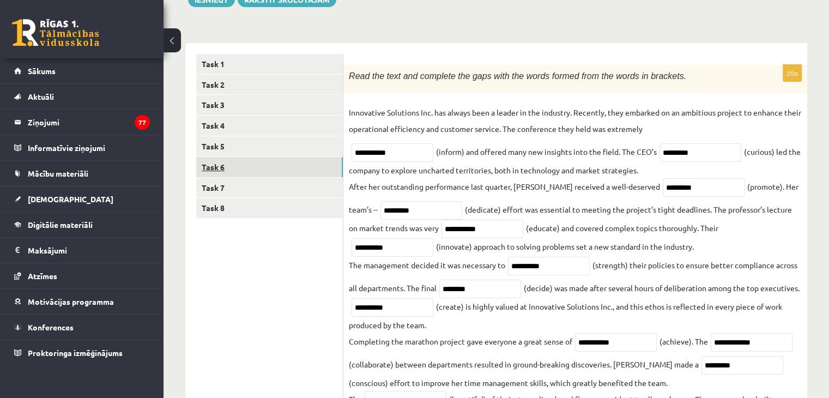
click at [253, 171] on link "Task 6" at bounding box center [269, 167] width 147 height 20
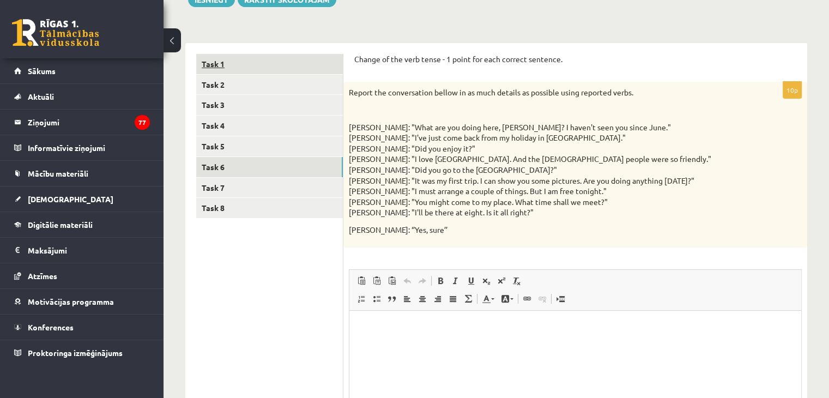
scroll to position [0, 0]
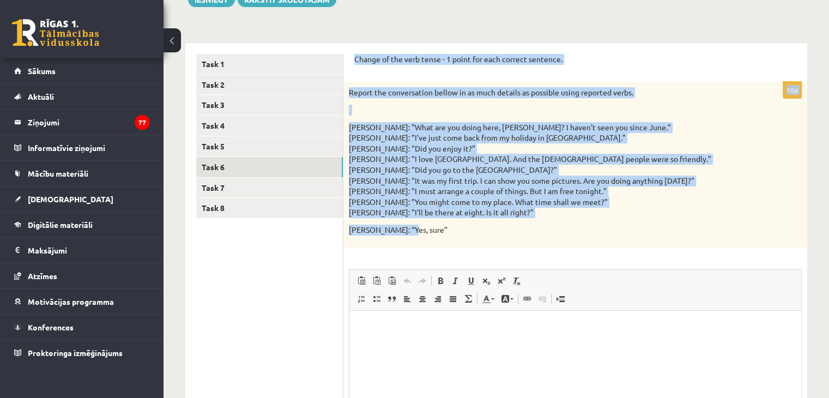
drag, startPoint x: 410, startPoint y: 232, endPoint x: 352, endPoint y: 58, distance: 183.2
click at [352, 58] on div "Change of the verb tense - 1 point for each correct sentence. 10p Report the co…" at bounding box center [575, 275] width 464 height 464
copy form "Change of the verb tense - 1 point for each correct sentence. 10p Report the co…"
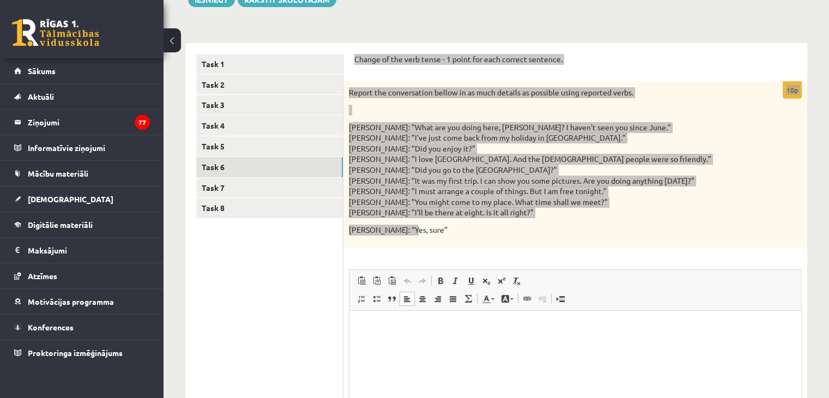
click at [406, 343] on html at bounding box center [575, 326] width 452 height 33
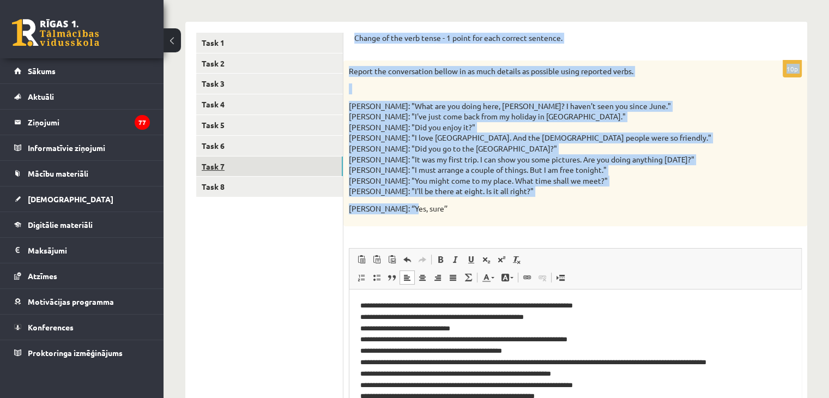
click at [226, 168] on link "Task 7" at bounding box center [269, 166] width 147 height 20
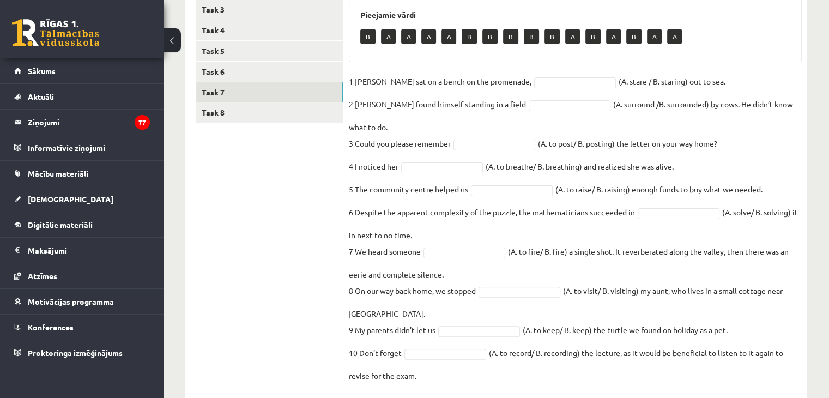
scroll to position [245, 0]
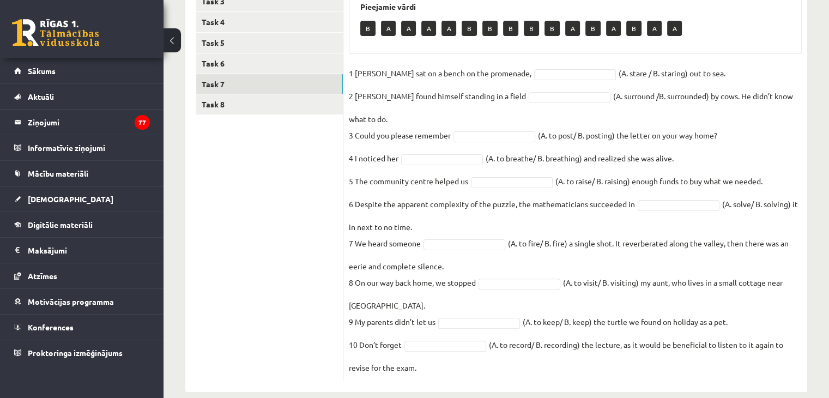
drag, startPoint x: 347, startPoint y: 51, endPoint x: 715, endPoint y: 412, distance: 516.3
copy div "Choose the correct form of the verb. Pieejamie vārdi B A A A A B B B B B A B A …"
click at [283, 175] on ul "Task 1 Task 2 Task 3 Task 4 Task 5 Task 6 Task 7 Task 8" at bounding box center [269, 165] width 147 height 430
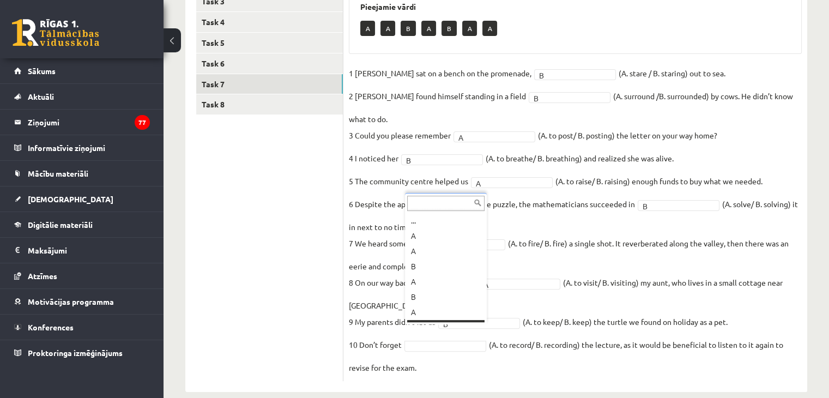
scroll to position [13, 0]
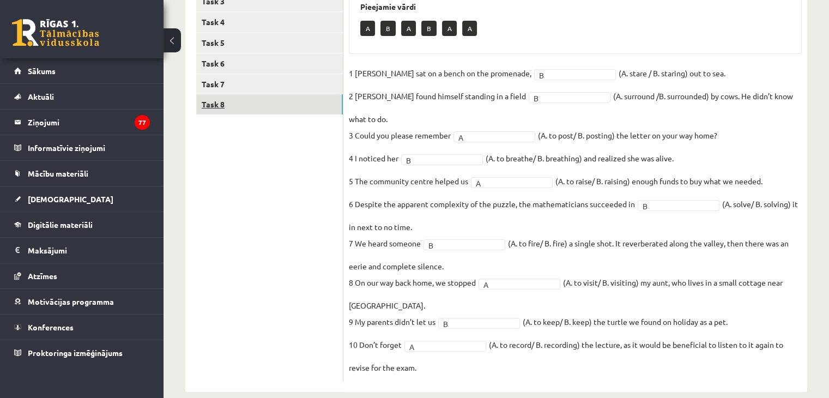
click at [246, 103] on link "Task 8" at bounding box center [269, 104] width 147 height 20
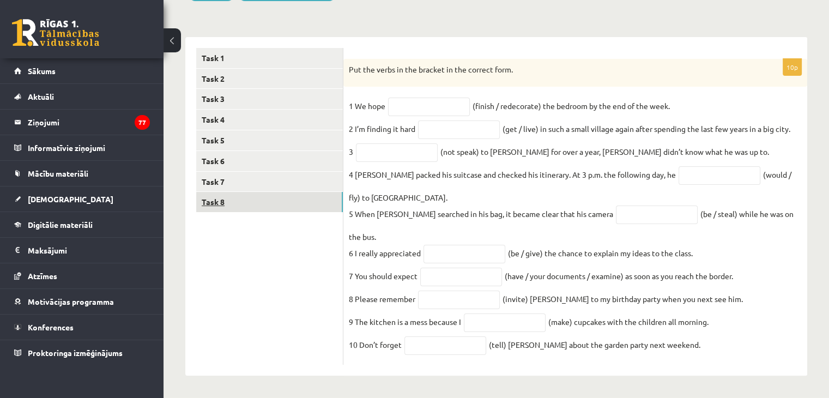
scroll to position [142, 0]
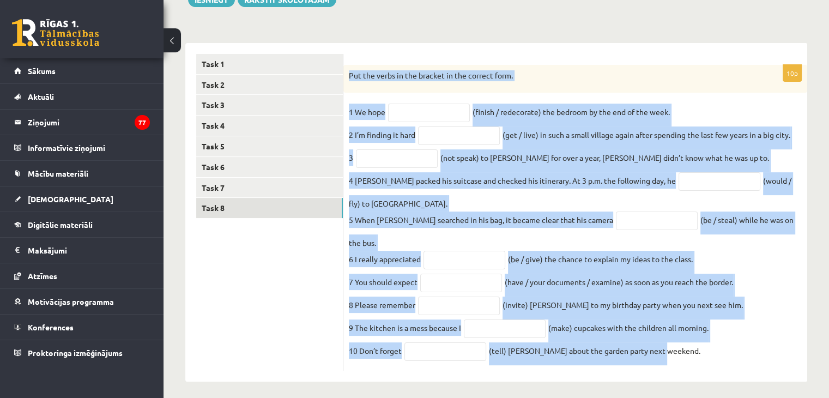
drag, startPoint x: 348, startPoint y: 78, endPoint x: 687, endPoint y: 337, distance: 425.7
click at [687, 337] on div "10p Put the verbs in the bracket in the correct form. 1 We hope (finish / redec…" at bounding box center [575, 218] width 464 height 306
copy div "Put the verbs in the bracket in the correct form. 1 We hope (finish / redecorat…"
click at [421, 90] on div "Put the verbs in the bracket in the correct form." at bounding box center [575, 79] width 464 height 28
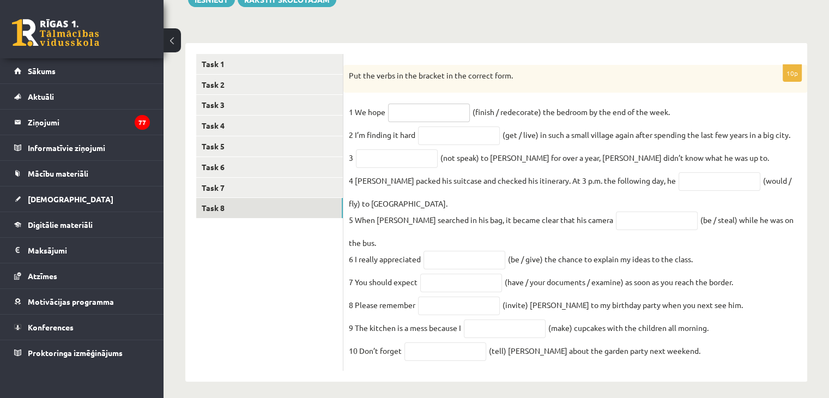
click at [423, 113] on input "text" at bounding box center [429, 113] width 82 height 19
click at [423, 347] on input "text" at bounding box center [445, 351] width 82 height 19
type input "*******"
click at [525, 319] on input "text" at bounding box center [505, 328] width 82 height 19
type input "**********"
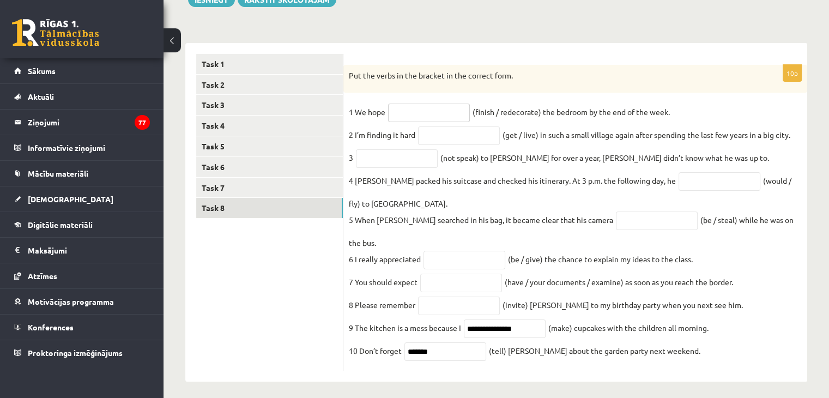
click at [392, 115] on input "text" at bounding box center [429, 113] width 82 height 19
type input "**********"
click at [440, 136] on input "text" at bounding box center [459, 135] width 82 height 19
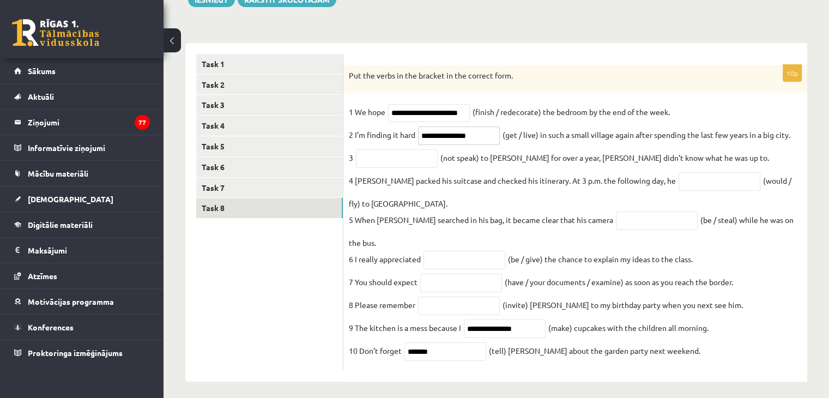
type input "**********"
click at [416, 157] on input "text" at bounding box center [397, 158] width 82 height 19
type input "**********"
click at [678, 188] on input "text" at bounding box center [719, 181] width 82 height 19
type input "*********"
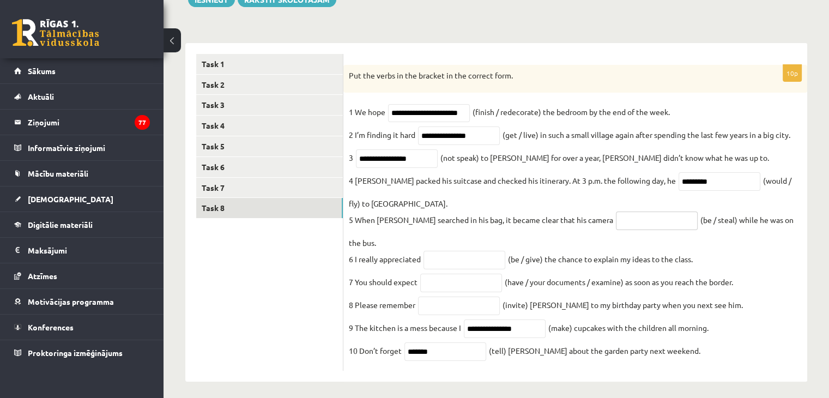
click at [616, 221] on input "text" at bounding box center [657, 220] width 82 height 19
type input "**********"
click at [487, 251] on input "text" at bounding box center [464, 260] width 82 height 19
type input "**********"
click at [456, 274] on input "text" at bounding box center [461, 283] width 82 height 19
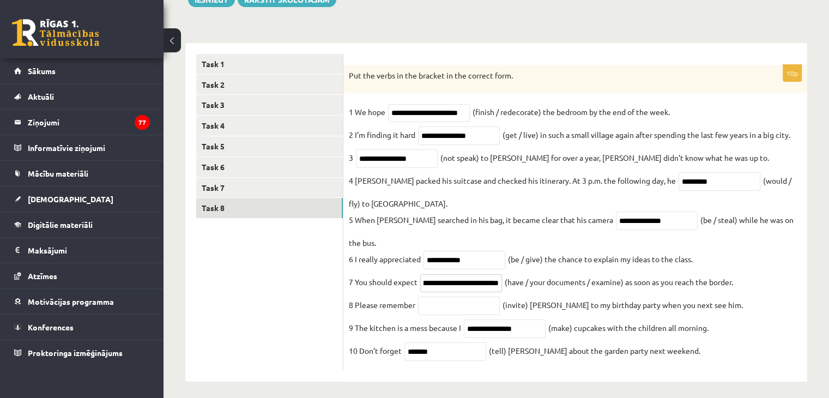
scroll to position [0, 43]
type input "**********"
click at [454, 301] on input "text" at bounding box center [459, 305] width 82 height 19
type input "*********"
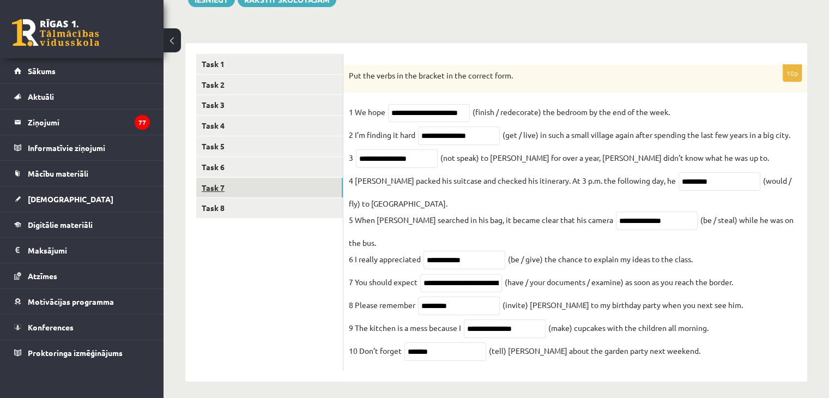
click at [214, 192] on link "Task 7" at bounding box center [269, 188] width 147 height 20
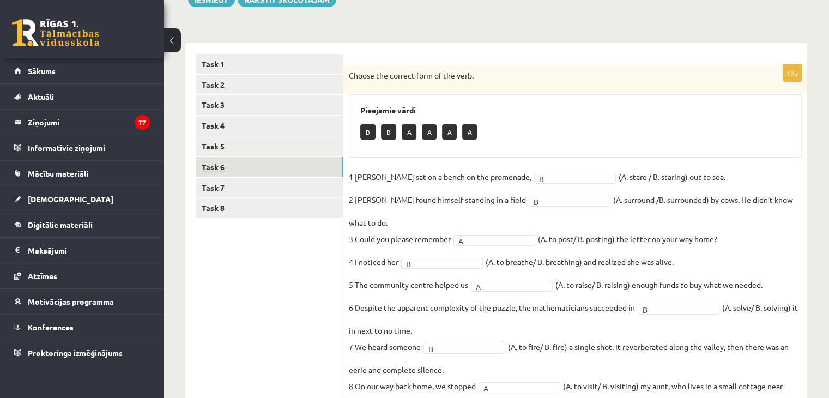
click at [213, 170] on link "Task 6" at bounding box center [269, 167] width 147 height 20
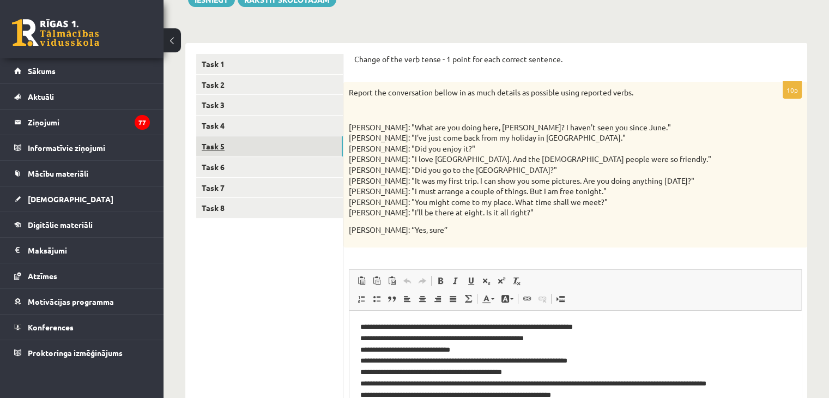
click at [216, 148] on link "Task 5" at bounding box center [269, 146] width 147 height 20
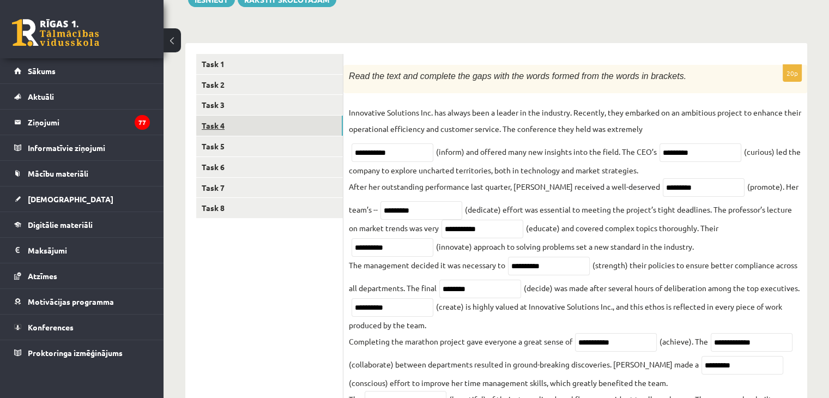
click at [216, 126] on link "Task 4" at bounding box center [269, 126] width 147 height 20
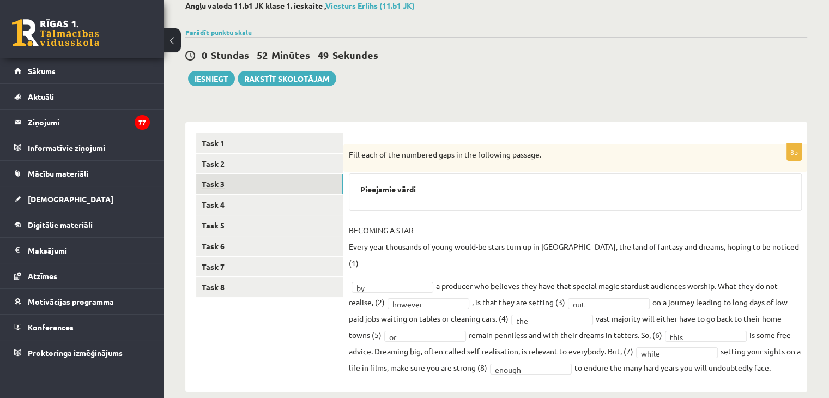
click at [229, 193] on link "Task 3" at bounding box center [269, 184] width 147 height 20
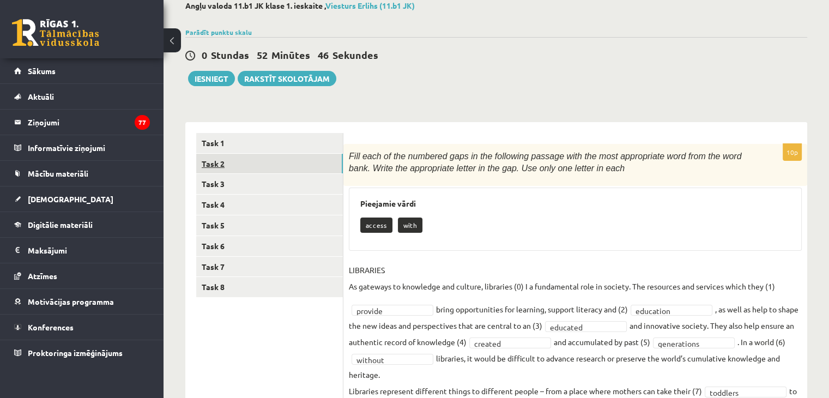
click at [218, 171] on link "Task 2" at bounding box center [269, 164] width 147 height 20
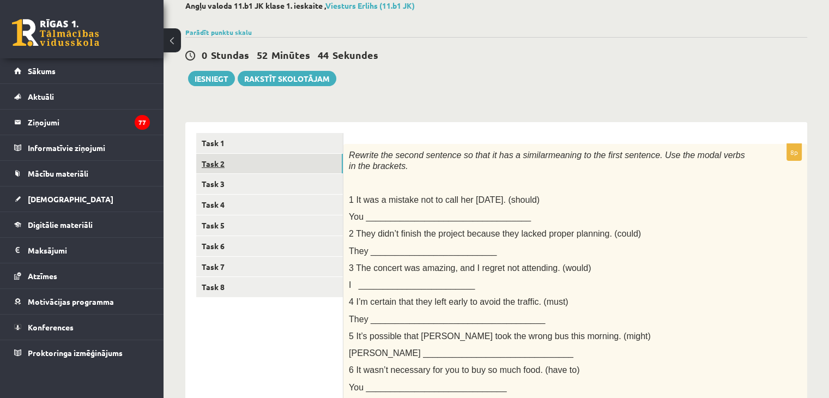
scroll to position [0, 0]
click at [213, 144] on link "Task 1" at bounding box center [269, 143] width 147 height 20
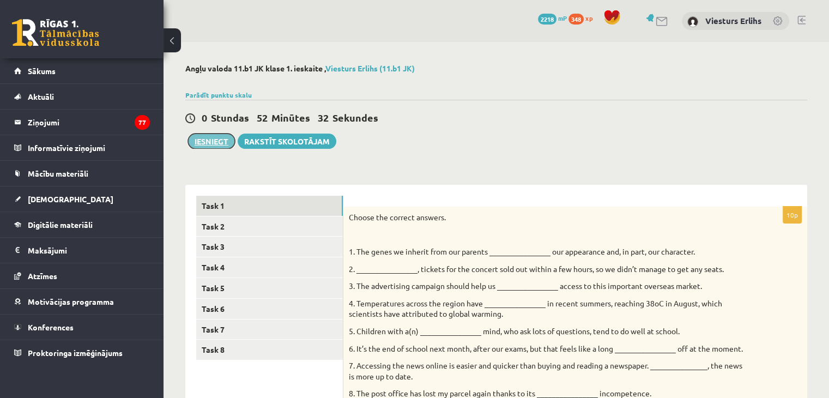
click at [201, 144] on button "Iesniegt" at bounding box center [211, 140] width 47 height 15
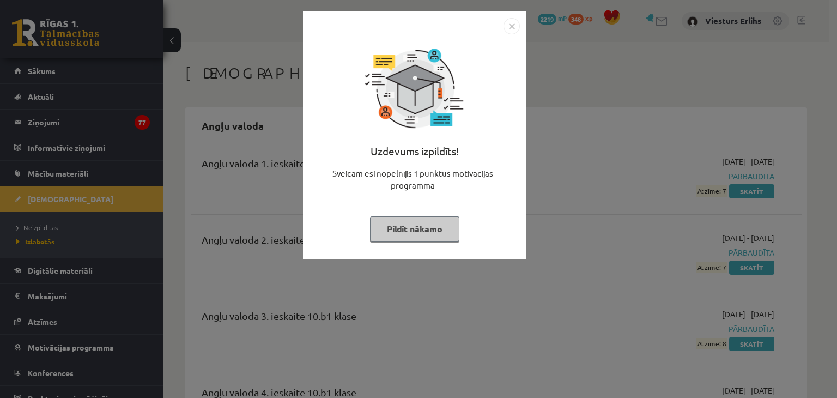
click at [423, 229] on button "Pildīt nākamo" at bounding box center [414, 228] width 89 height 25
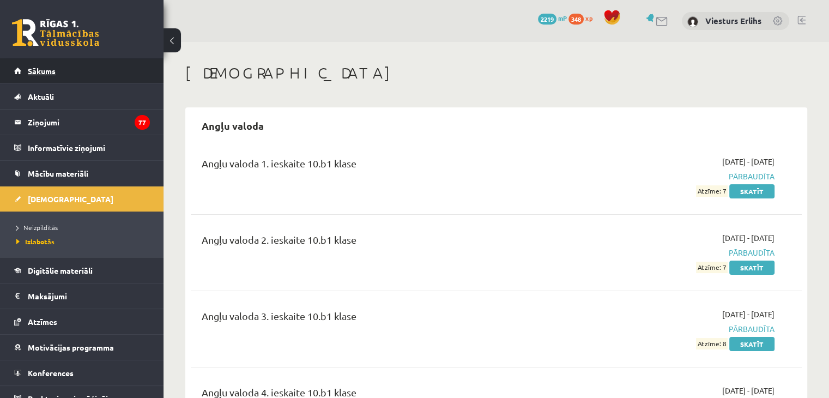
click at [38, 65] on link "Sākums" at bounding box center [82, 70] width 136 height 25
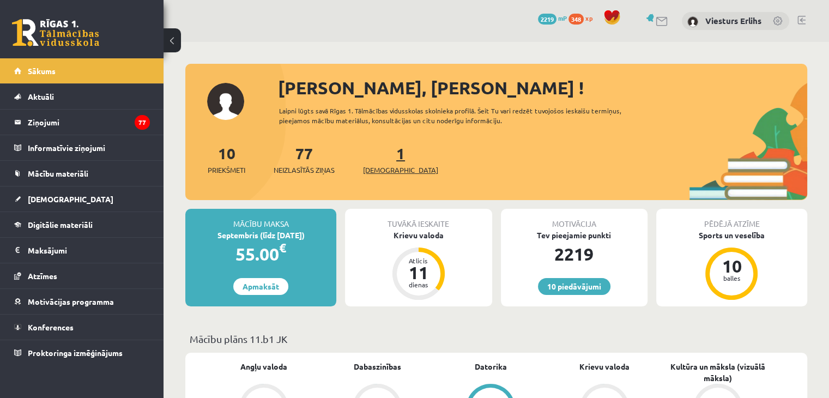
click at [385, 167] on span "[DEMOGRAPHIC_DATA]" at bounding box center [400, 170] width 75 height 11
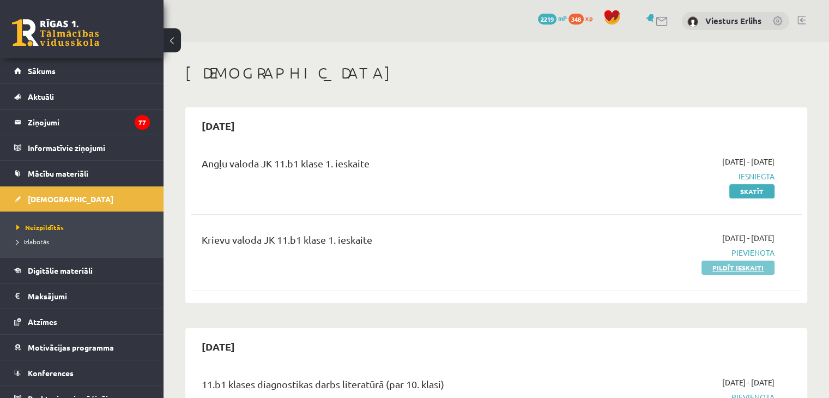
click at [757, 272] on link "Pildīt ieskaiti" at bounding box center [737, 267] width 73 height 14
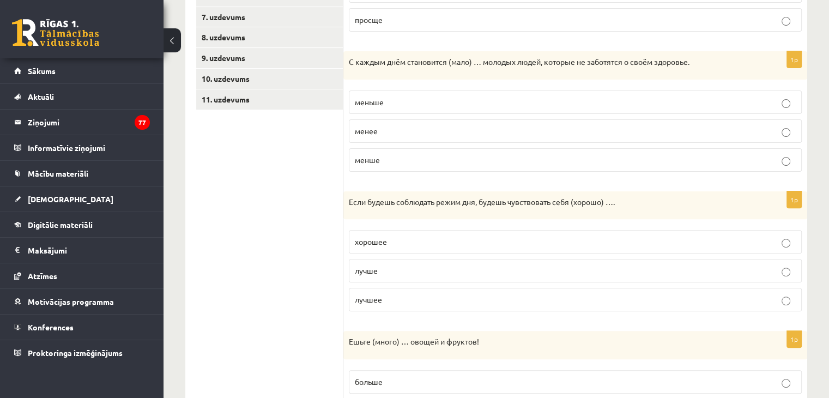
scroll to position [363, 0]
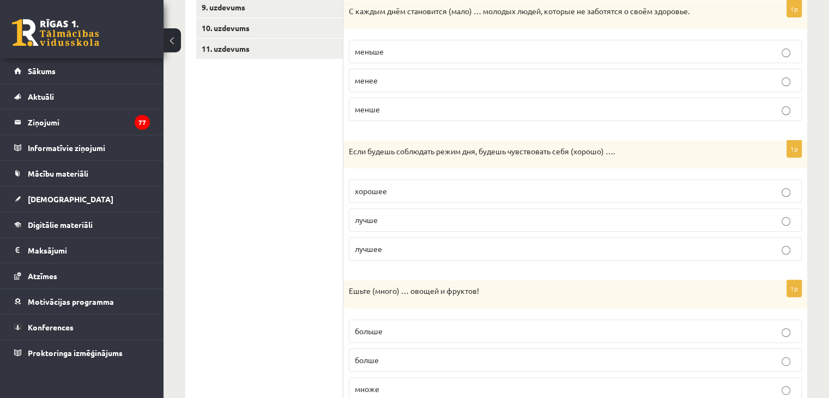
click at [603, 222] on p "лучше" at bounding box center [575, 219] width 441 height 11
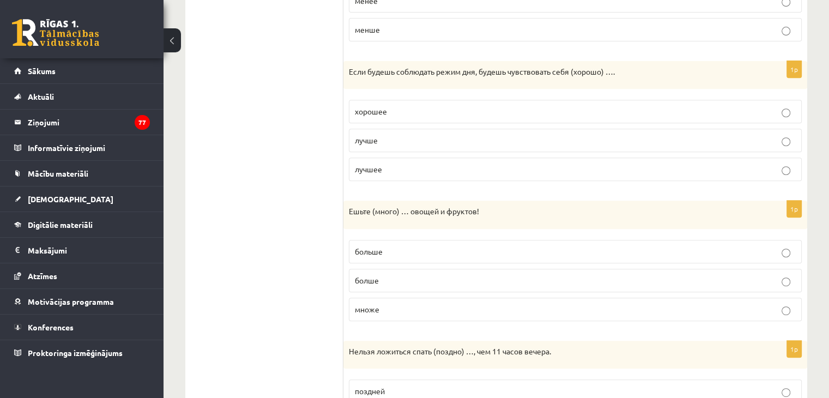
click at [523, 248] on p "больше" at bounding box center [575, 251] width 441 height 11
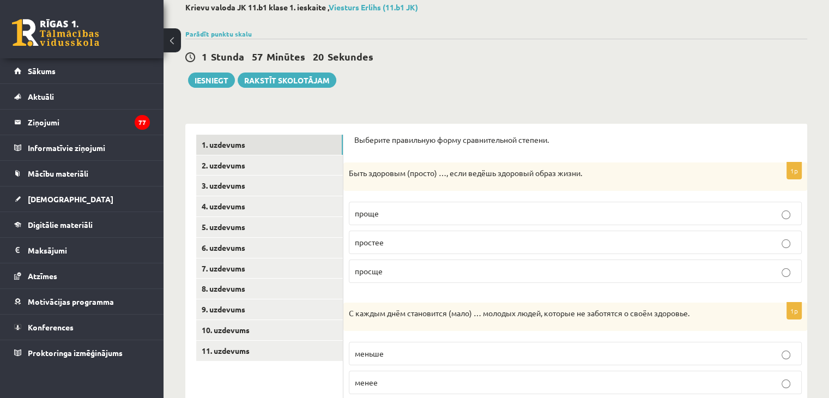
scroll to position [0, 0]
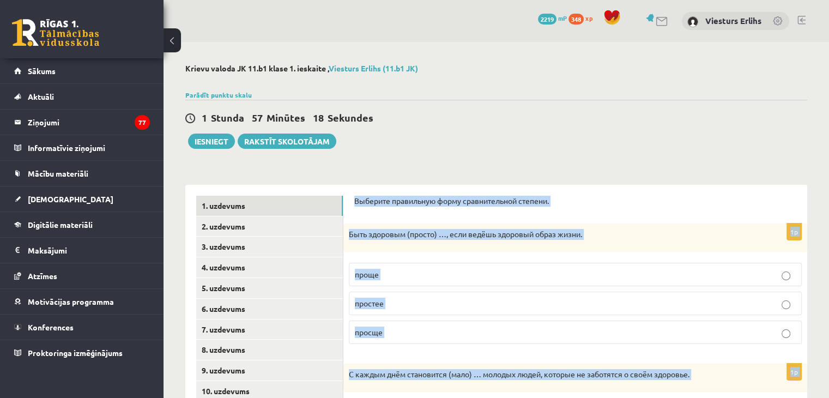
drag, startPoint x: 374, startPoint y: 342, endPoint x: 349, endPoint y: 193, distance: 150.9
copy form "Выберите правильную форму сравнительной степени. 1p Быть здоровым (просто) …, е…"
click at [432, 271] on p "проще" at bounding box center [575, 274] width 441 height 11
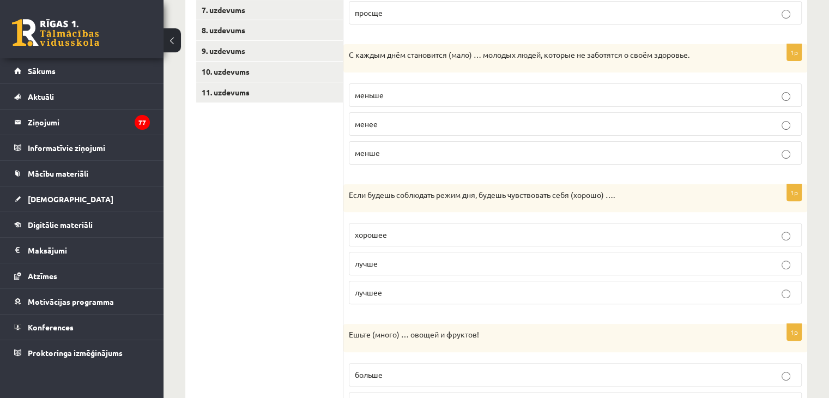
scroll to position [341, 0]
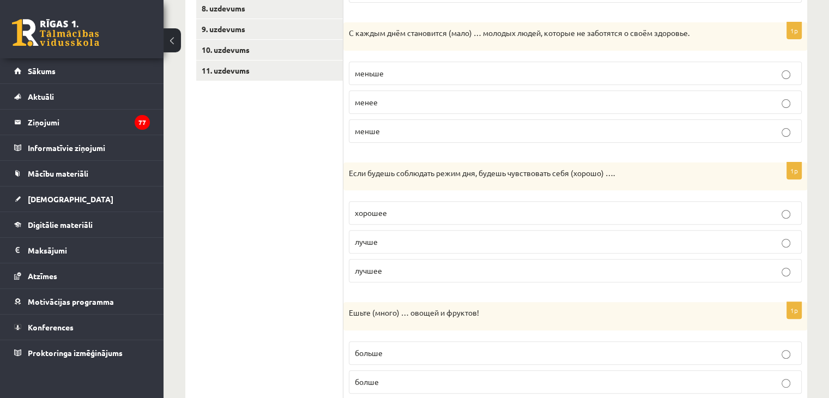
click at [441, 73] on p "меньше" at bounding box center [575, 73] width 441 height 11
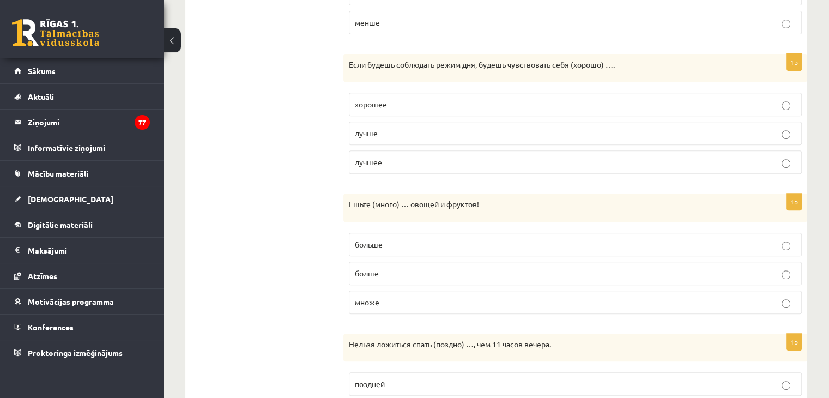
scroll to position [544, 0]
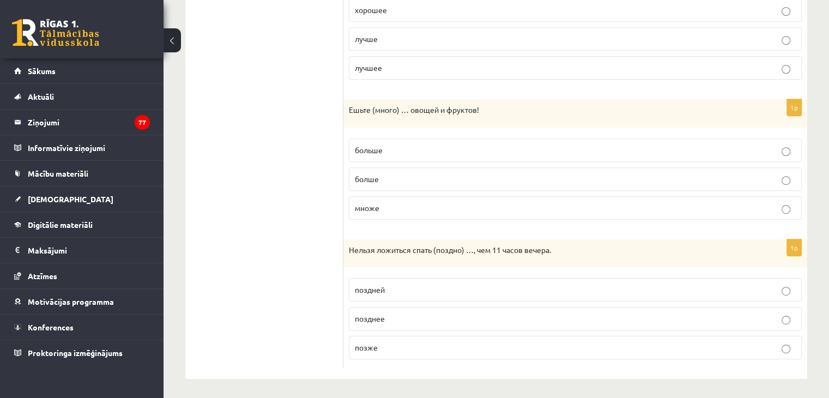
click at [425, 313] on p "позднее" at bounding box center [575, 318] width 441 height 11
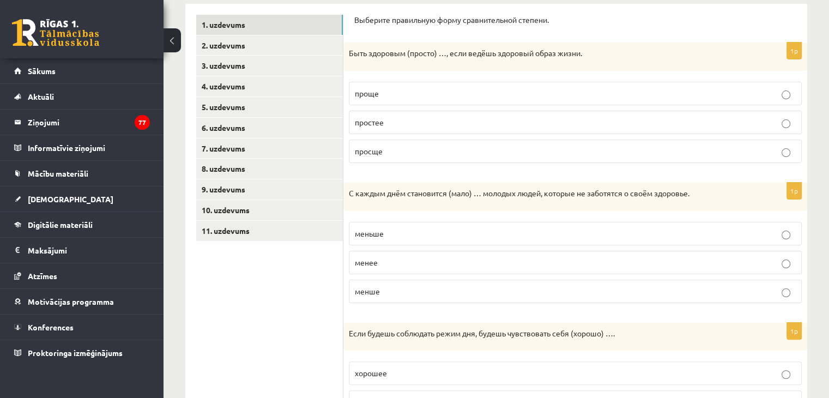
scroll to position [166, 0]
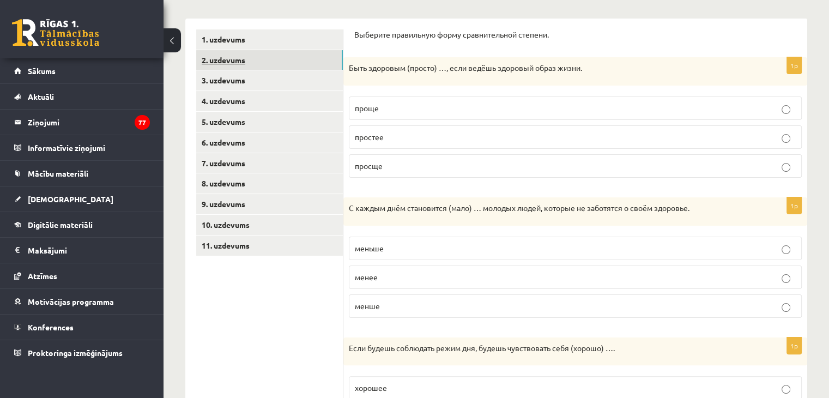
click at [276, 62] on link "2. uzdevums" at bounding box center [269, 60] width 147 height 20
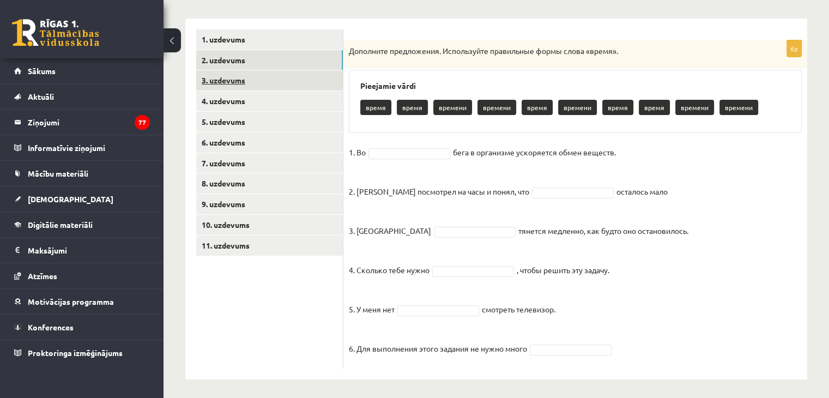
click at [256, 79] on link "3. uzdevums" at bounding box center [269, 80] width 147 height 20
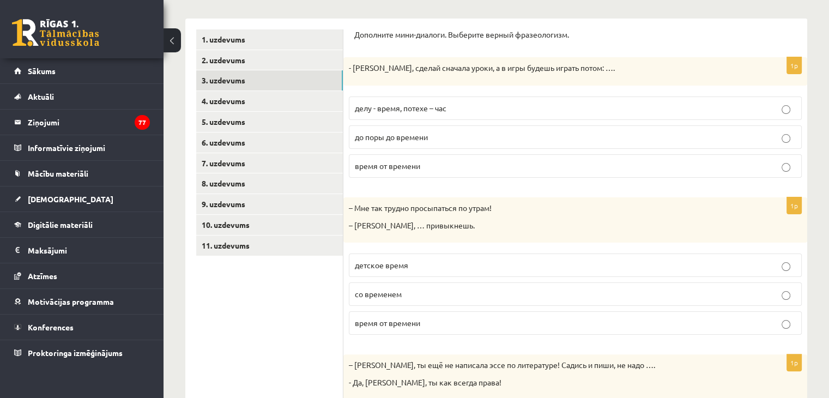
click at [538, 106] on p "делу - время, потехе – час" at bounding box center [575, 107] width 441 height 11
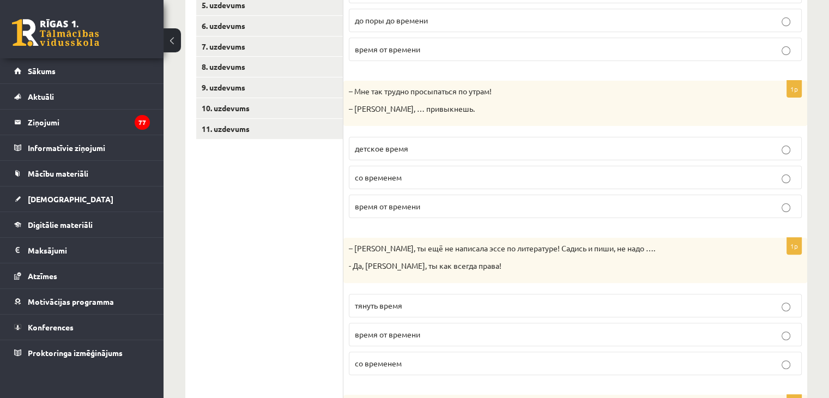
scroll to position [326, 0]
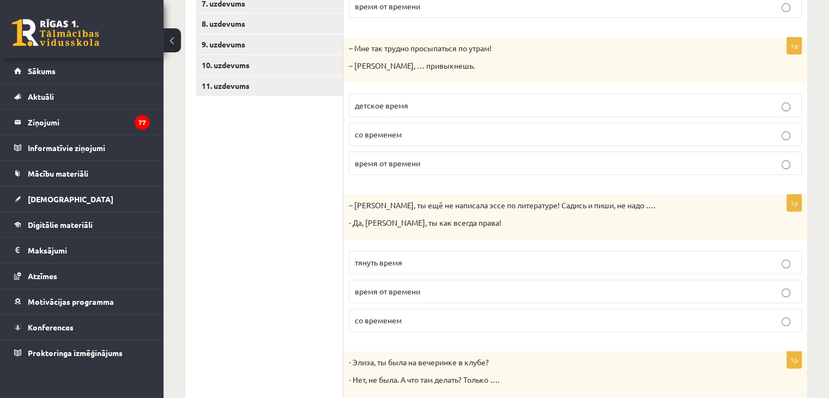
click at [594, 257] on p "тянуть время" at bounding box center [575, 262] width 441 height 11
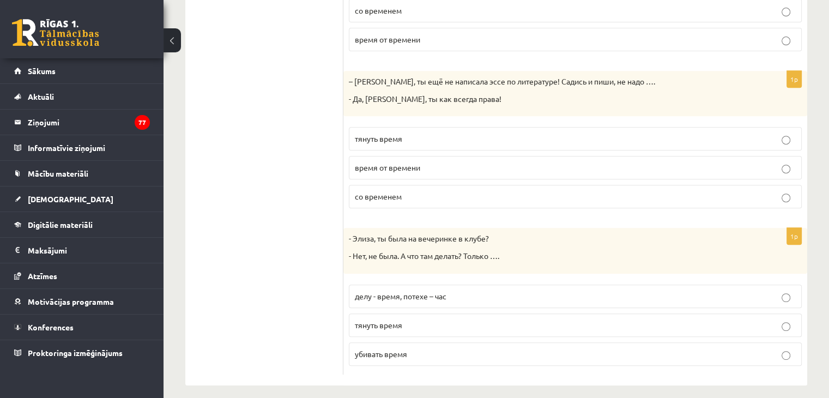
scroll to position [456, 0]
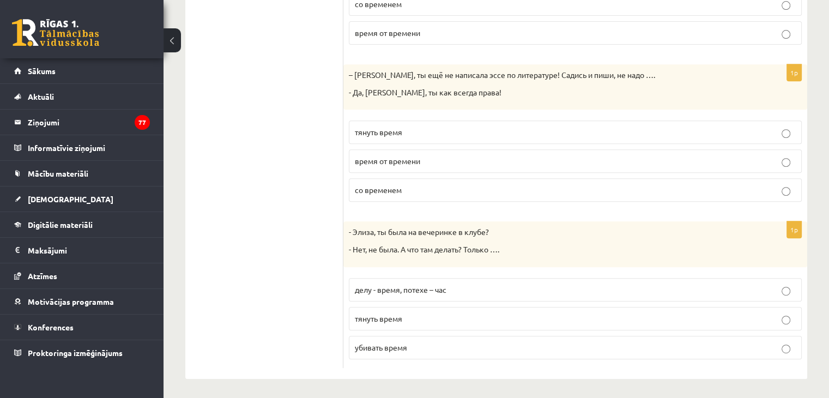
click at [418, 342] on p "убивать время" at bounding box center [575, 347] width 441 height 11
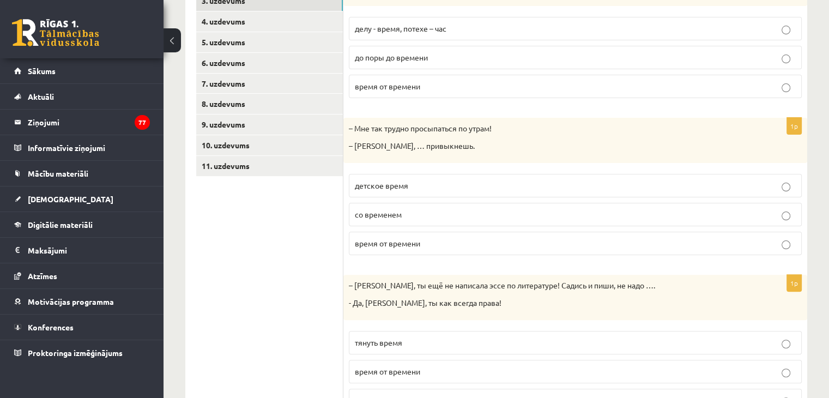
scroll to position [231, 0]
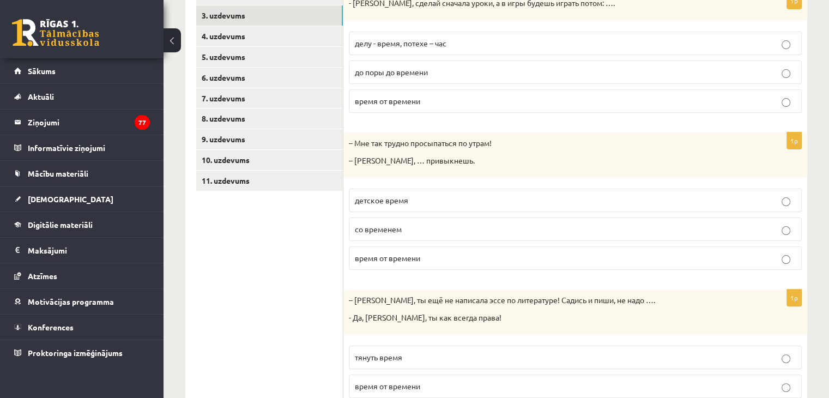
click at [390, 226] on span "со временем" at bounding box center [378, 229] width 47 height 10
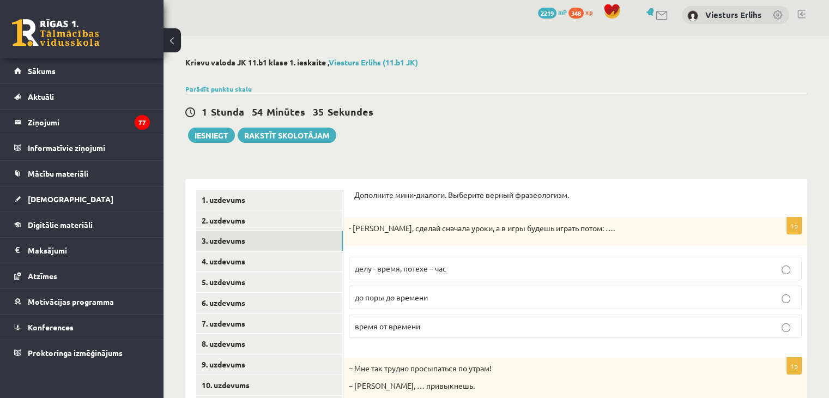
scroll to position [0, 0]
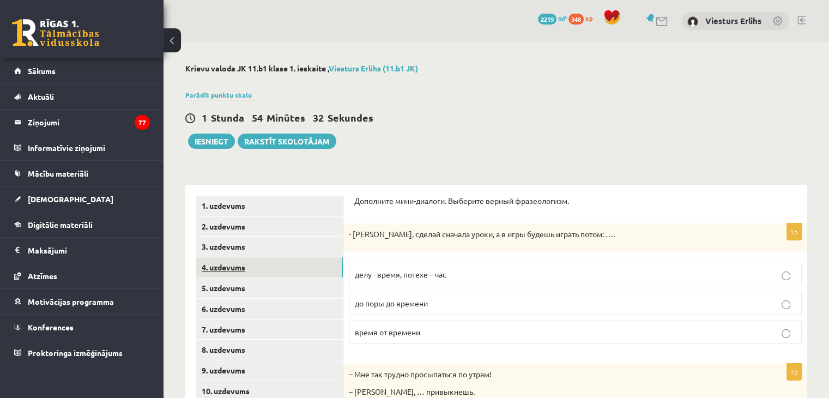
click at [233, 266] on link "4. uzdevums" at bounding box center [269, 267] width 147 height 20
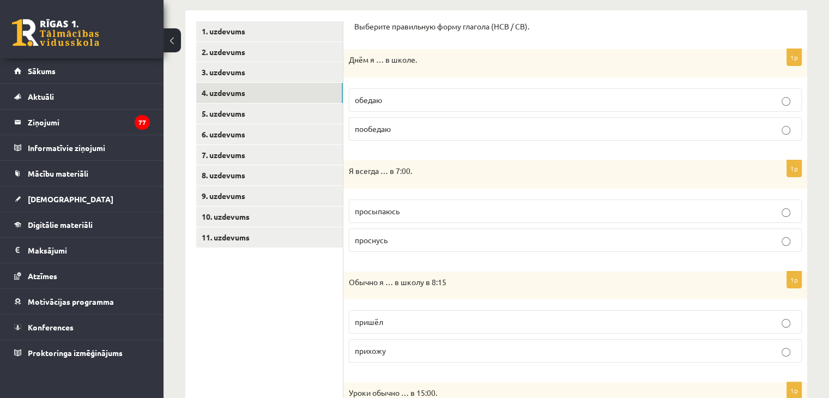
scroll to position [189, 0]
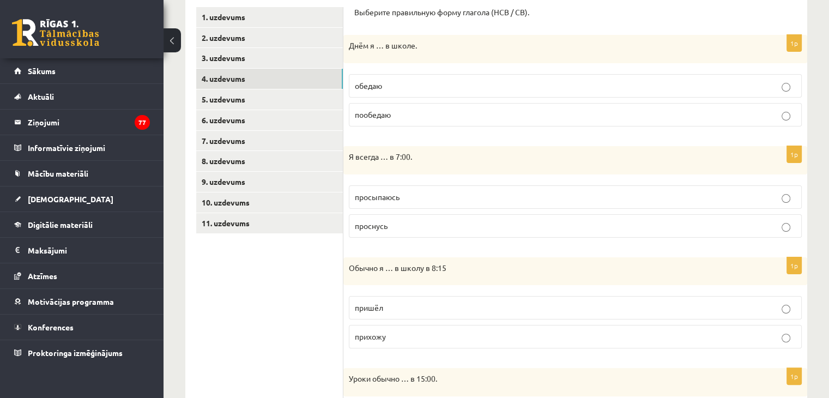
click at [438, 338] on p "прихожу" at bounding box center [575, 336] width 441 height 11
click at [439, 192] on p "просыпаюсь" at bounding box center [575, 196] width 441 height 11
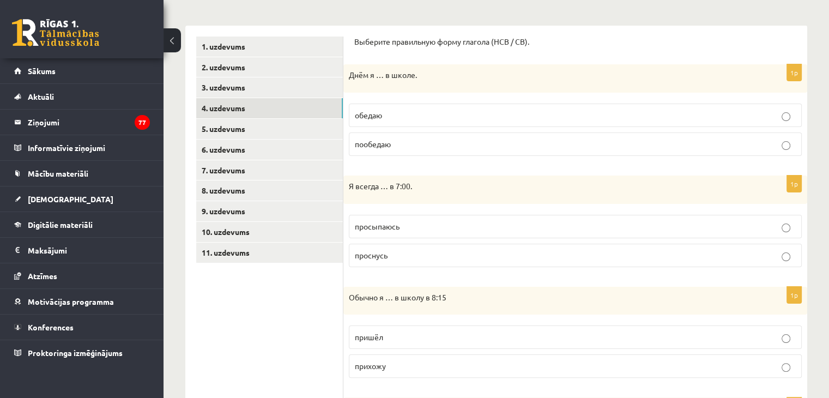
scroll to position [167, 0]
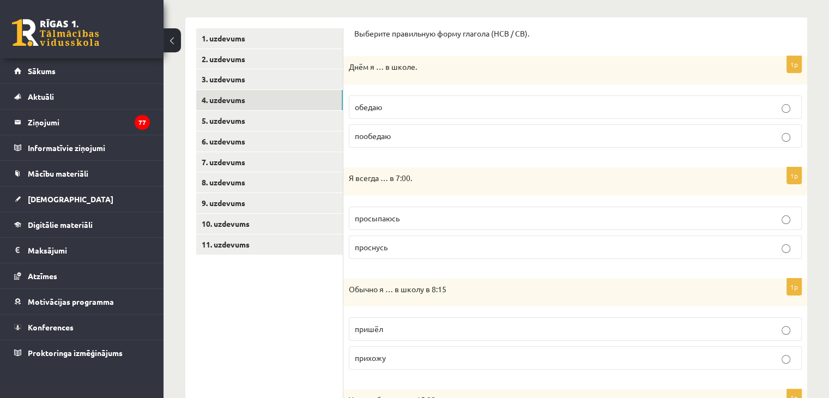
click at [458, 107] on p "обедаю" at bounding box center [575, 106] width 441 height 11
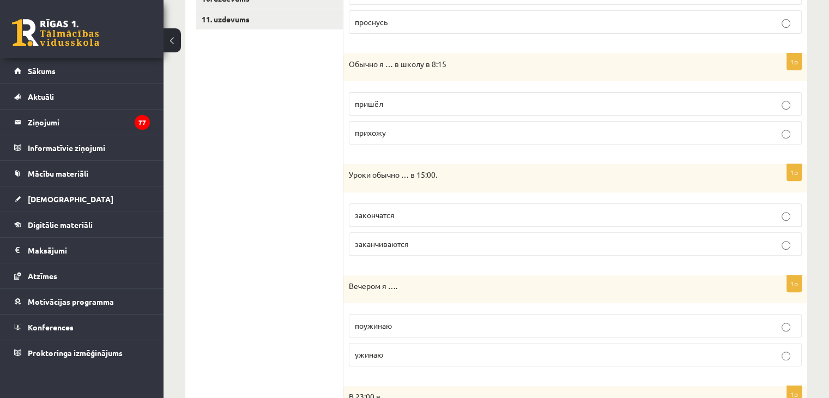
scroll to position [487, 0]
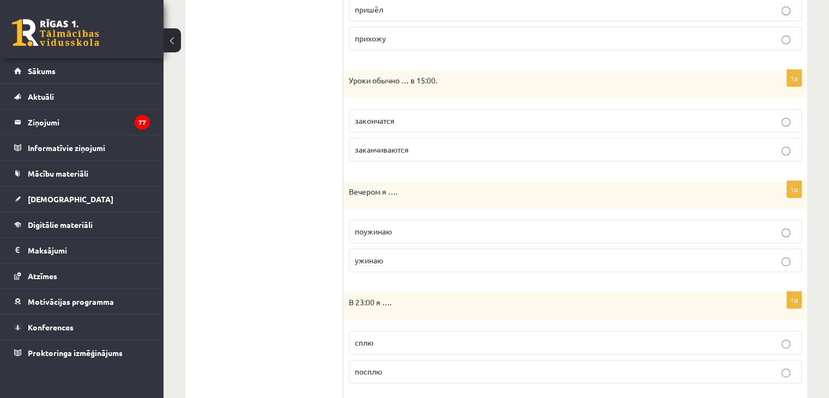
click at [418, 149] on p "заканчиваются" at bounding box center [575, 149] width 441 height 11
click at [420, 262] on p "ужинаю" at bounding box center [575, 259] width 441 height 11
click at [519, 338] on p "сплю" at bounding box center [575, 342] width 441 height 11
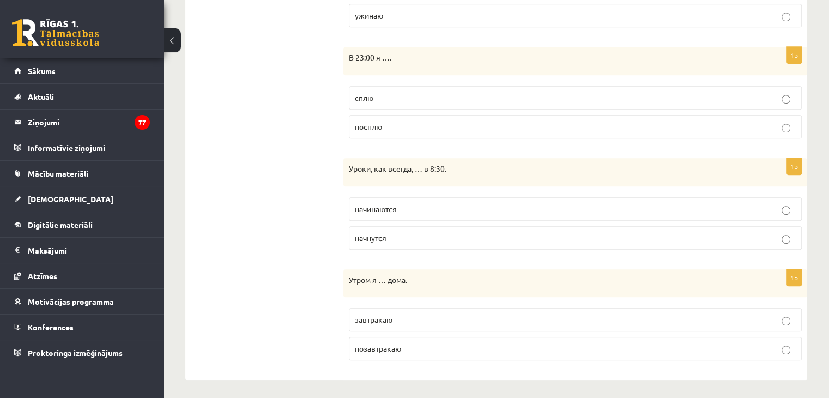
scroll to position [732, 0]
click at [403, 209] on p "начинаются" at bounding box center [575, 208] width 441 height 11
click at [393, 313] on p "завтракаю" at bounding box center [575, 318] width 441 height 11
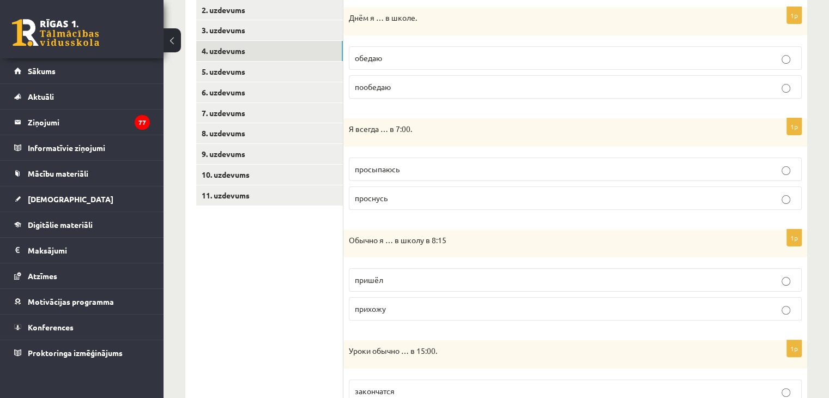
scroll to position [122, 0]
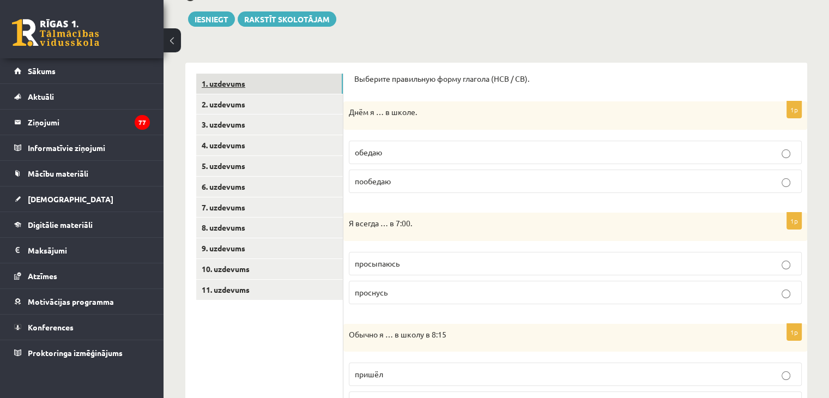
click at [215, 78] on link "1. uzdevums" at bounding box center [269, 84] width 147 height 20
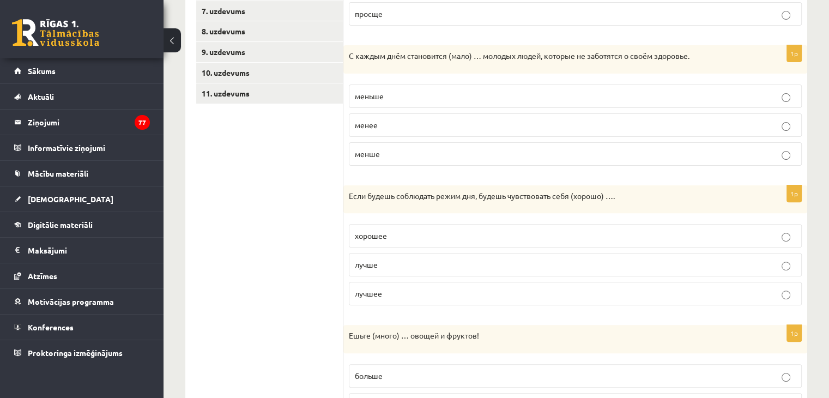
scroll to position [0, 0]
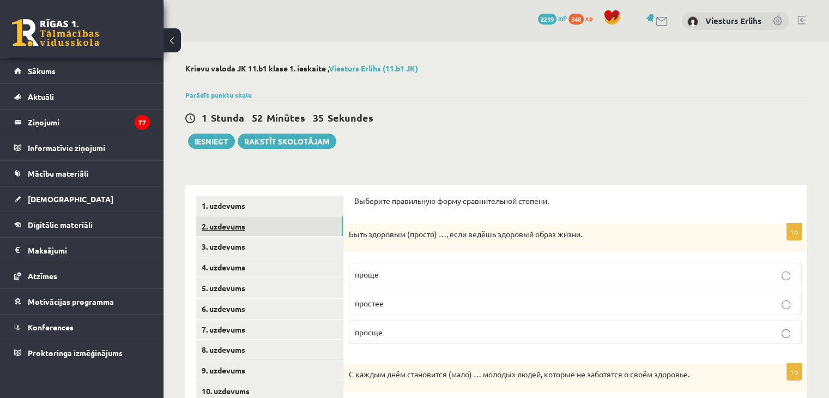
click at [237, 230] on link "2. uzdevums" at bounding box center [269, 226] width 147 height 20
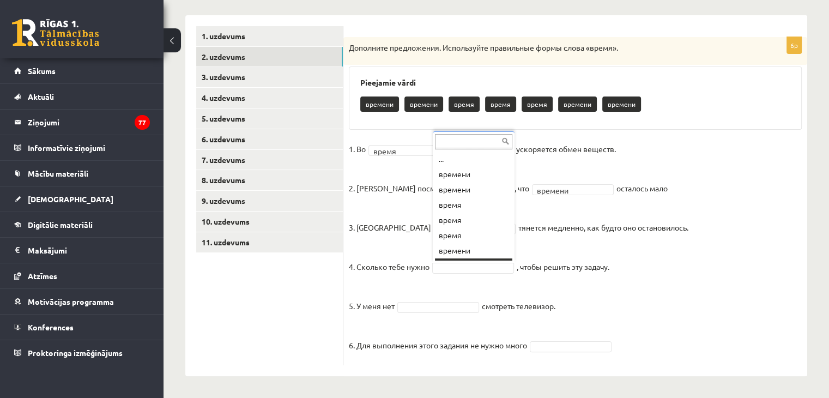
scroll to position [13, 0]
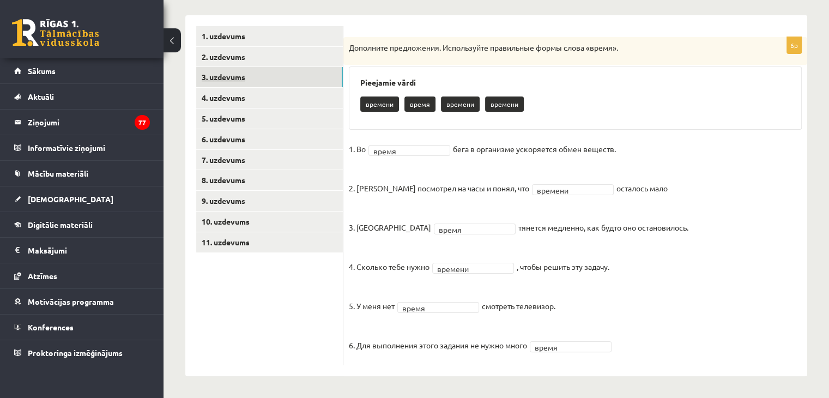
click at [236, 83] on link "3. uzdevums" at bounding box center [269, 77] width 147 height 20
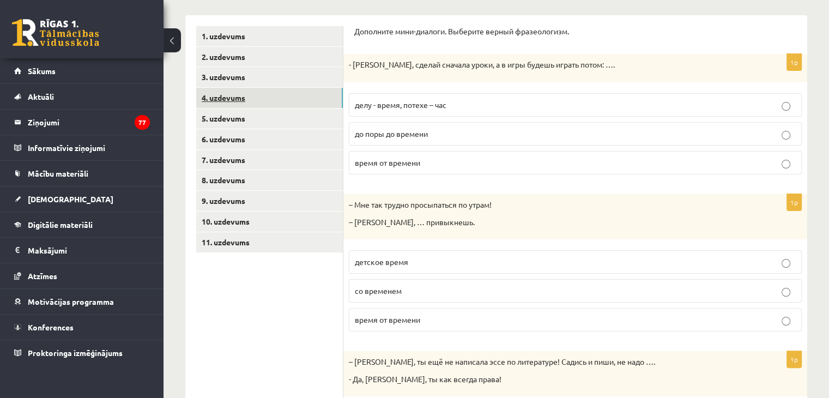
click at [236, 99] on link "4. uzdevums" at bounding box center [269, 98] width 147 height 20
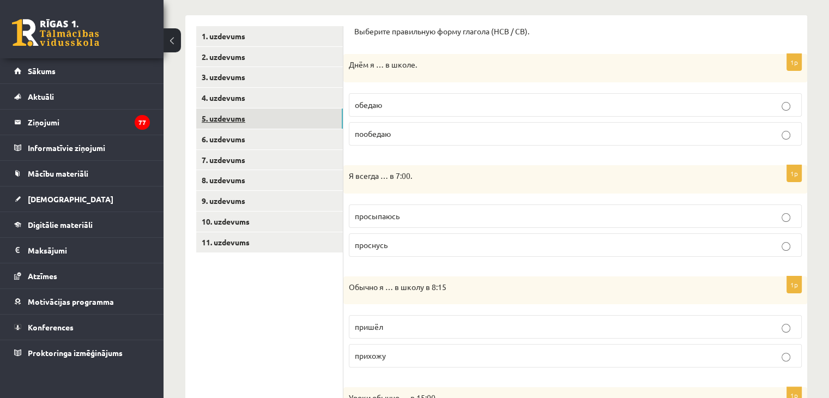
click at [234, 119] on link "5. uzdevums" at bounding box center [269, 118] width 147 height 20
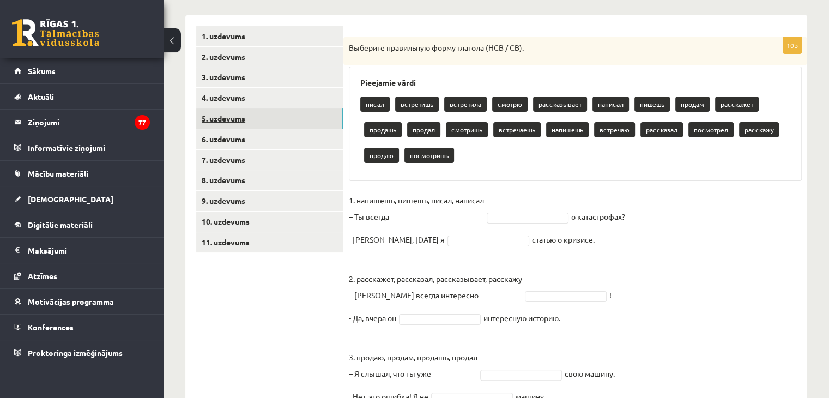
click at [196, 108] on link "5. uzdevums" at bounding box center [269, 118] width 147 height 20
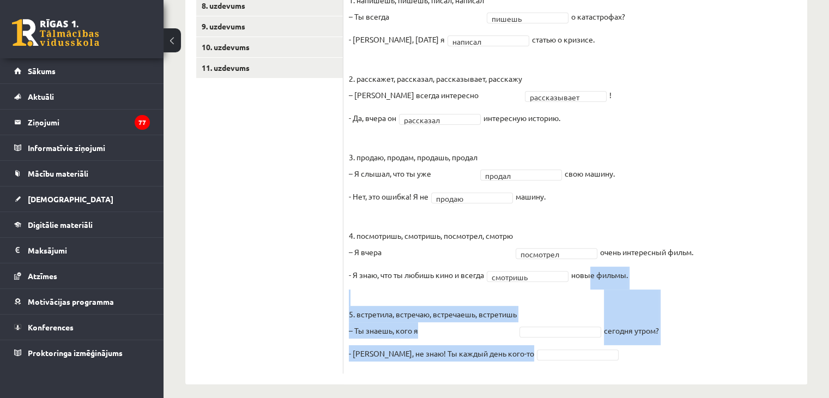
click at [729, 371] on div "**********" at bounding box center [575, 118] width 464 height 511
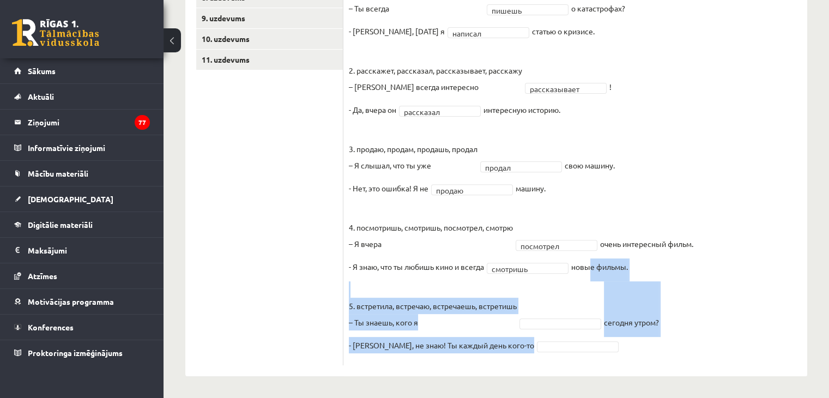
click at [772, 323] on fieldset "**********" at bounding box center [575, 172] width 453 height 376
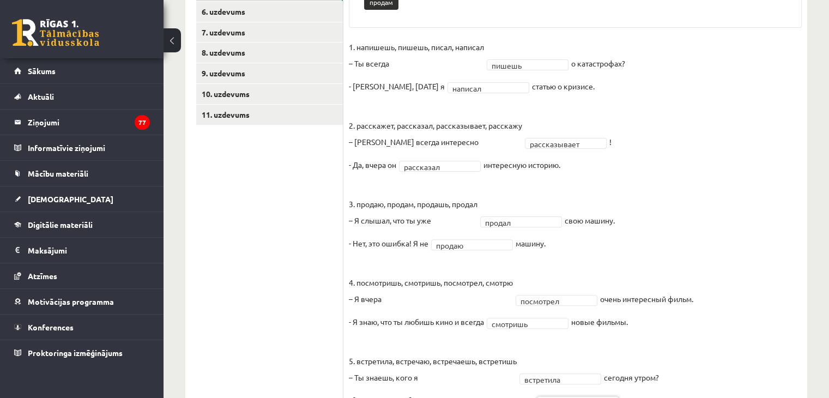
scroll to position [287, 0]
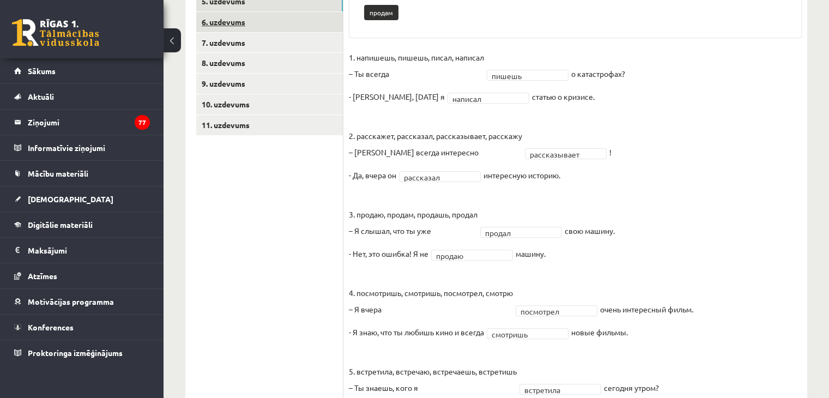
click at [241, 22] on link "6. uzdevums" at bounding box center [269, 22] width 147 height 20
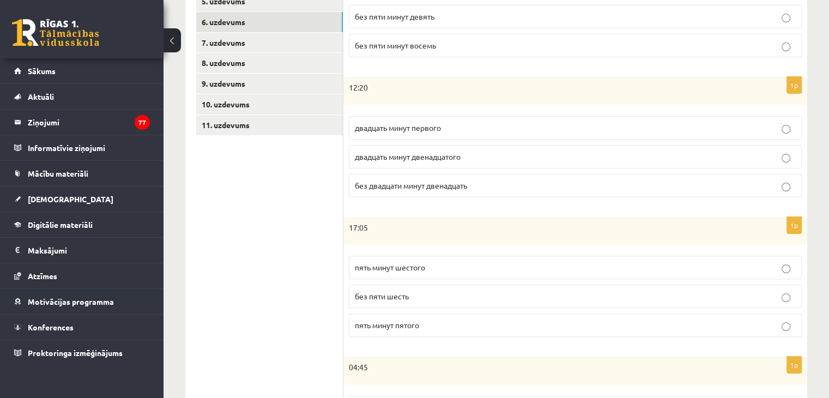
click at [441, 127] on span "двадцать минут первого" at bounding box center [398, 128] width 86 height 10
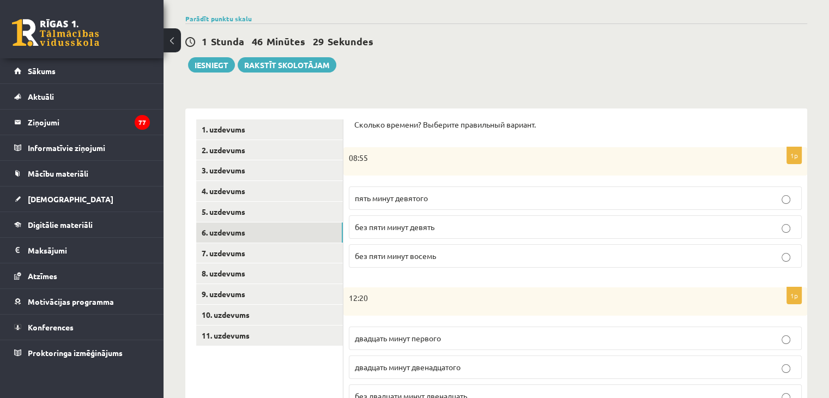
scroll to position [18, 0]
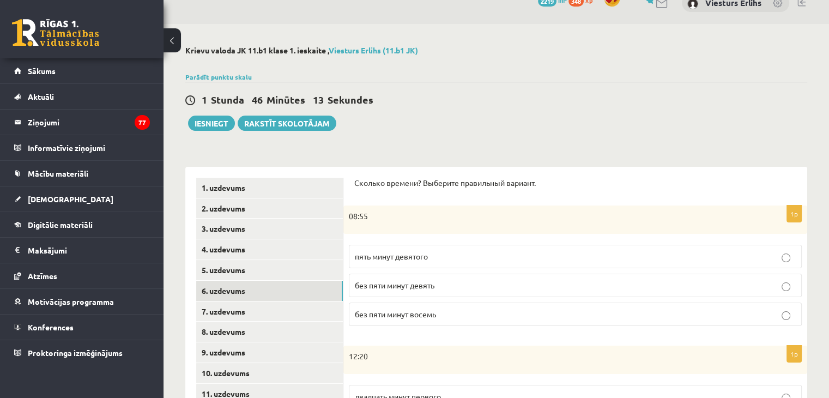
click at [442, 287] on p "без пяти минут девять" at bounding box center [575, 285] width 441 height 11
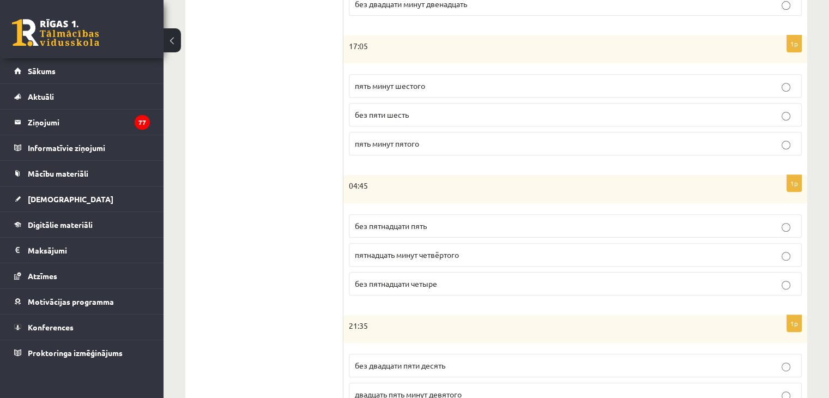
scroll to position [490, 0]
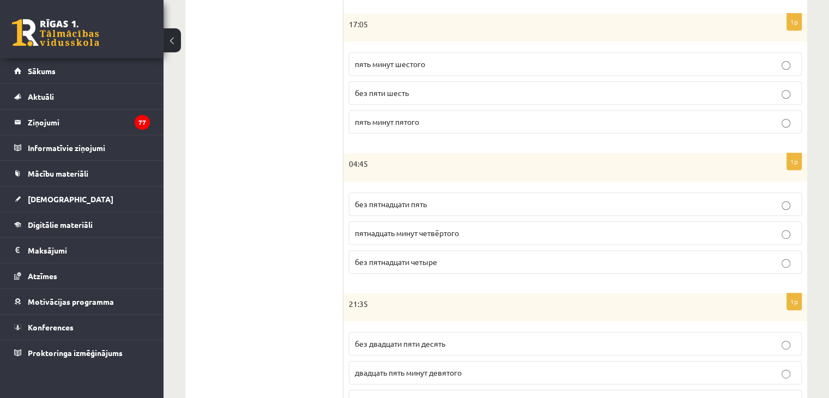
click at [407, 120] on span "пять минут пятого" at bounding box center [387, 122] width 64 height 10
click at [423, 203] on span "без пятнадцати пять" at bounding box center [391, 204] width 72 height 10
click at [435, 343] on span "без двадцати пяти десять" at bounding box center [400, 343] width 90 height 10
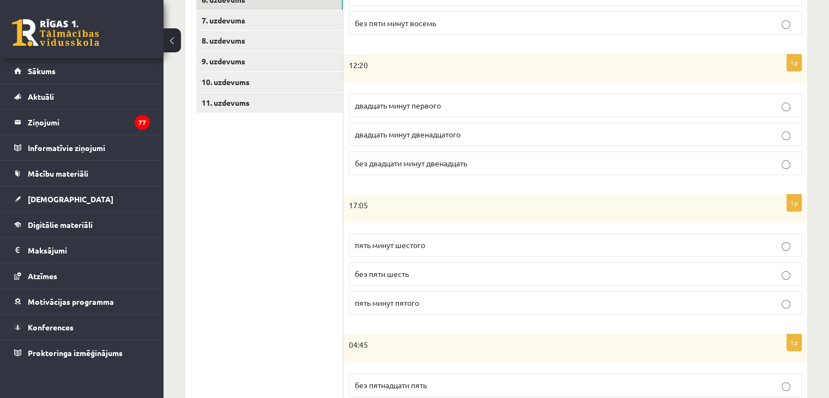
scroll to position [319, 0]
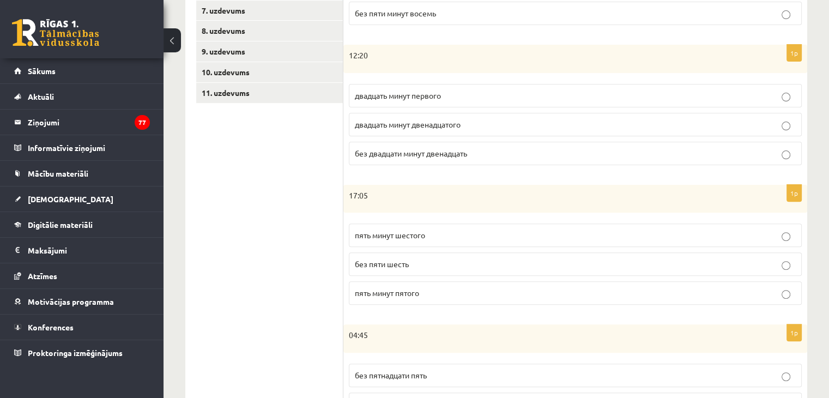
click at [741, 238] on p "пять минут шестого" at bounding box center [575, 234] width 441 height 11
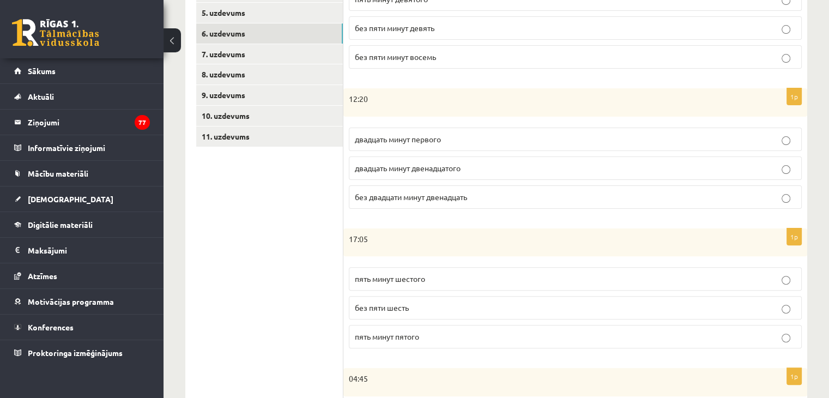
scroll to position [253, 0]
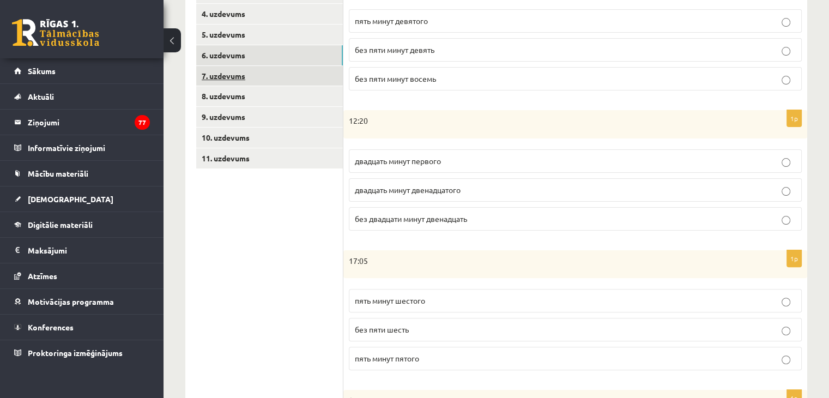
click at [228, 74] on link "7. uzdevums" at bounding box center [269, 76] width 147 height 20
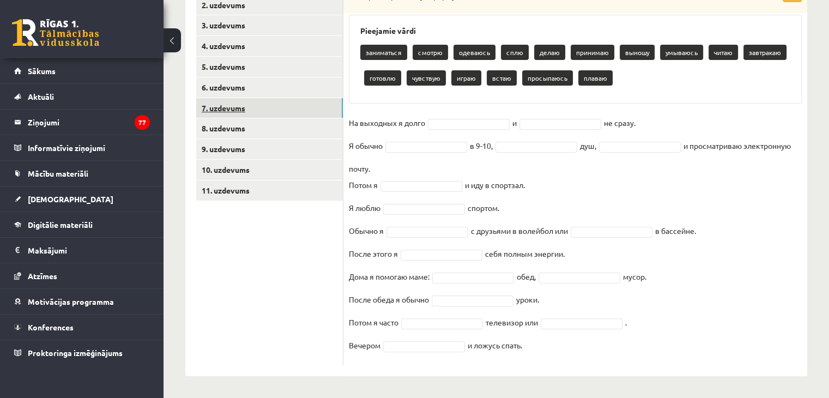
scroll to position [221, 0]
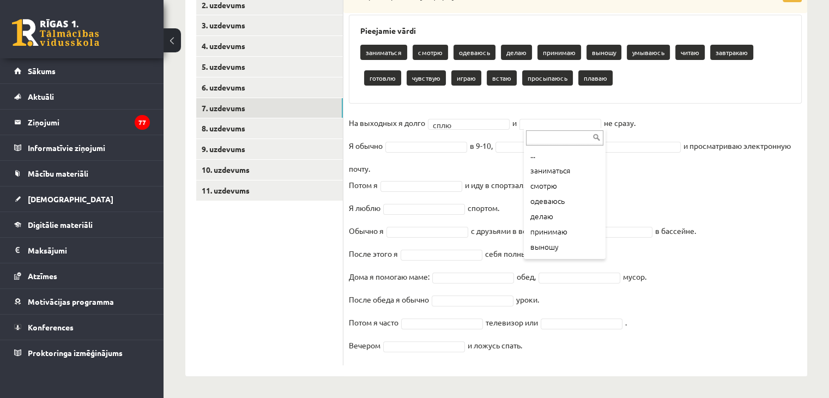
click at [604, 253] on div "... заниматься смотрю одеваюсь делаю принимаю выношу умываюсь читаю завтракаю г…" at bounding box center [565, 193] width 82 height 131
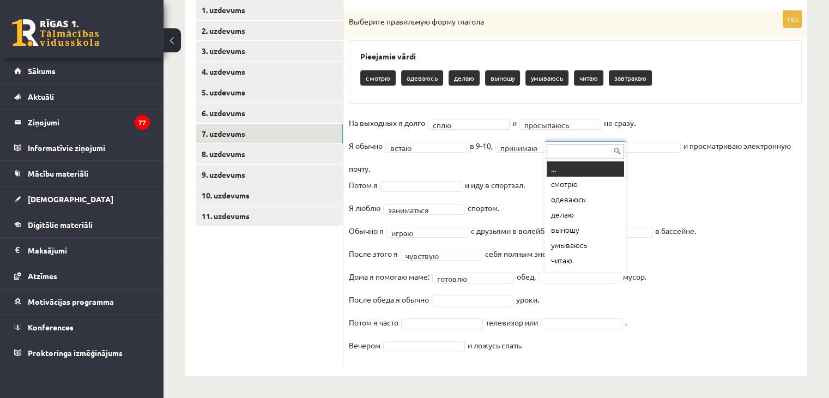
scroll to position [13, 0]
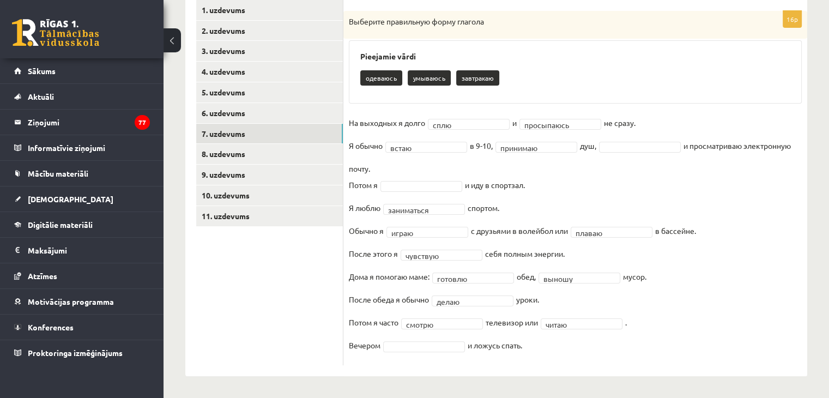
drag, startPoint x: 439, startPoint y: 381, endPoint x: 410, endPoint y: 342, distance: 49.2
click at [410, 342] on div "Krievu valoda JK 11.b1 klase 1. ieskaite , Viesturs Erlihs (11.b1 JK) Parādīt p…" at bounding box center [495, 121] width 665 height 551
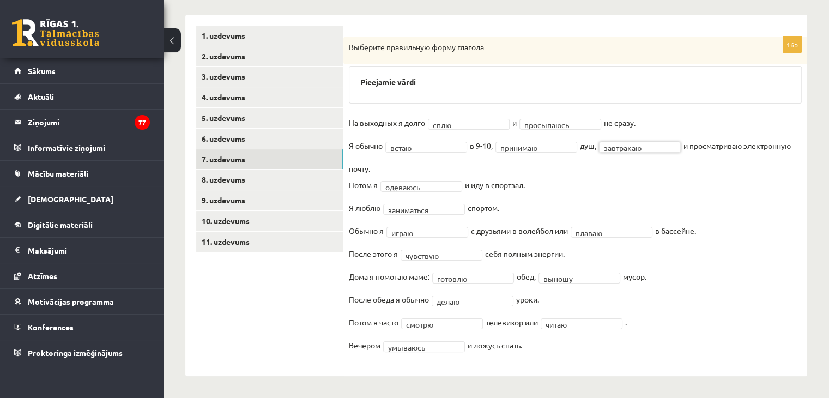
scroll to position [170, 0]
click at [238, 183] on link "8. uzdevums" at bounding box center [269, 179] width 147 height 20
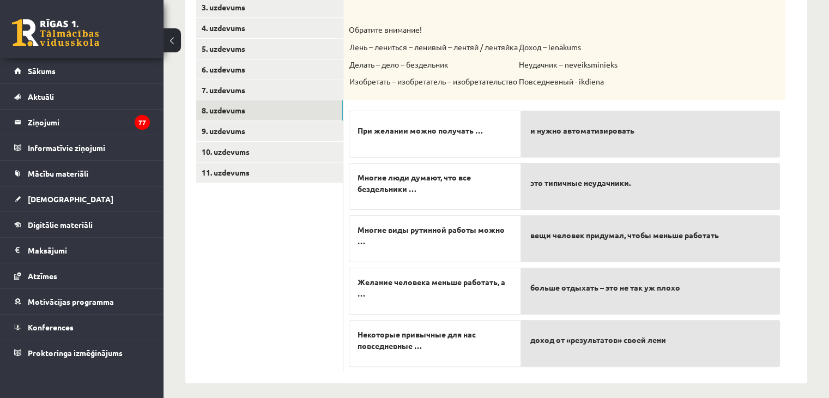
scroll to position [245, 0]
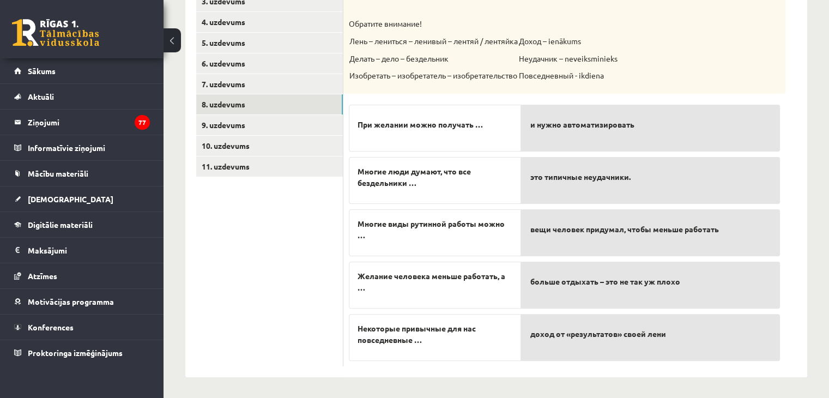
click at [575, 131] on p "и нужно автоматизировать" at bounding box center [650, 124] width 241 height 23
click at [574, 219] on p "вещи человек придумал, чтобы меньше работать" at bounding box center [650, 229] width 241 height 23
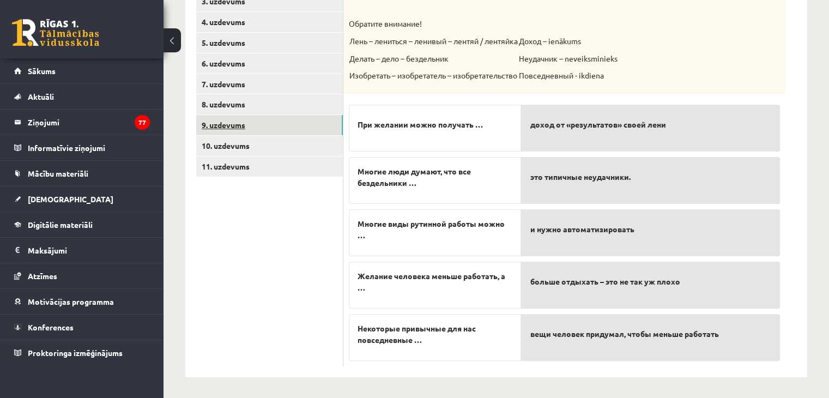
click at [235, 124] on link "9. uzdevums" at bounding box center [269, 125] width 147 height 20
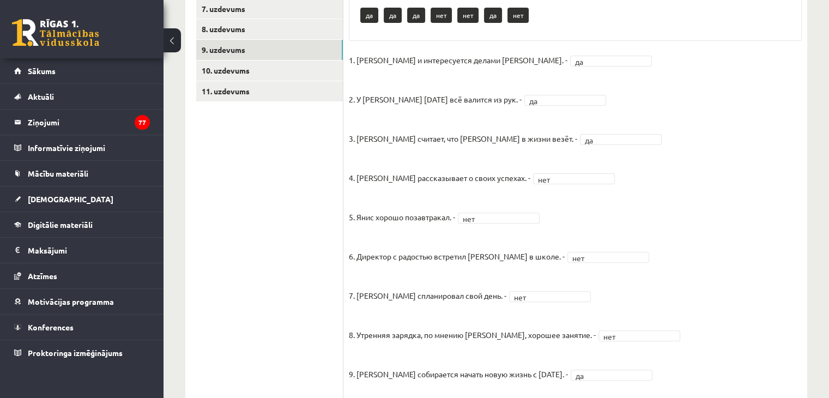
scroll to position [241, 0]
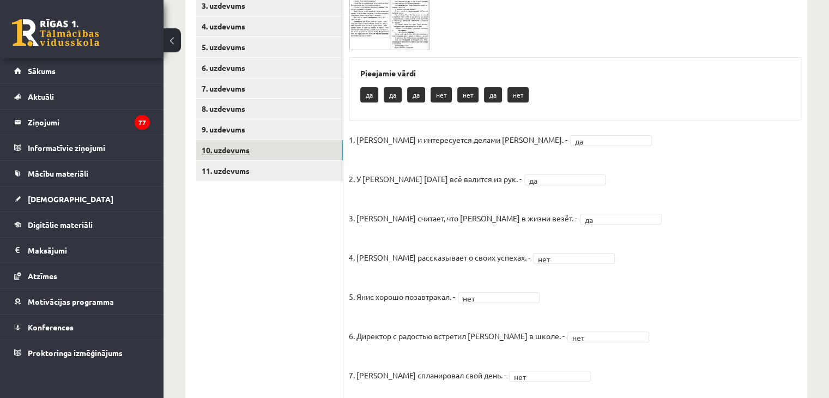
click at [254, 151] on link "10. uzdevums" at bounding box center [269, 150] width 147 height 20
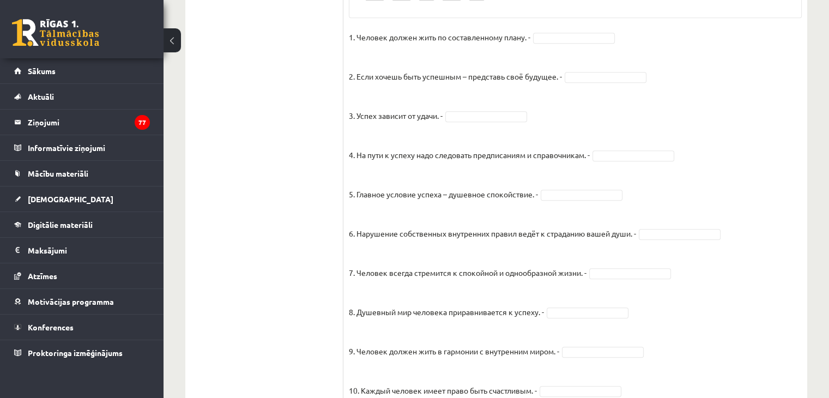
scroll to position [717, 0]
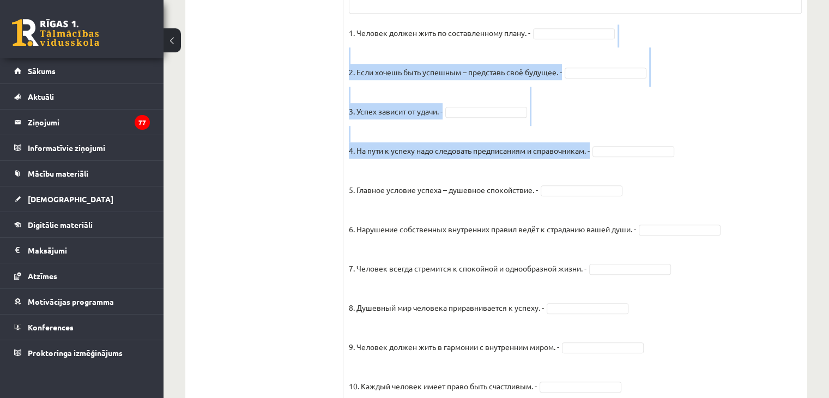
drag, startPoint x: 746, startPoint y: 157, endPoint x: 517, endPoint y: 14, distance: 270.5
click at [517, 14] on div "15p Прочитайте текст и отметьте верные / неверные утверждения в соответствии с …" at bounding box center [575, 46] width 464 height 1112
click at [729, 78] on fieldset "1. Человек должен жить по составленному плану. - 2. Если хочешь быть успешным –…" at bounding box center [575, 311] width 453 height 572
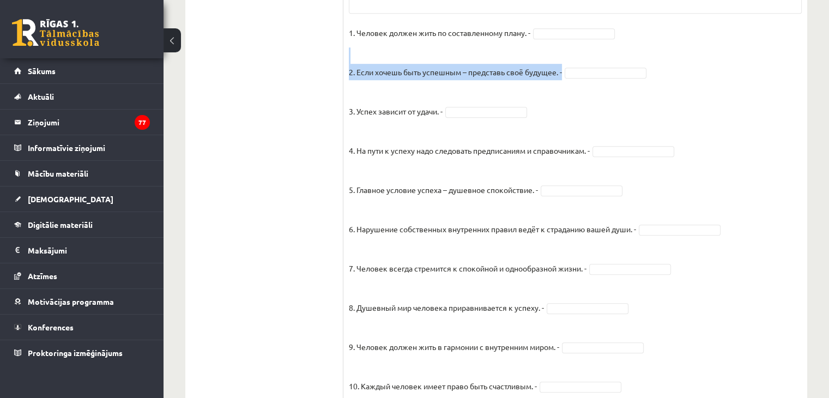
drag, startPoint x: 682, startPoint y: 70, endPoint x: 497, endPoint y: 54, distance: 185.4
click at [497, 54] on fieldset "1. Человек должен жить по составленному плану. - 2. Если хочешь быть успешным –…" at bounding box center [575, 311] width 453 height 572
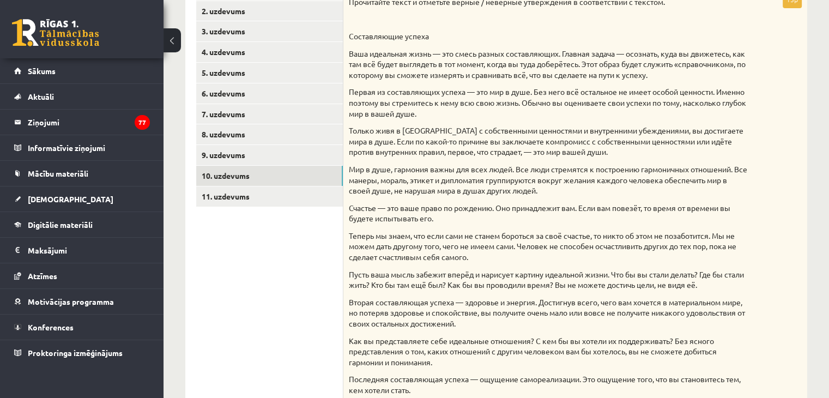
scroll to position [205, 0]
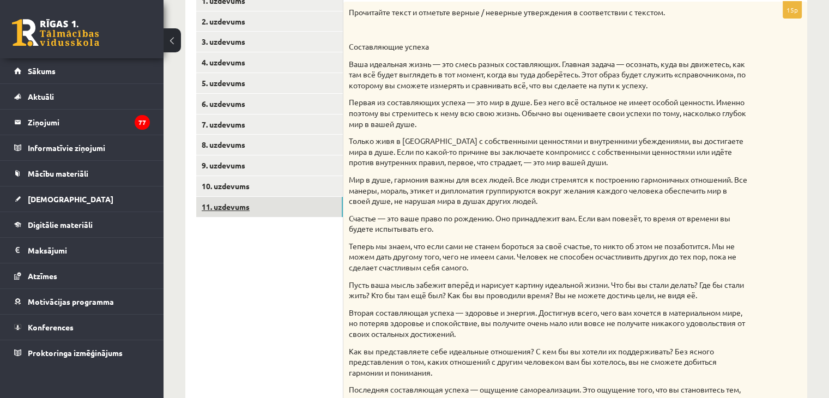
click at [237, 204] on link "11. uzdevums" at bounding box center [269, 207] width 147 height 20
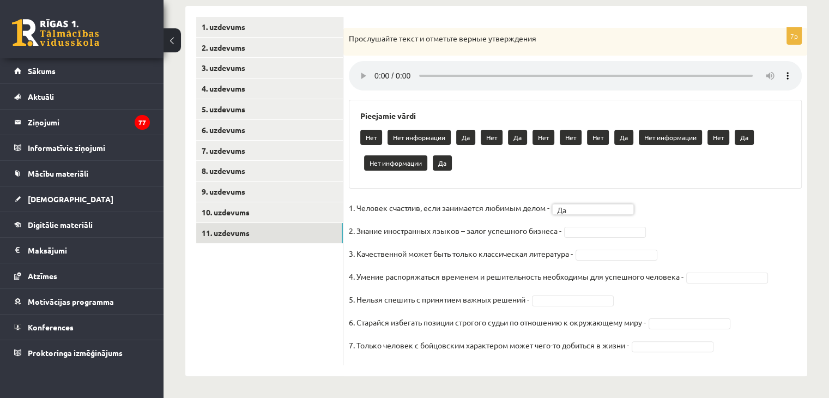
click at [603, 224] on fieldset "1. Человек счастлив, если занимается любимым делом - Да ** 2. Знание иностранны…" at bounding box center [575, 279] width 453 height 160
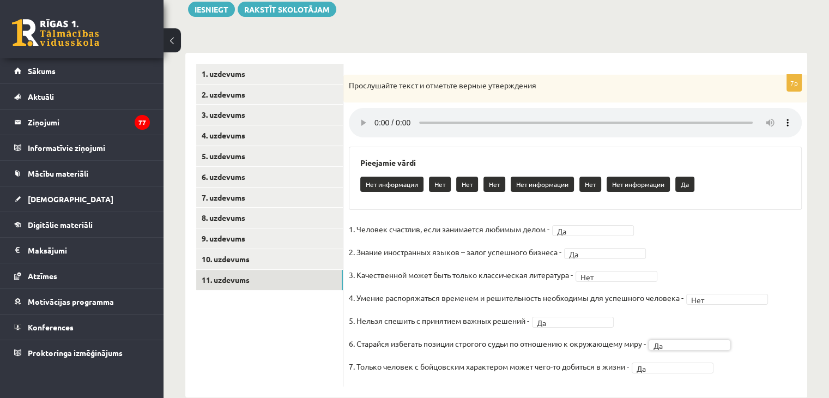
scroll to position [45, 0]
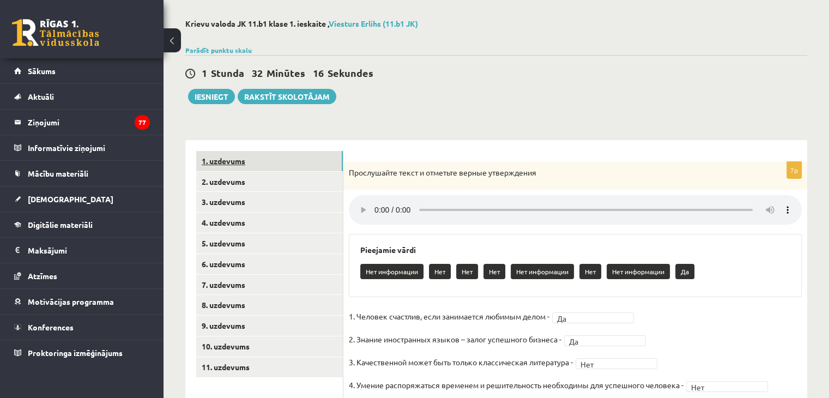
click at [229, 158] on link "1. uzdevums" at bounding box center [269, 161] width 147 height 20
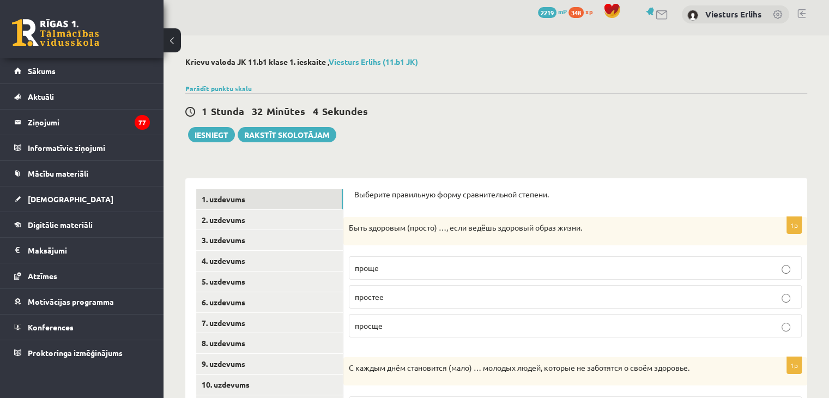
scroll to position [0, 0]
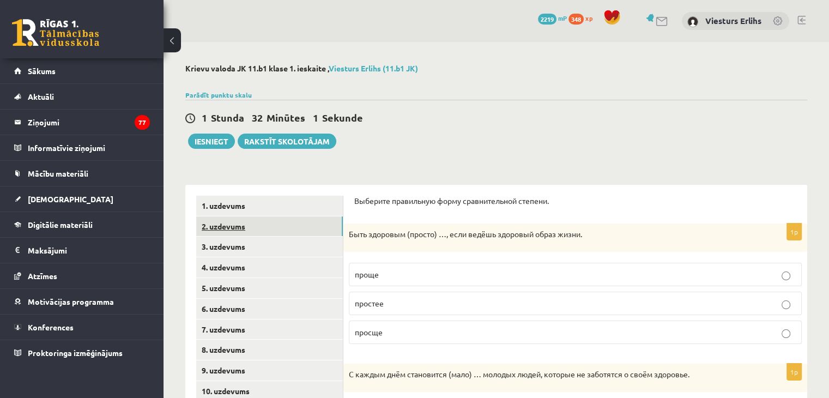
click at [230, 229] on link "2. uzdevums" at bounding box center [269, 226] width 147 height 20
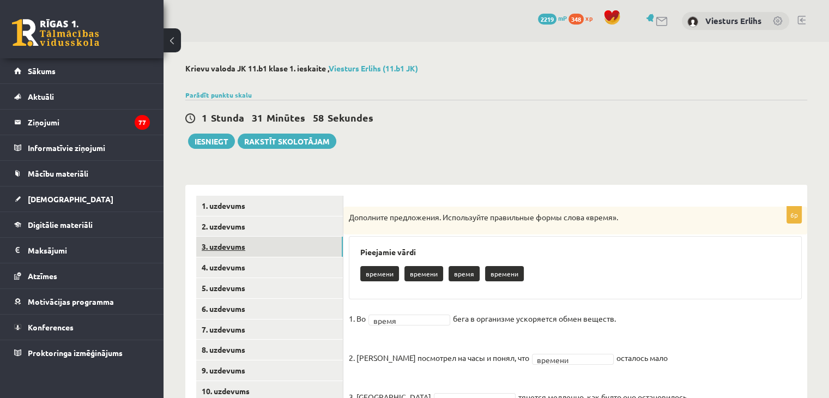
click at [238, 254] on link "3. uzdevums" at bounding box center [269, 246] width 147 height 20
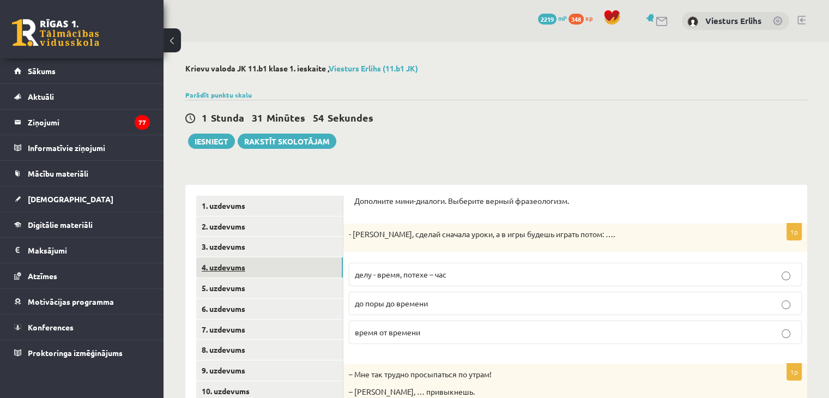
click at [233, 269] on link "4. uzdevums" at bounding box center [269, 267] width 147 height 20
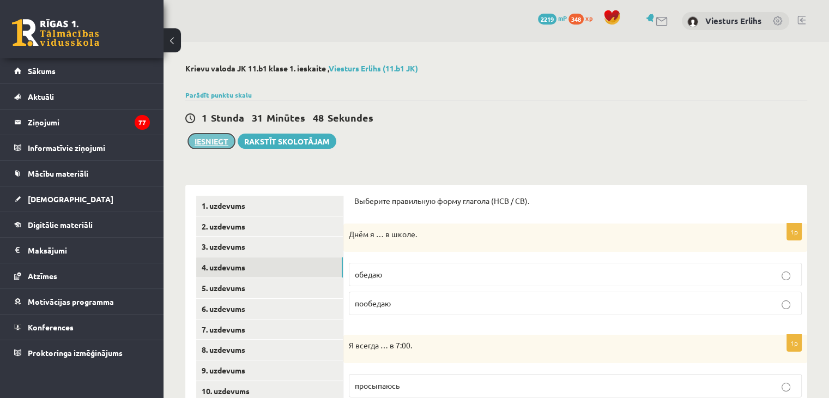
click at [212, 145] on button "Iesniegt" at bounding box center [211, 140] width 47 height 15
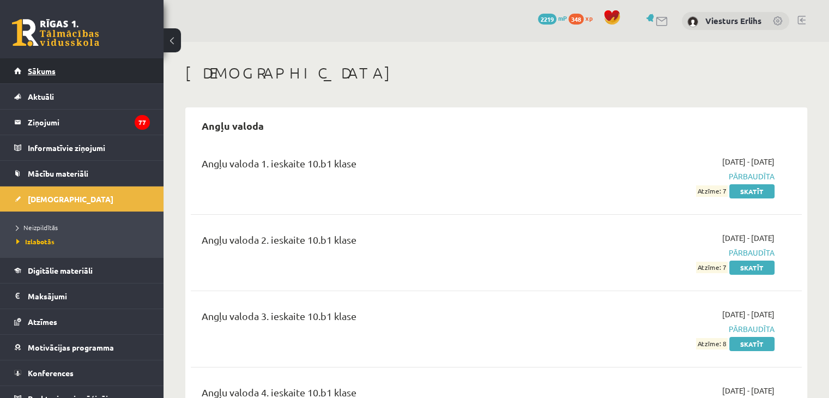
click at [52, 70] on span "Sākums" at bounding box center [42, 71] width 28 height 10
